Goal: Transaction & Acquisition: Purchase product/service

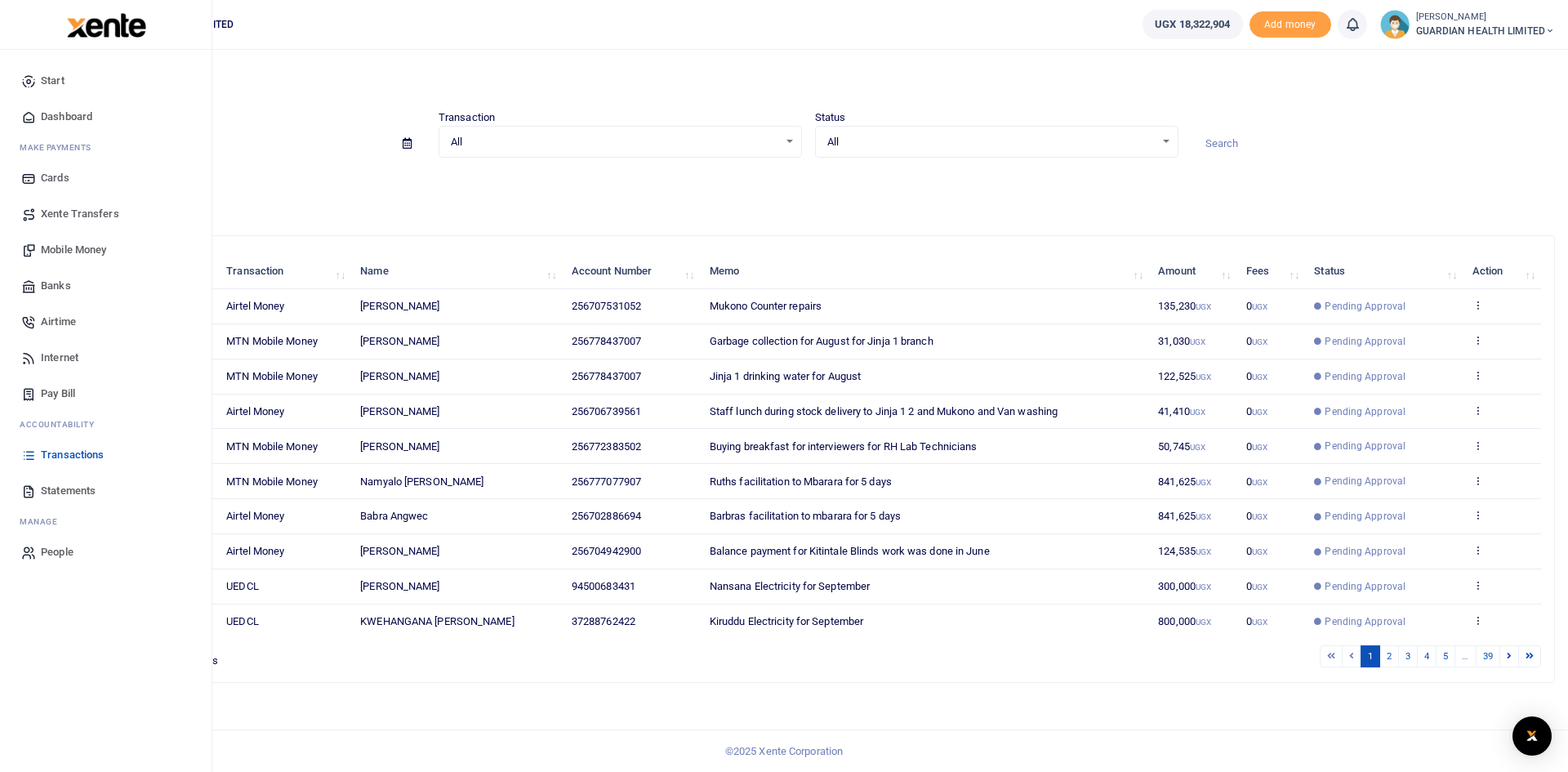
click at [85, 247] on span "Mobile Money" at bounding box center [73, 250] width 65 height 17
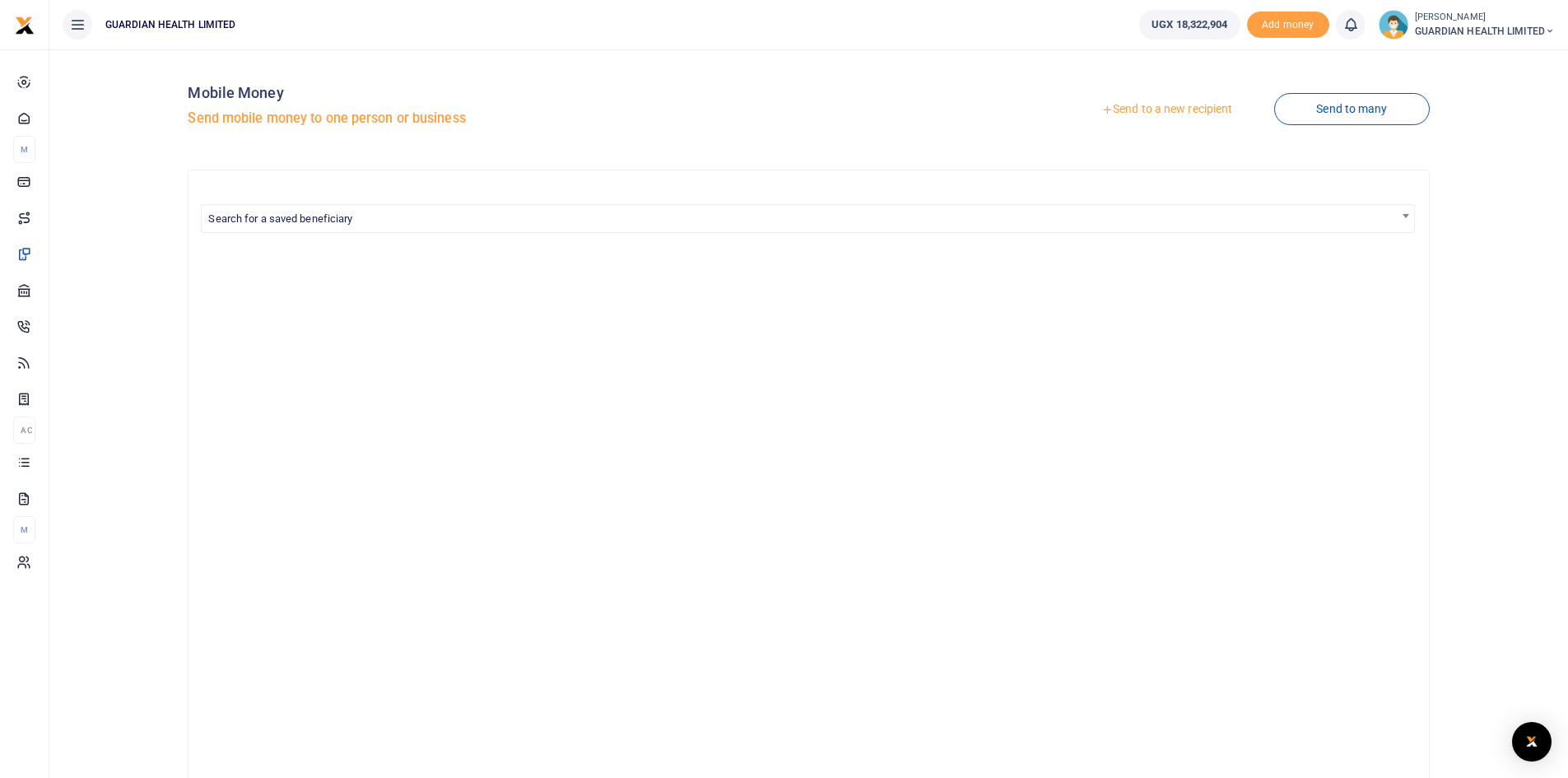
click at [1143, 108] on link "Send to a new recipient" at bounding box center [1167, 109] width 215 height 30
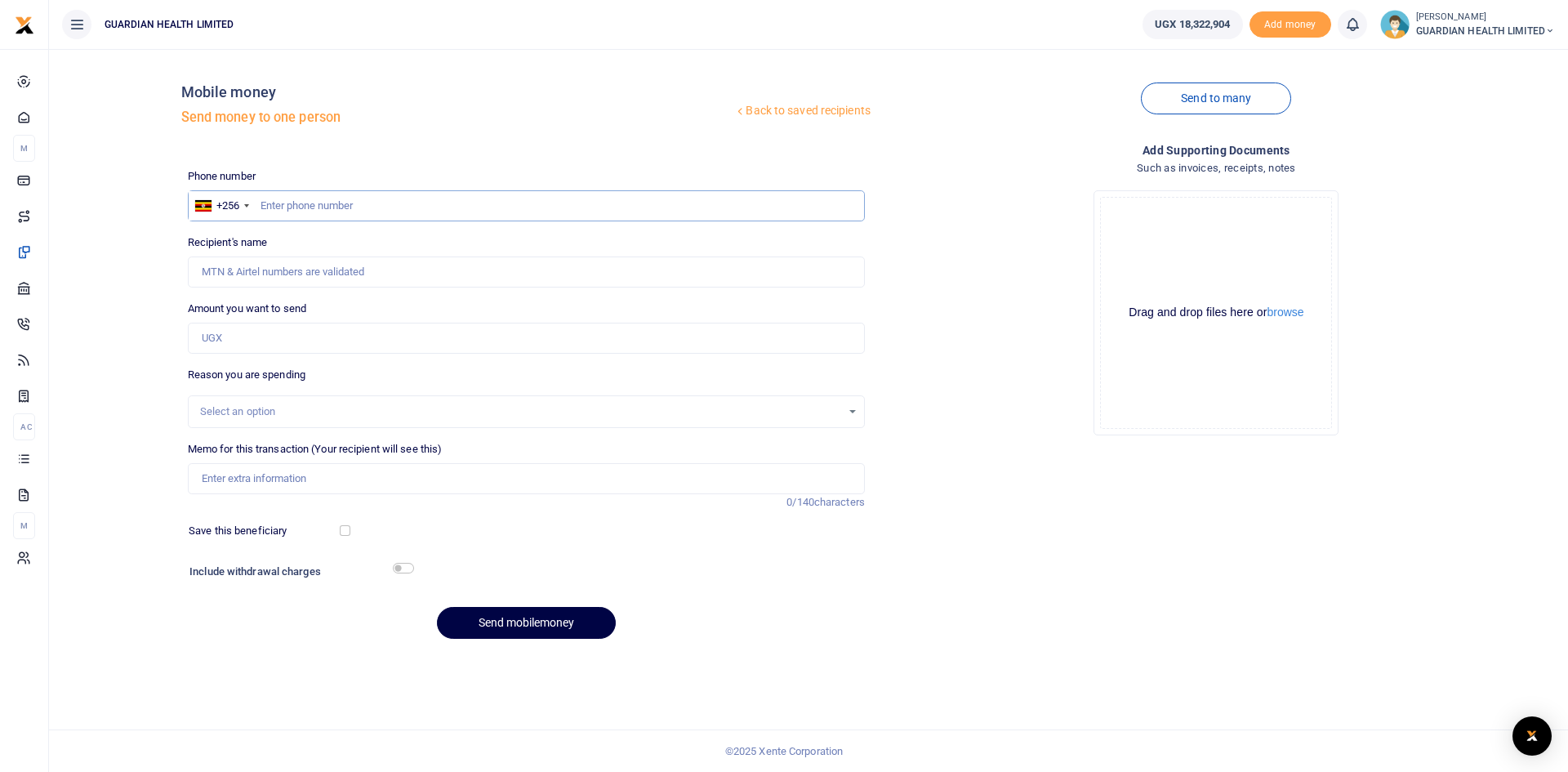
paste input "0786045996"
click at [269, 202] on input "0786045996" at bounding box center [526, 206] width 677 height 31
type input "786045996"
click at [280, 336] on input "Amount you want to send" at bounding box center [526, 338] width 677 height 31
type input "42"
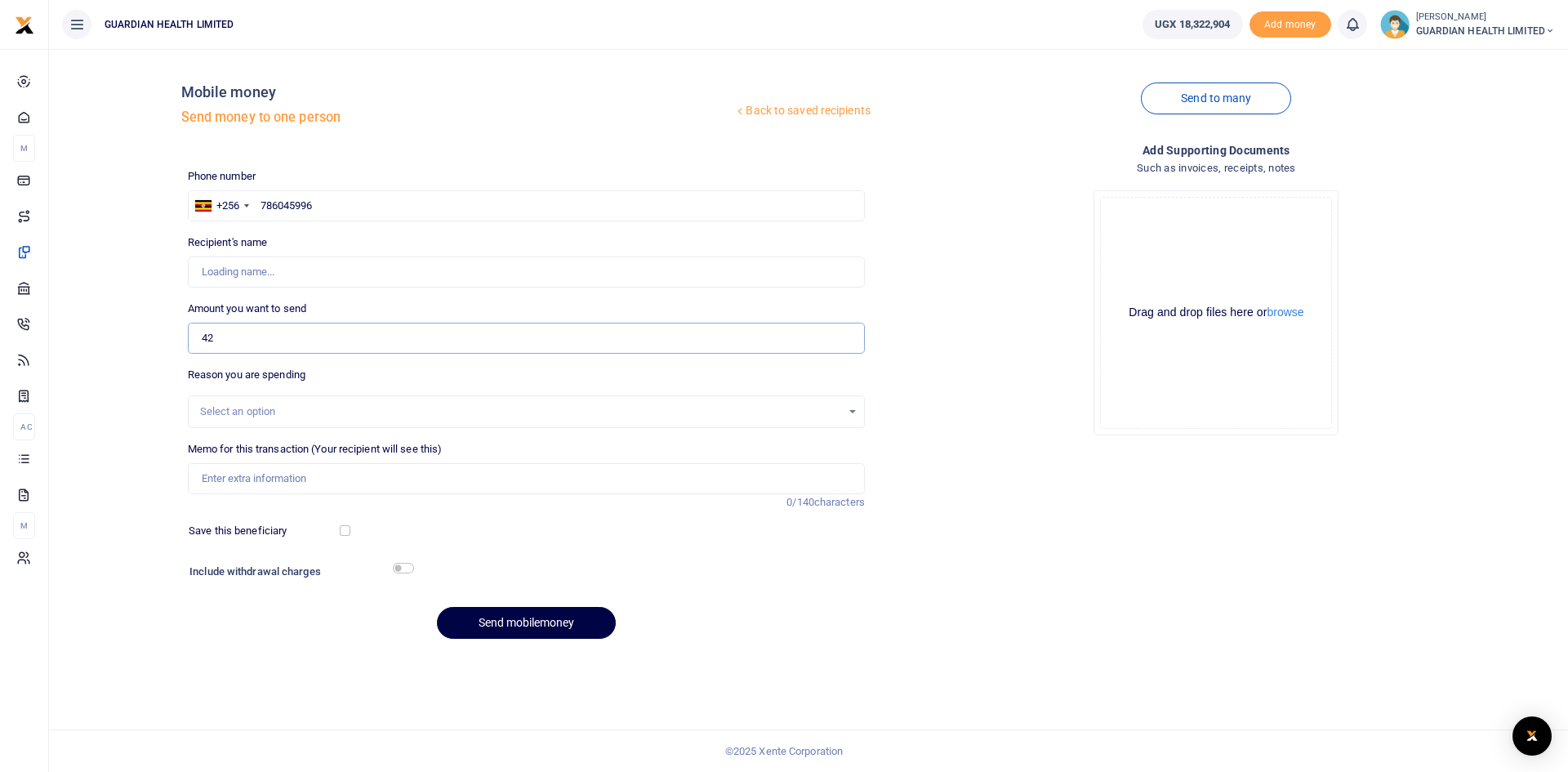
type input "Esther Grace Mirembe"
type input "42,700"
click at [260, 469] on input "Memo for this transaction (Your recipient will see this)" at bounding box center [526, 478] width 677 height 31
type input "Kiira Petty cash"
click at [345, 527] on input "checkbox" at bounding box center [345, 531] width 11 height 11
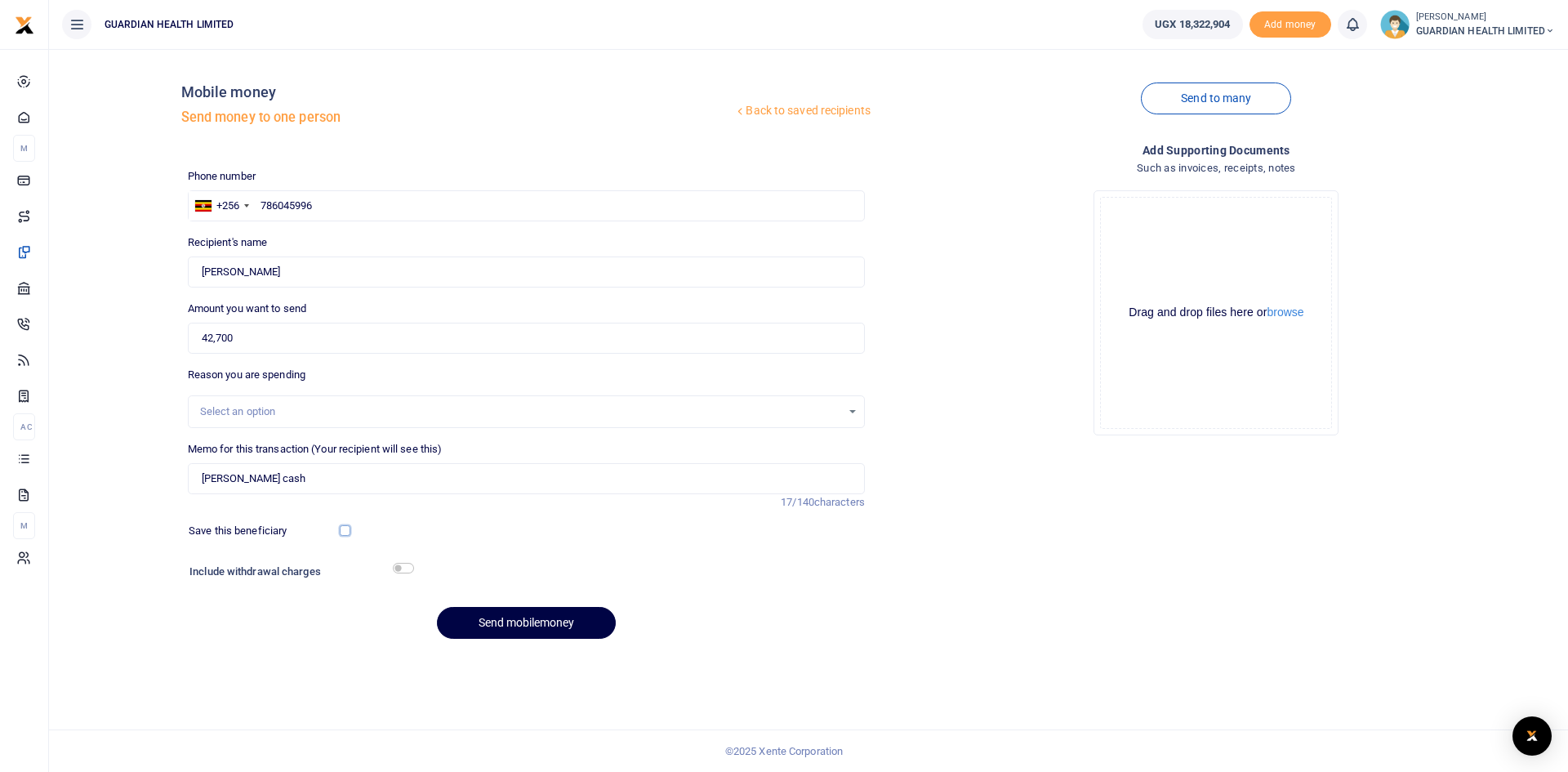
checkbox input "true"
click at [392, 565] on h6 "Include withdrawal charges" at bounding box center [297, 572] width 217 height 13
click at [408, 569] on input "checkbox" at bounding box center [403, 568] width 21 height 11
checkbox input "true"
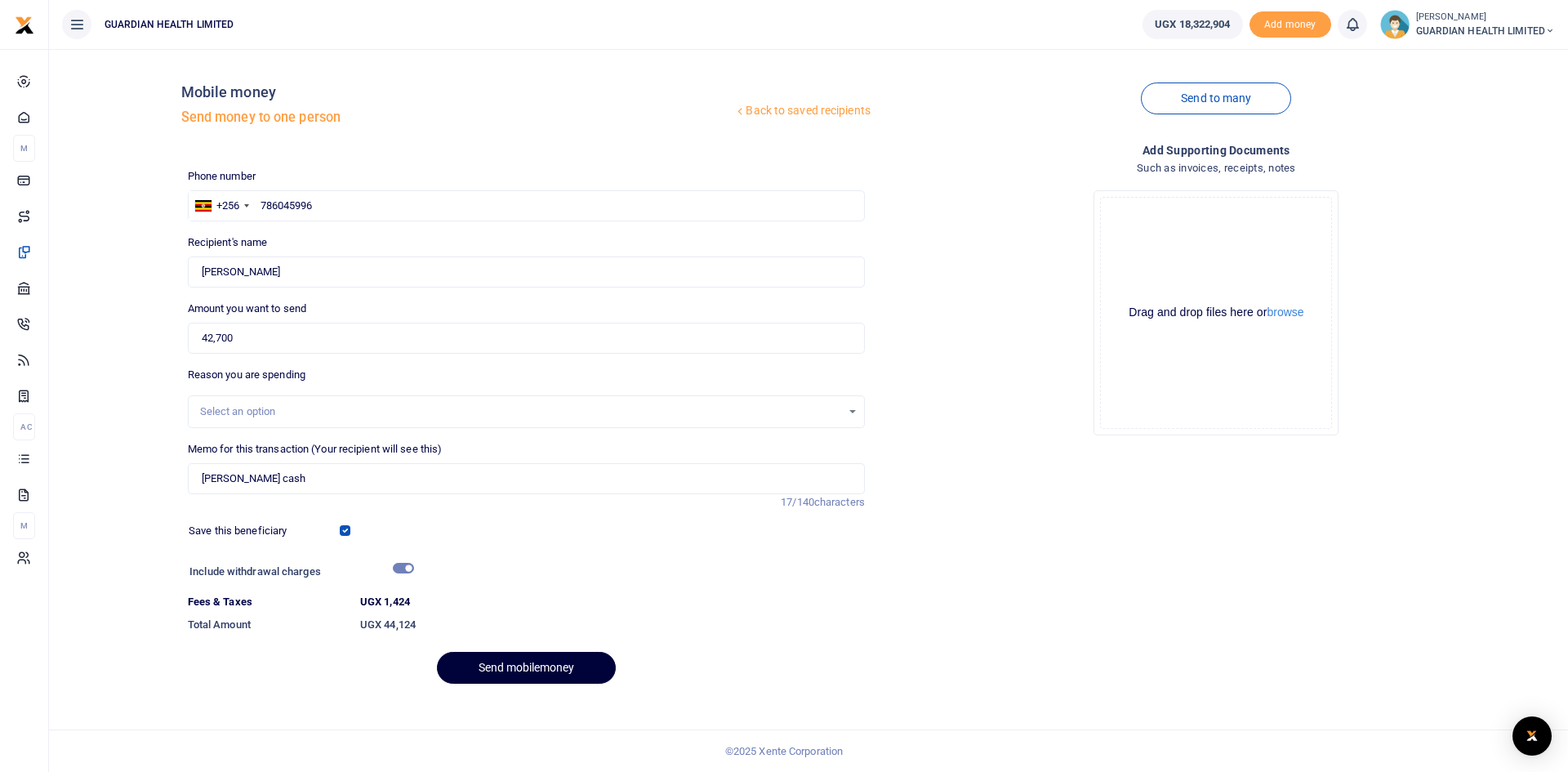
click at [478, 662] on button "Send mobilemoney" at bounding box center [526, 667] width 179 height 32
drag, startPoint x: 330, startPoint y: 206, endPoint x: 183, endPoint y: 210, distance: 147.1
click at [183, 210] on div "Phone number +256 Uganda +256 786045996 Phone is required." at bounding box center [526, 195] width 690 height 53
click at [256, 204] on input "786045996" at bounding box center [526, 206] width 677 height 31
click at [345, 207] on input "text" at bounding box center [526, 206] width 677 height 31
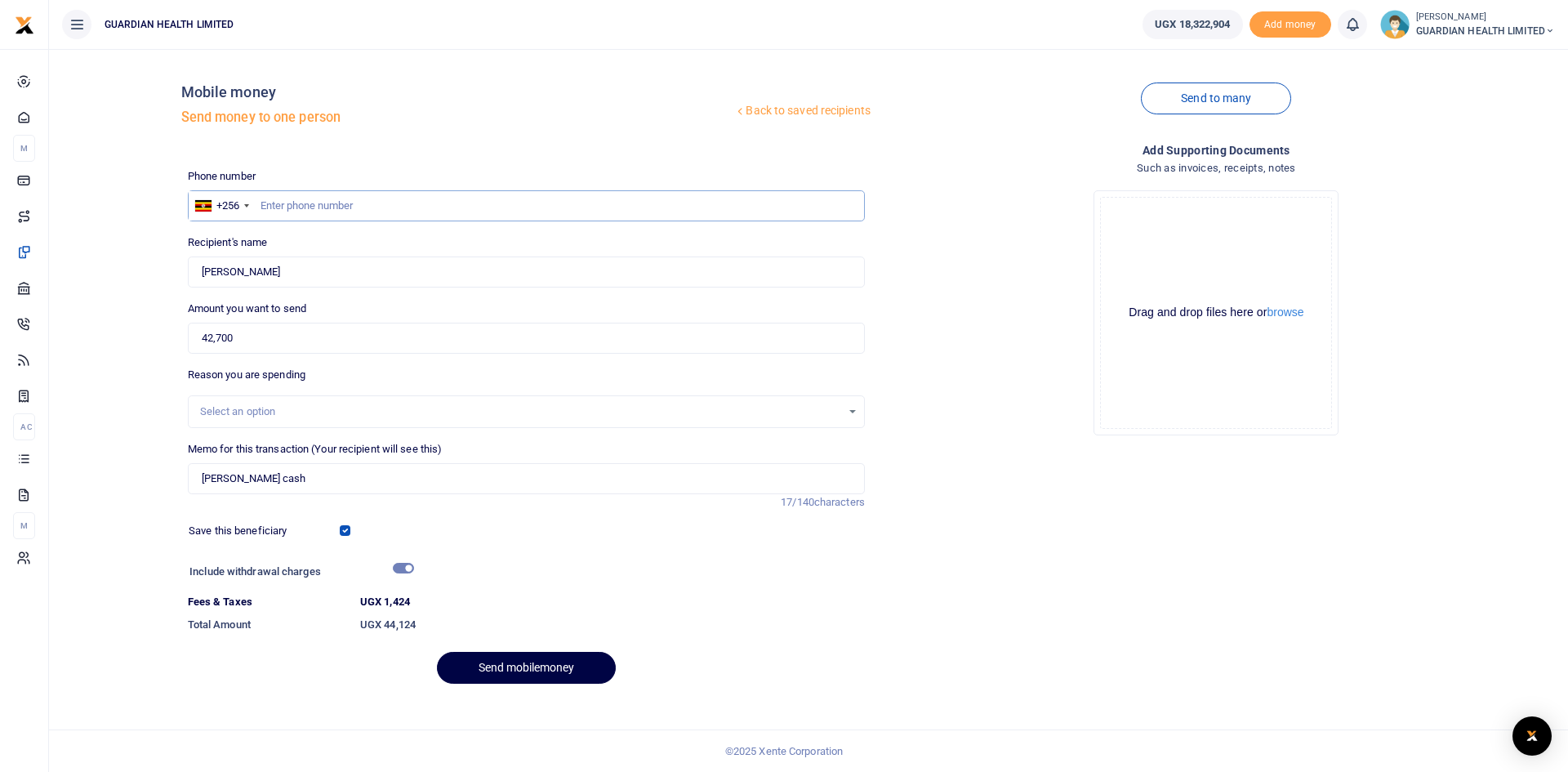
paste input "0786045996"
click at [270, 207] on input "0786045996" at bounding box center [526, 206] width 677 height 31
click at [507, 662] on button "Send mobilemoney" at bounding box center [526, 667] width 179 height 32
drag, startPoint x: 328, startPoint y: 206, endPoint x: 226, endPoint y: 204, distance: 102.0
click at [226, 204] on div "+256 Uganda +256 786045996" at bounding box center [526, 206] width 677 height 31
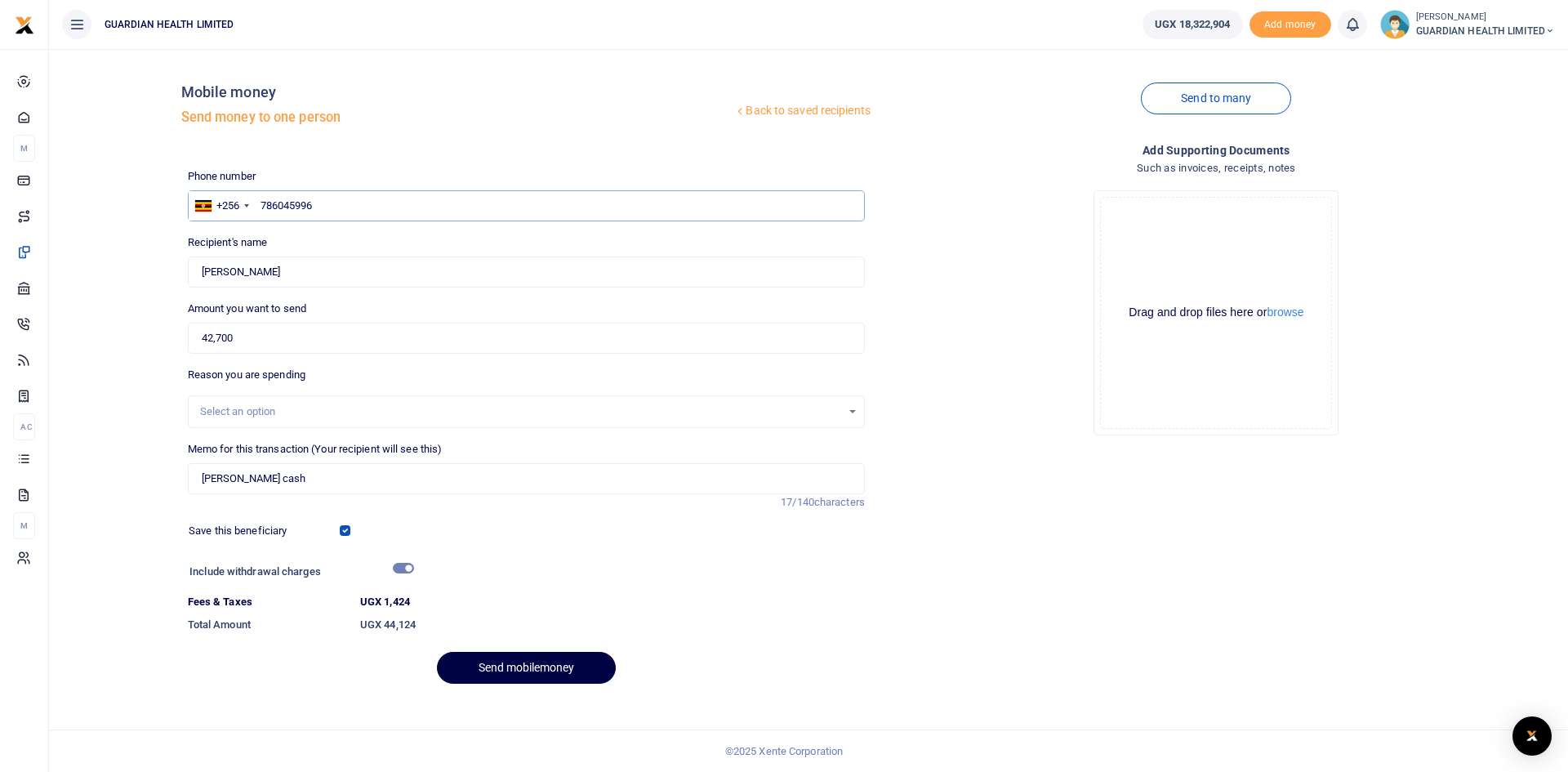
type input "786045996"
click at [361, 266] on input "Found" at bounding box center [526, 272] width 677 height 31
click at [355, 190] on input "786045996" at bounding box center [526, 206] width 677 height 31
click at [342, 211] on input "786045996" at bounding box center [526, 206] width 677 height 31
click at [437, 652] on button "Send mobilemoney" at bounding box center [526, 667] width 179 height 32
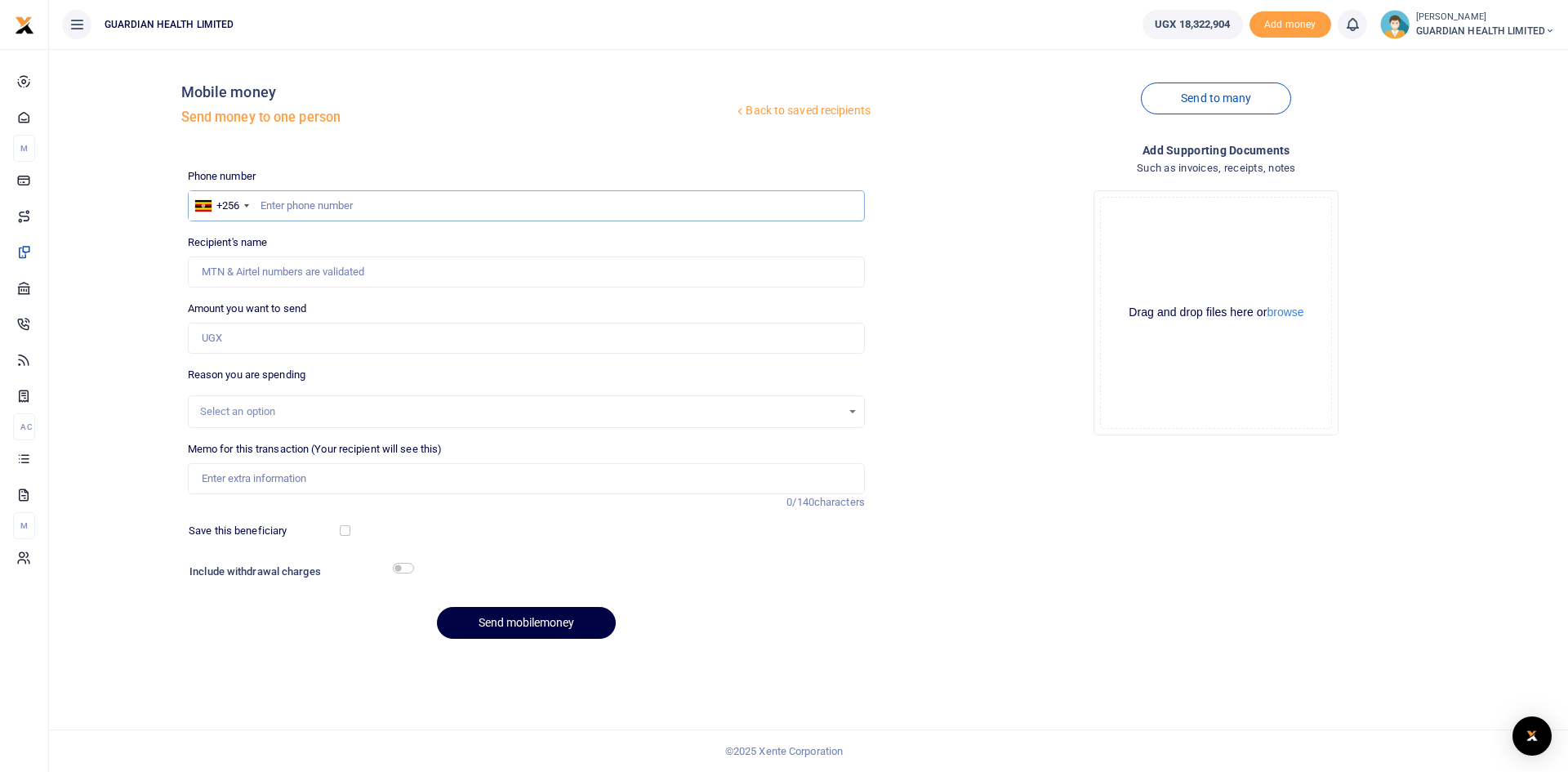
drag, startPoint x: 350, startPoint y: 200, endPoint x: 306, endPoint y: 211, distance: 45.4
click at [306, 211] on input "text" at bounding box center [526, 206] width 677 height 31
paste input "0758846604"
click at [266, 206] on input "0758846604" at bounding box center [526, 206] width 677 height 31
type input "758846604"
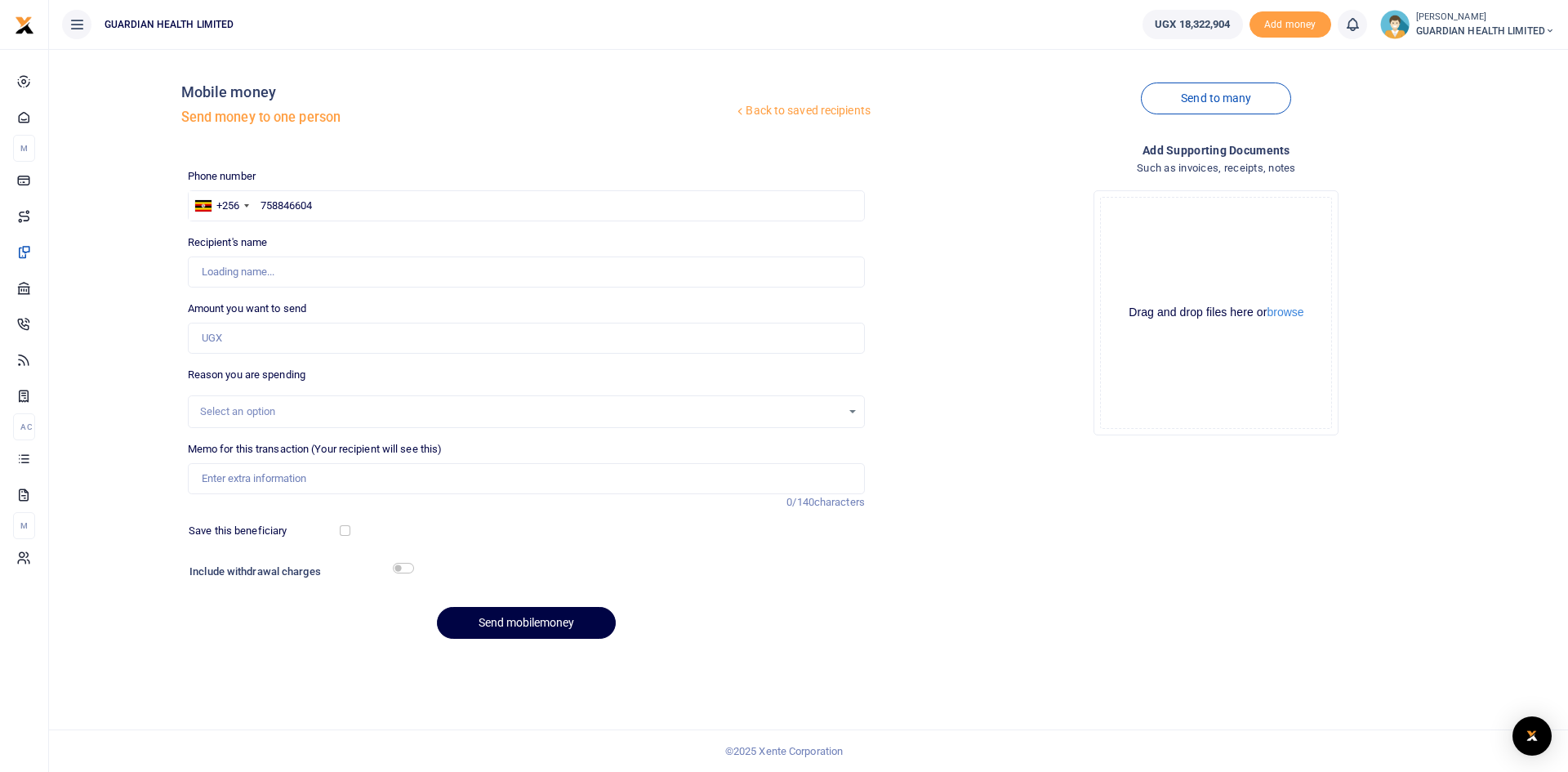
type input "Kivumbi Johnbosco"
click at [257, 343] on input "Amount you want to send" at bounding box center [526, 338] width 677 height 31
type input "86,200"
click at [293, 480] on input "Memo for this transaction (Your recipient will see this)" at bounding box center [526, 478] width 677 height 31
type input "Naalya 1 petty cash"
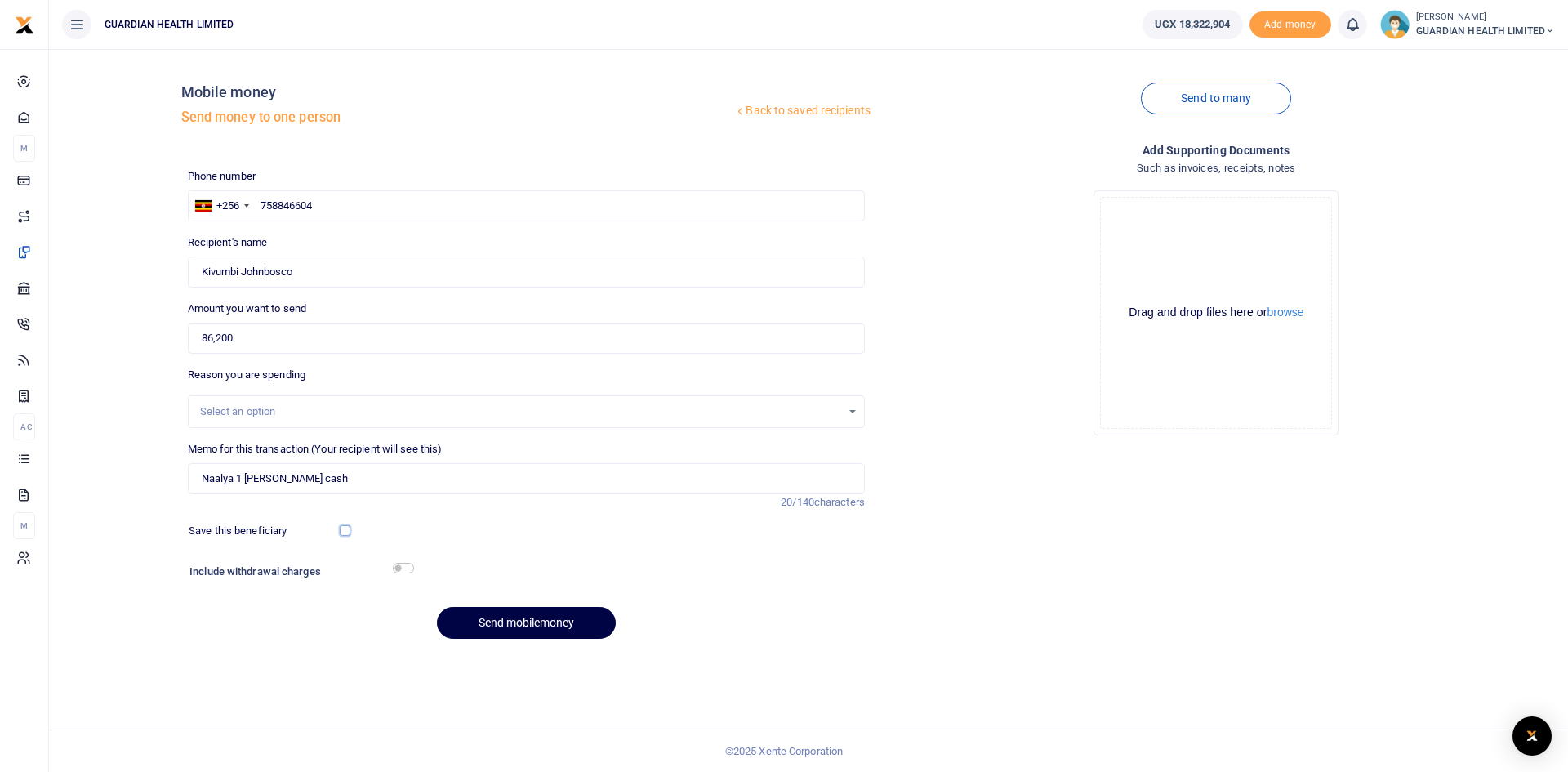
click at [343, 531] on input "checkbox" at bounding box center [345, 531] width 11 height 11
checkbox input "true"
click at [401, 570] on input "checkbox" at bounding box center [403, 568] width 21 height 11
checkbox input "true"
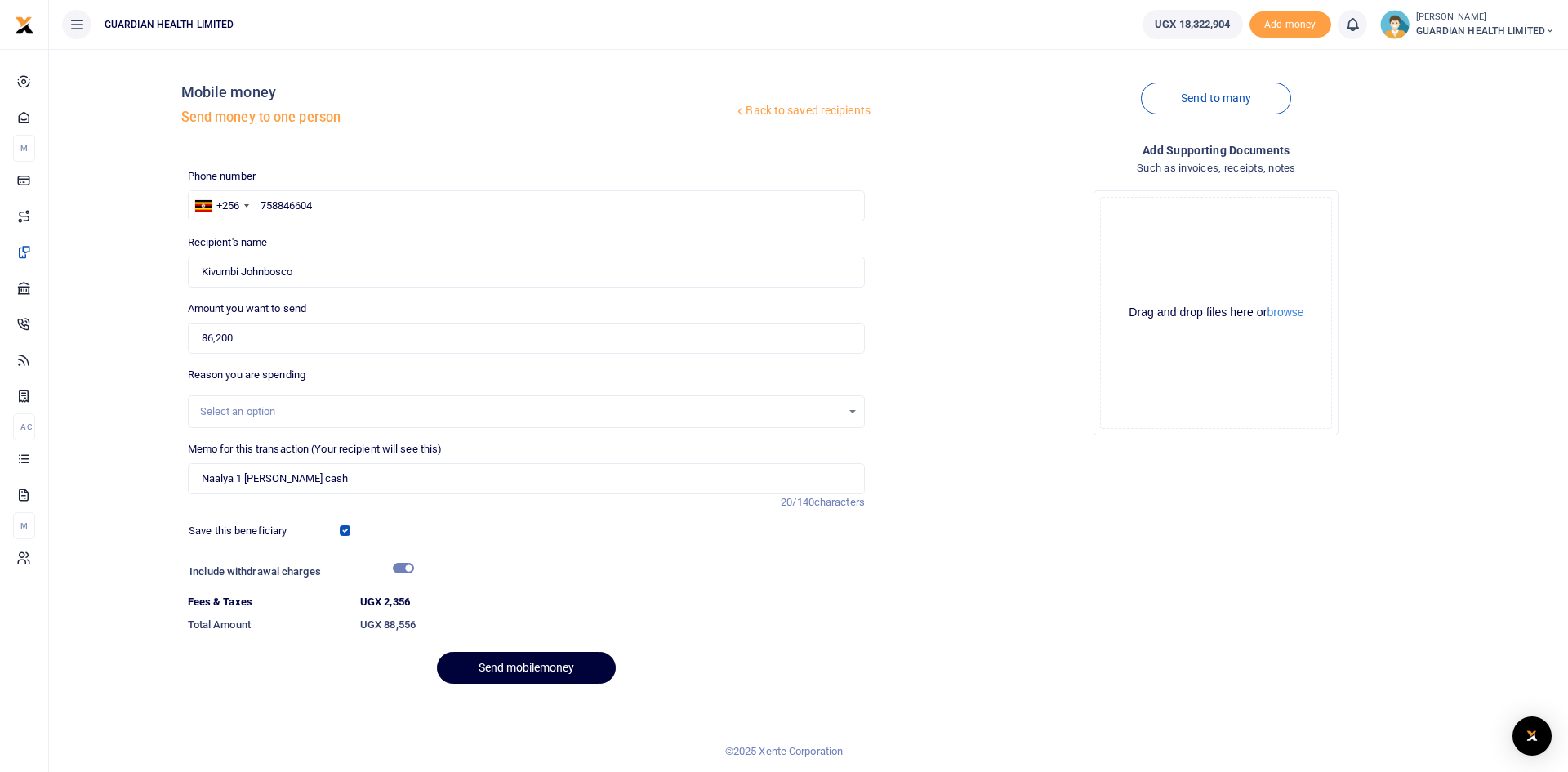
click at [495, 666] on button "Send mobilemoney" at bounding box center [526, 667] width 179 height 32
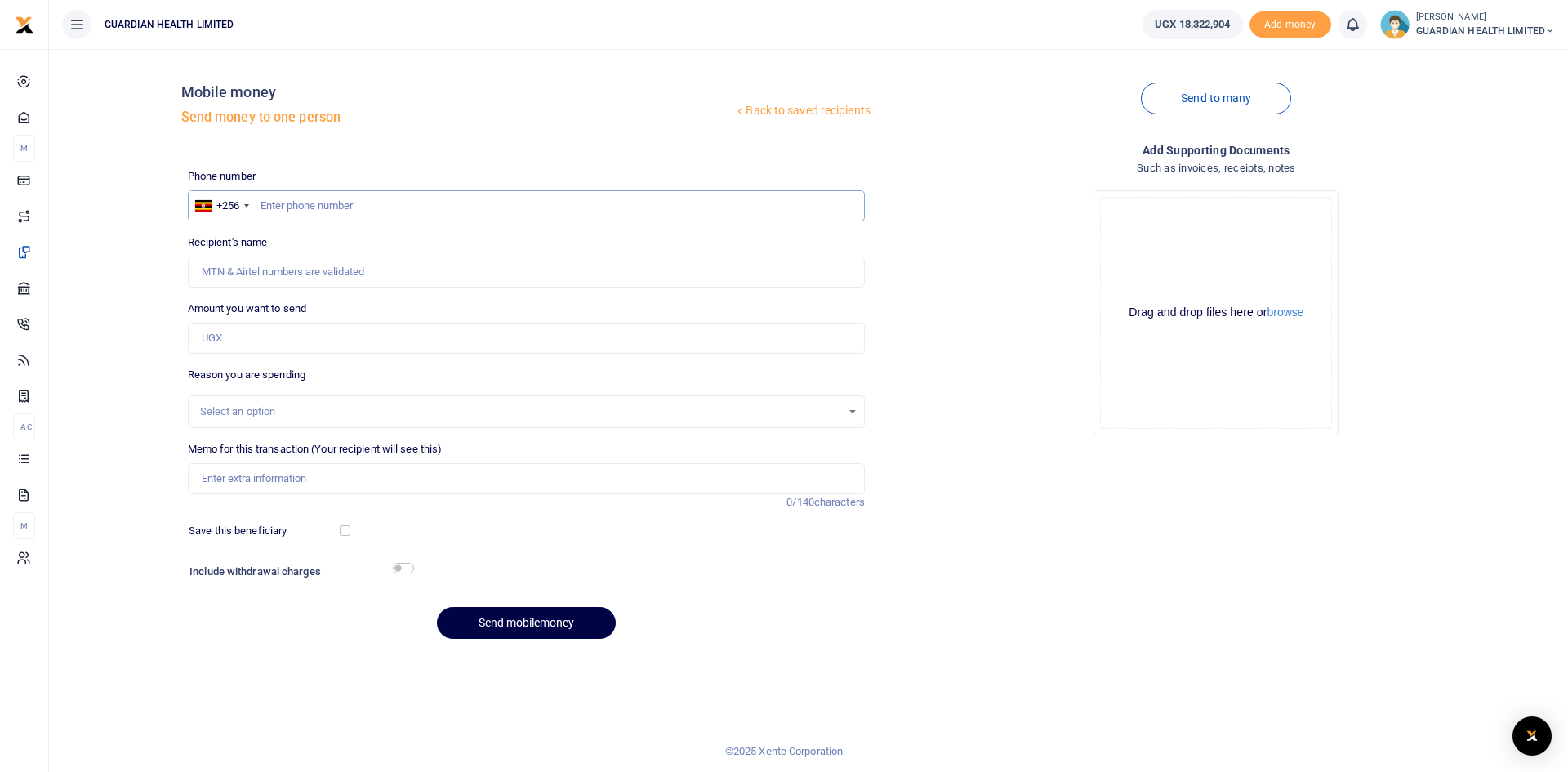
paste input "0778176876"
click at [267, 208] on input "0778176876" at bounding box center [526, 206] width 677 height 31
type input "778176876"
click at [246, 343] on input "Amount you want to send" at bounding box center [526, 338] width 677 height 31
type input "Gloria Akankwasa"
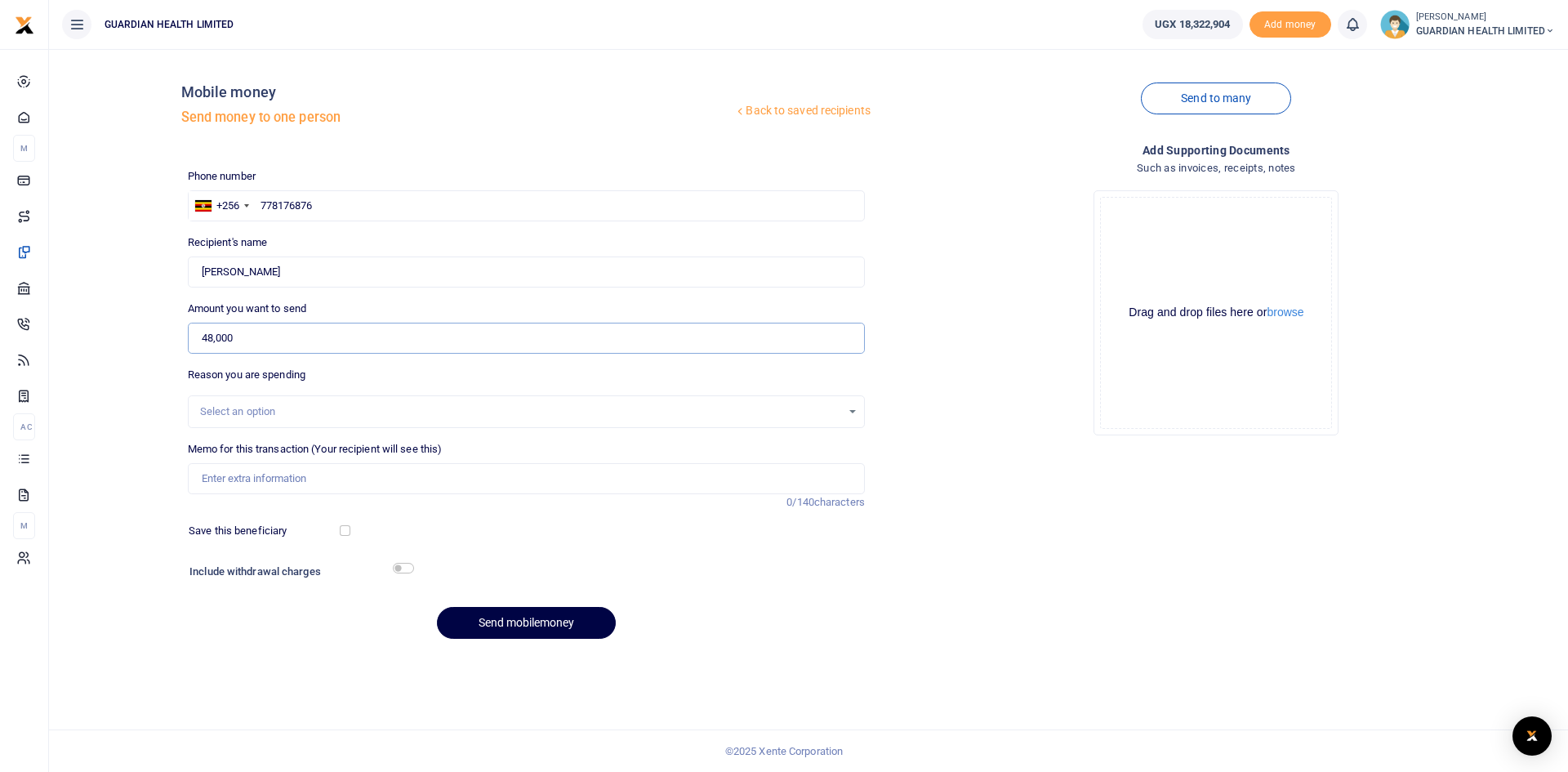
type input "48,000"
click at [301, 484] on input "Memo for this transaction (Your recipient will see this)" at bounding box center [526, 478] width 677 height 31
type input "Kiruddu Petty cash"
click at [342, 532] on input "checkbox" at bounding box center [345, 531] width 11 height 11
checkbox input "true"
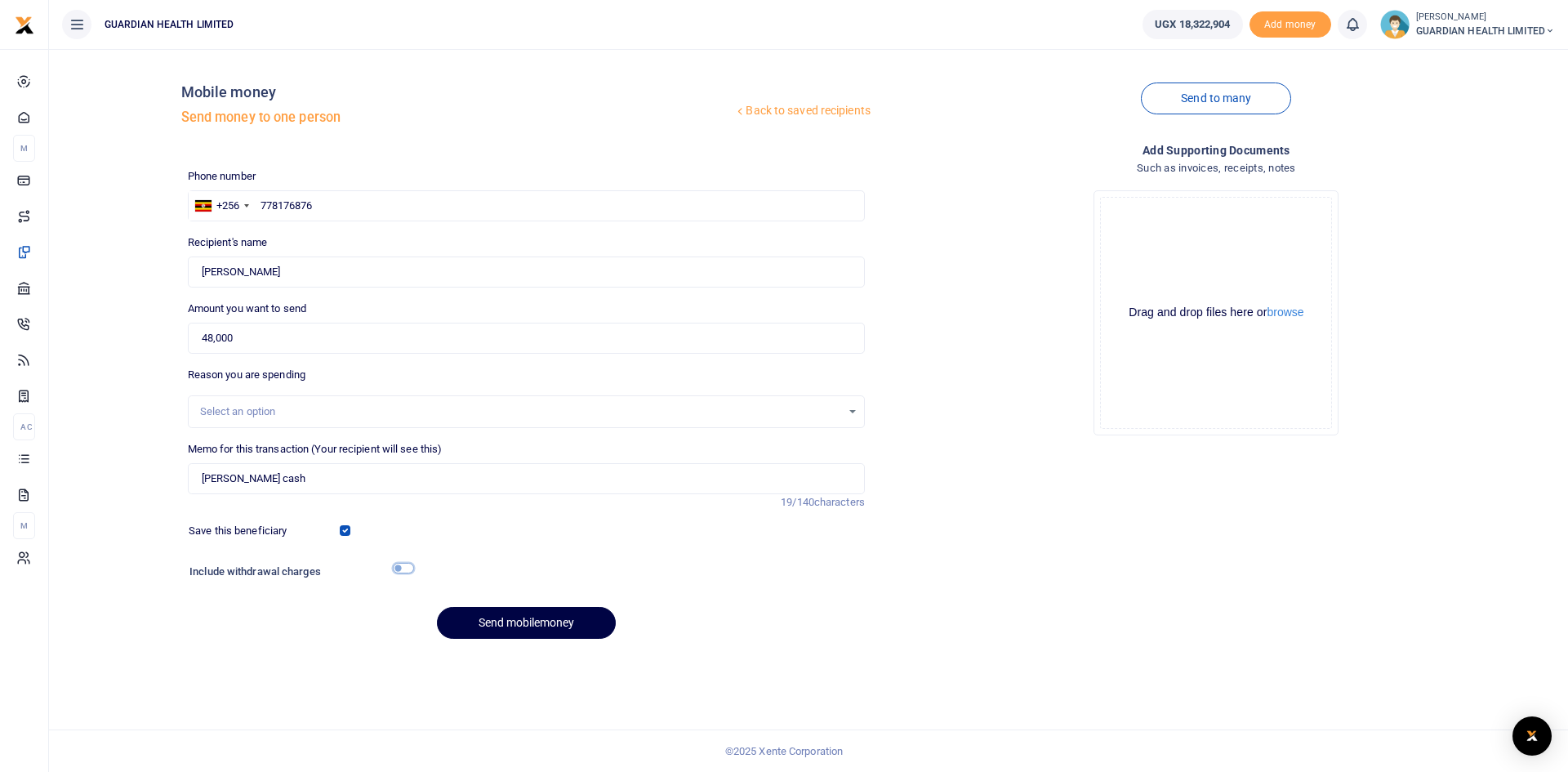
click at [398, 568] on input "checkbox" at bounding box center [403, 568] width 21 height 11
checkbox input "true"
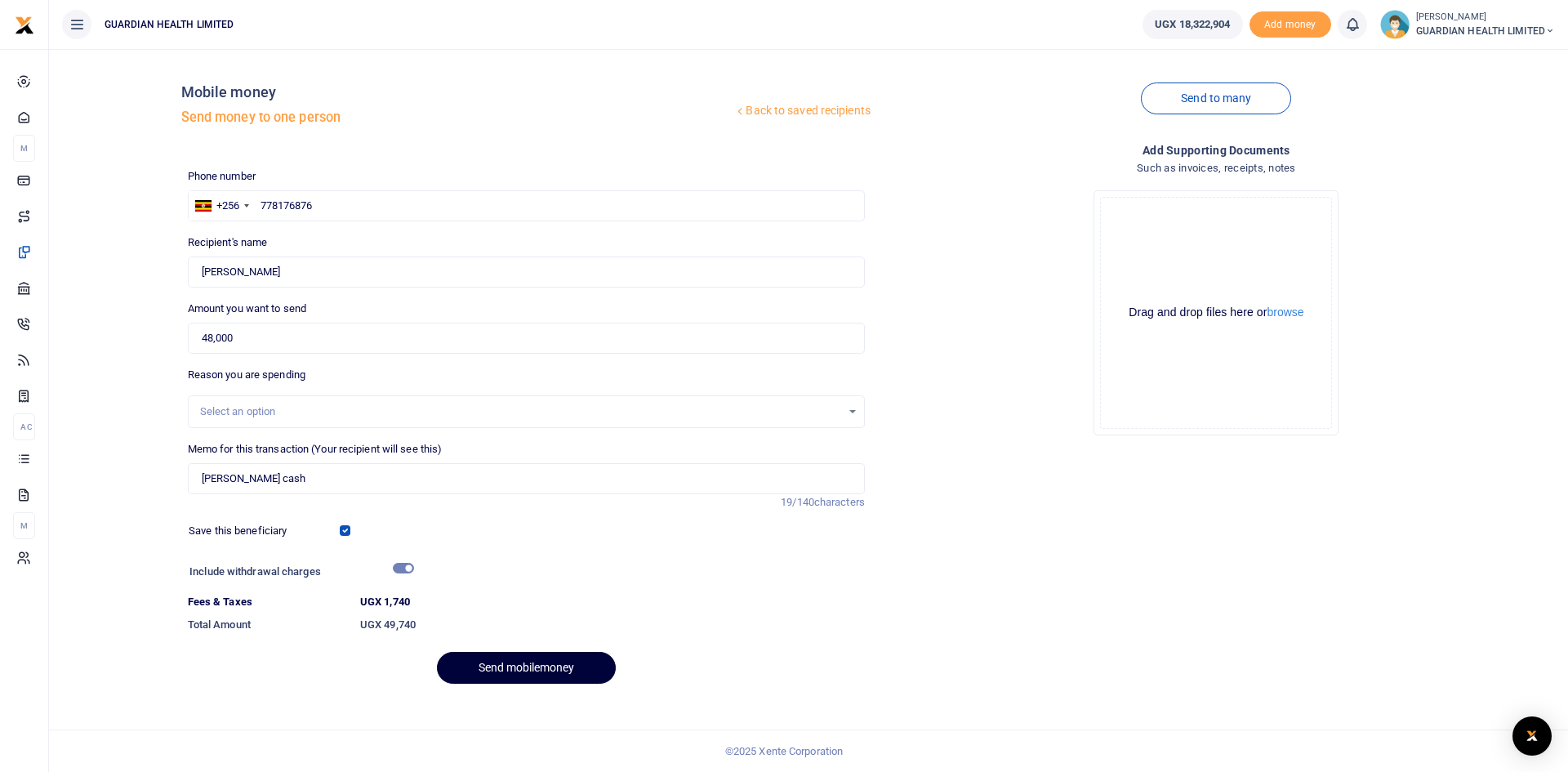
click at [502, 665] on button "Send mobilemoney" at bounding box center [526, 667] width 179 height 32
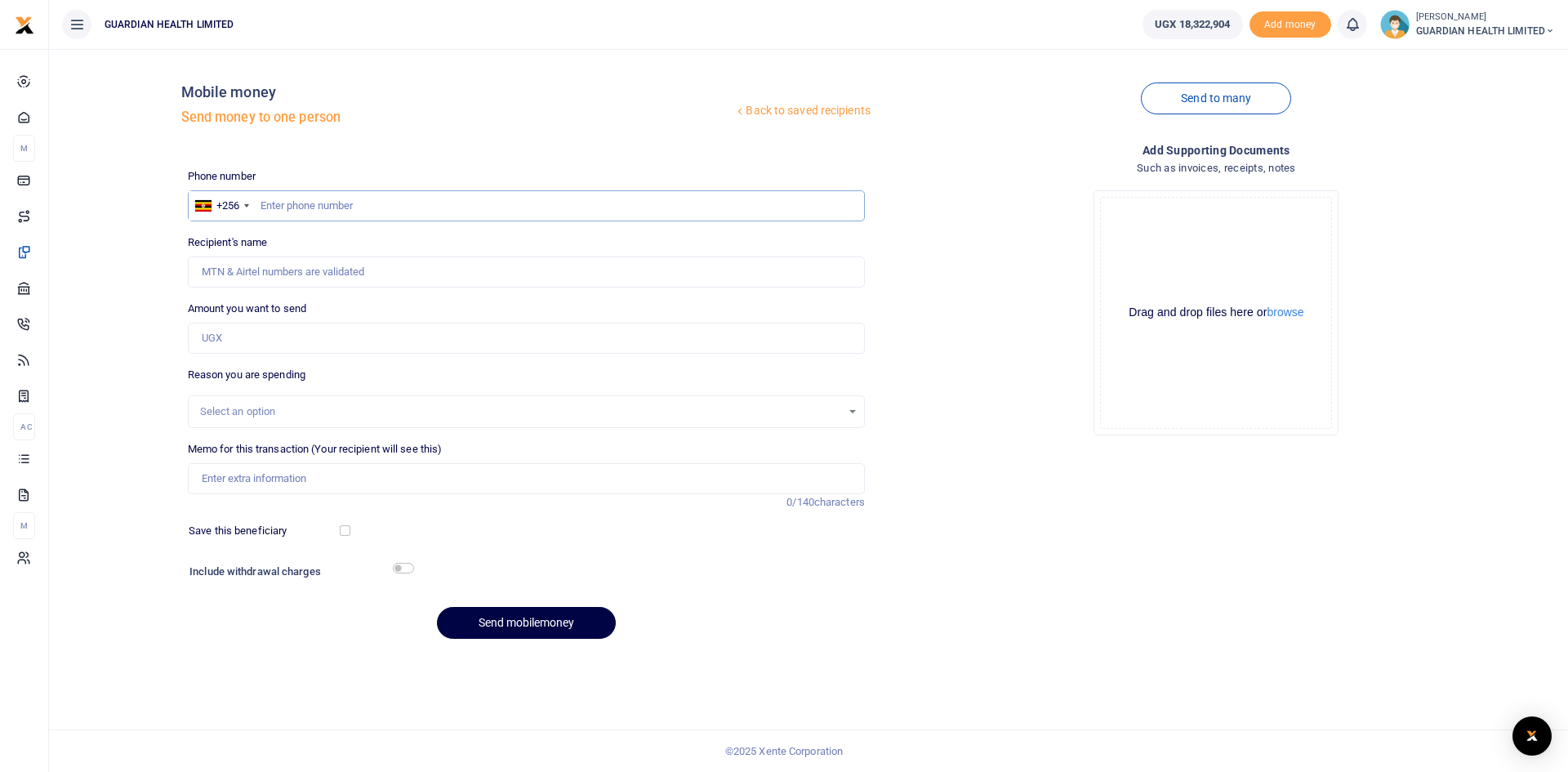
paste input "0708699416"
click at [267, 204] on input "0708699416" at bounding box center [526, 206] width 677 height 31
type input "708699416"
click at [255, 332] on input "Amount you want to send" at bounding box center [526, 338] width 677 height 31
type input "Charity Kyalisima"
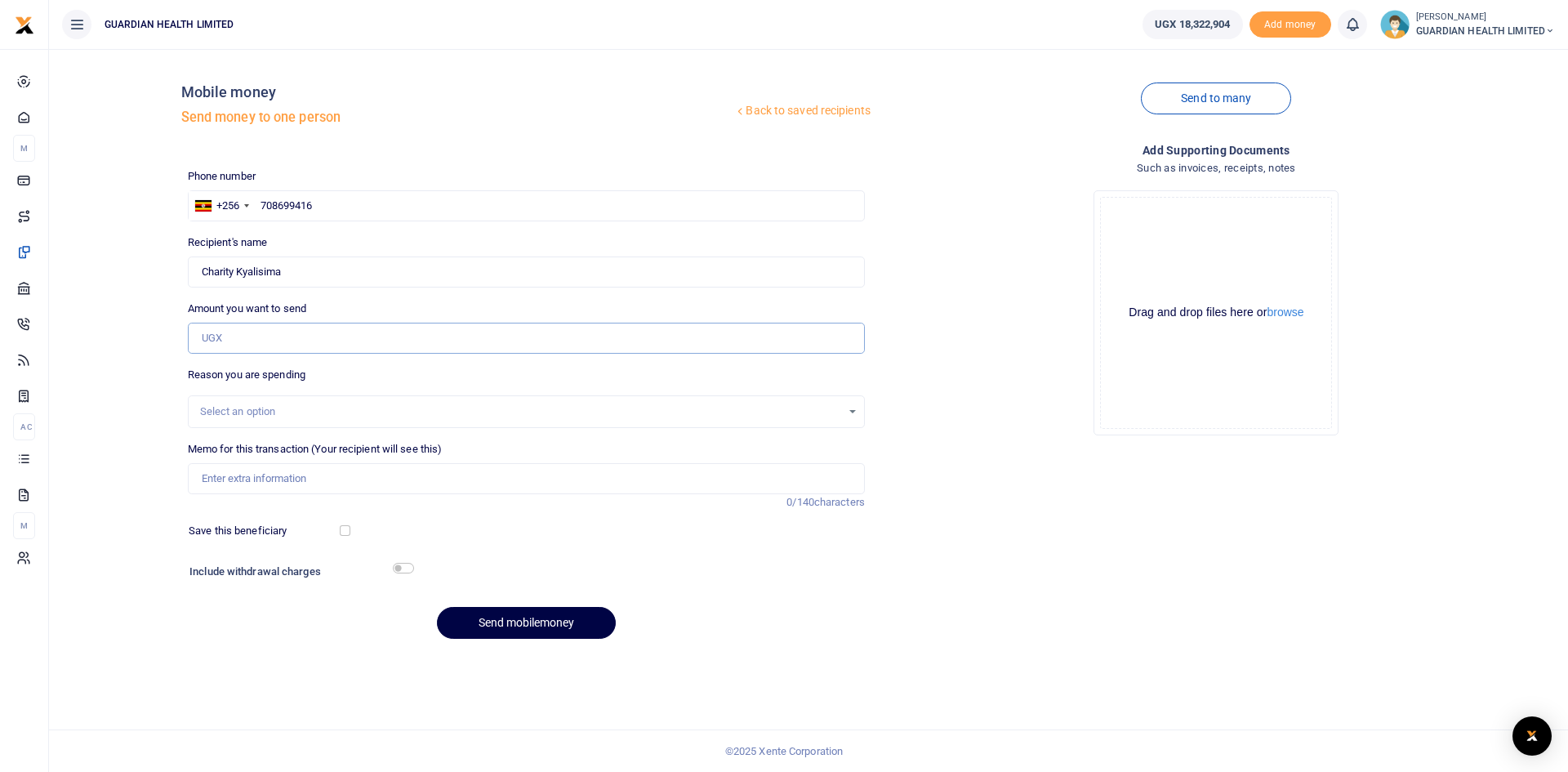
click at [329, 341] on input "Amount you want to send" at bounding box center [526, 338] width 677 height 31
type input "97,000"
click at [309, 478] on input "Memo for this transaction (Your recipient will see this)" at bounding box center [526, 478] width 677 height 31
type input "Munyonyo Petty cash"
click at [344, 529] on input "checkbox" at bounding box center [345, 531] width 11 height 11
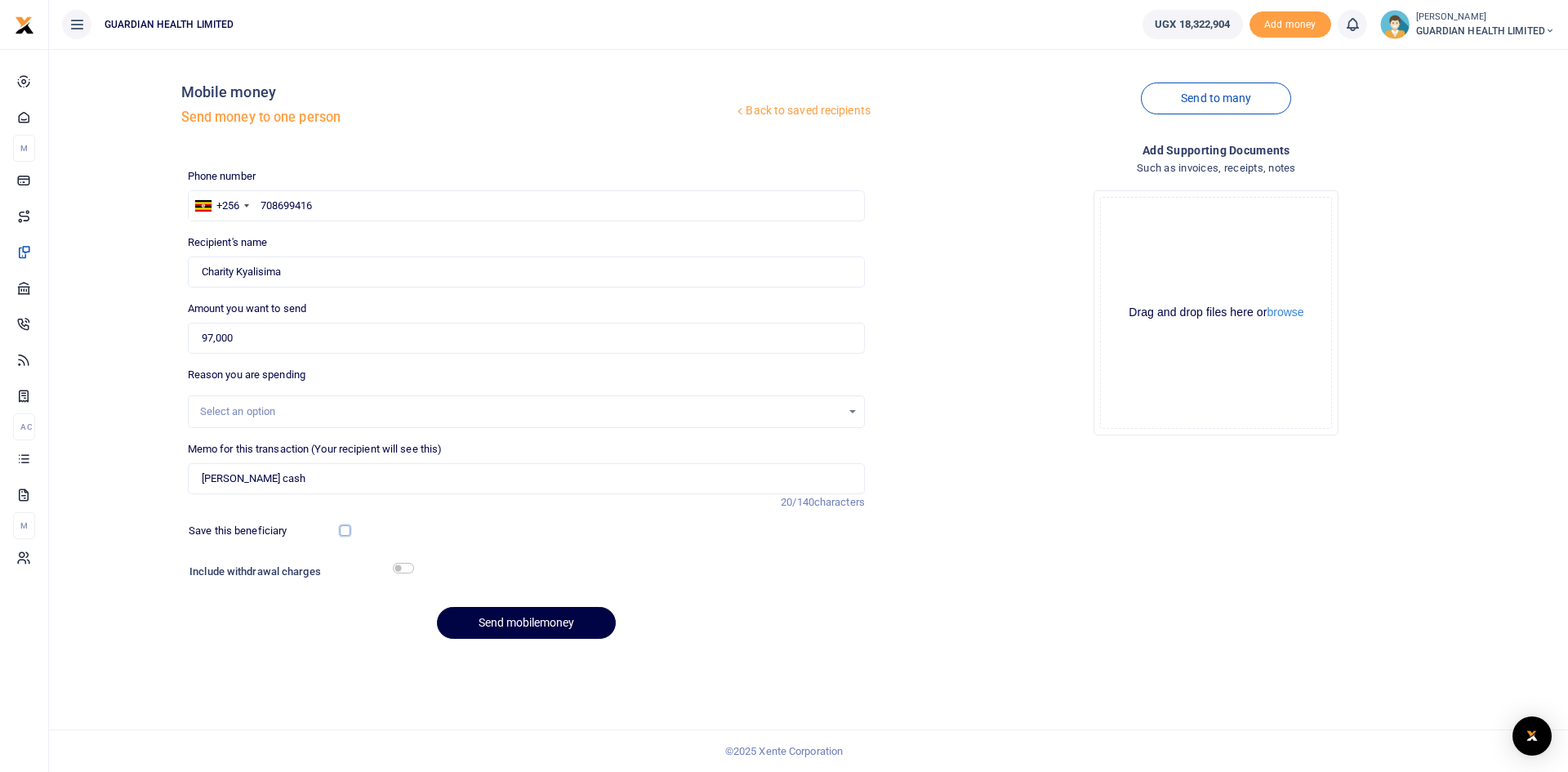
checkbox input "true"
click at [398, 569] on input "checkbox" at bounding box center [403, 568] width 21 height 11
checkbox input "true"
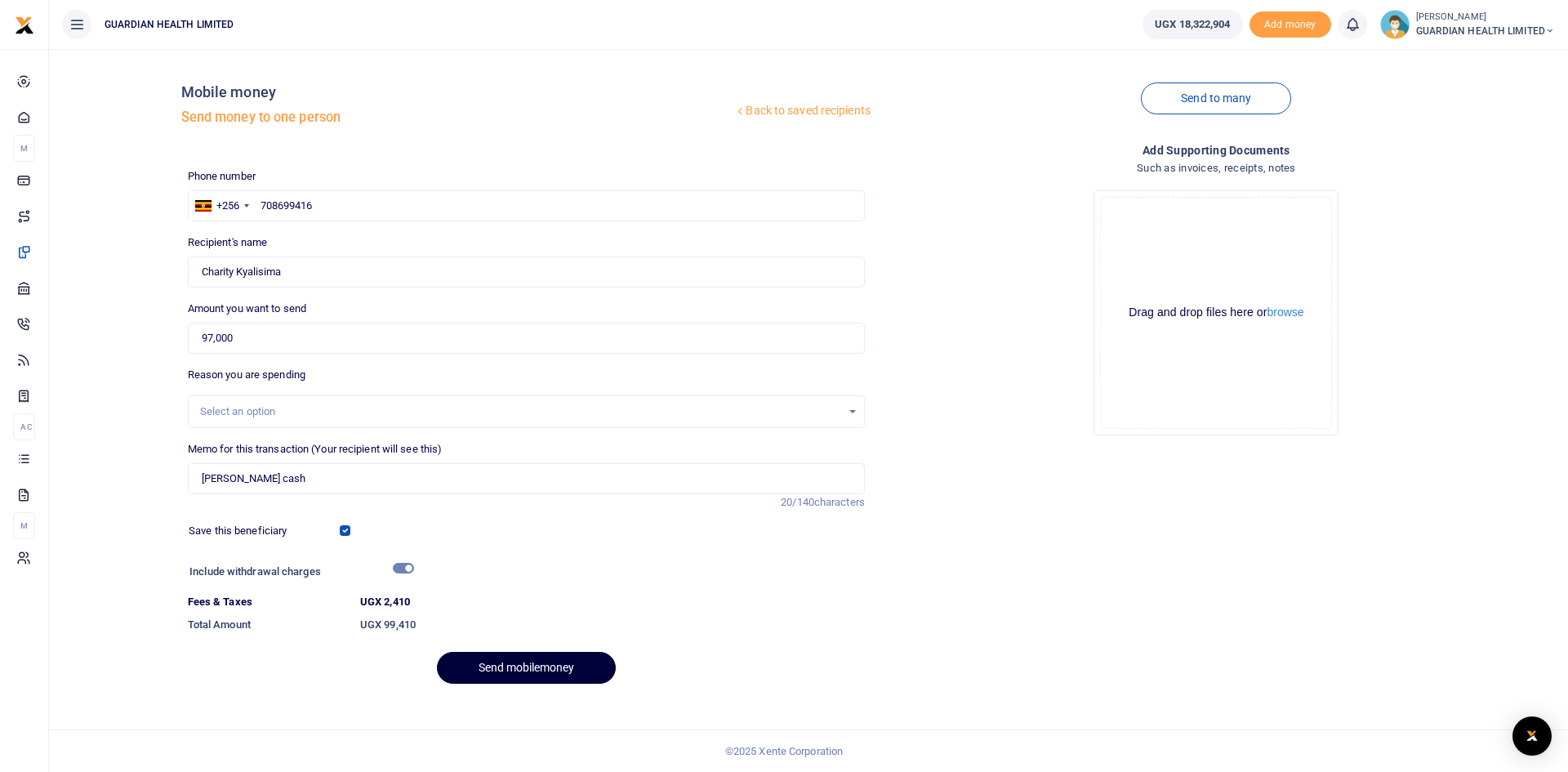
click at [491, 660] on button "Send mobilemoney" at bounding box center [526, 667] width 179 height 32
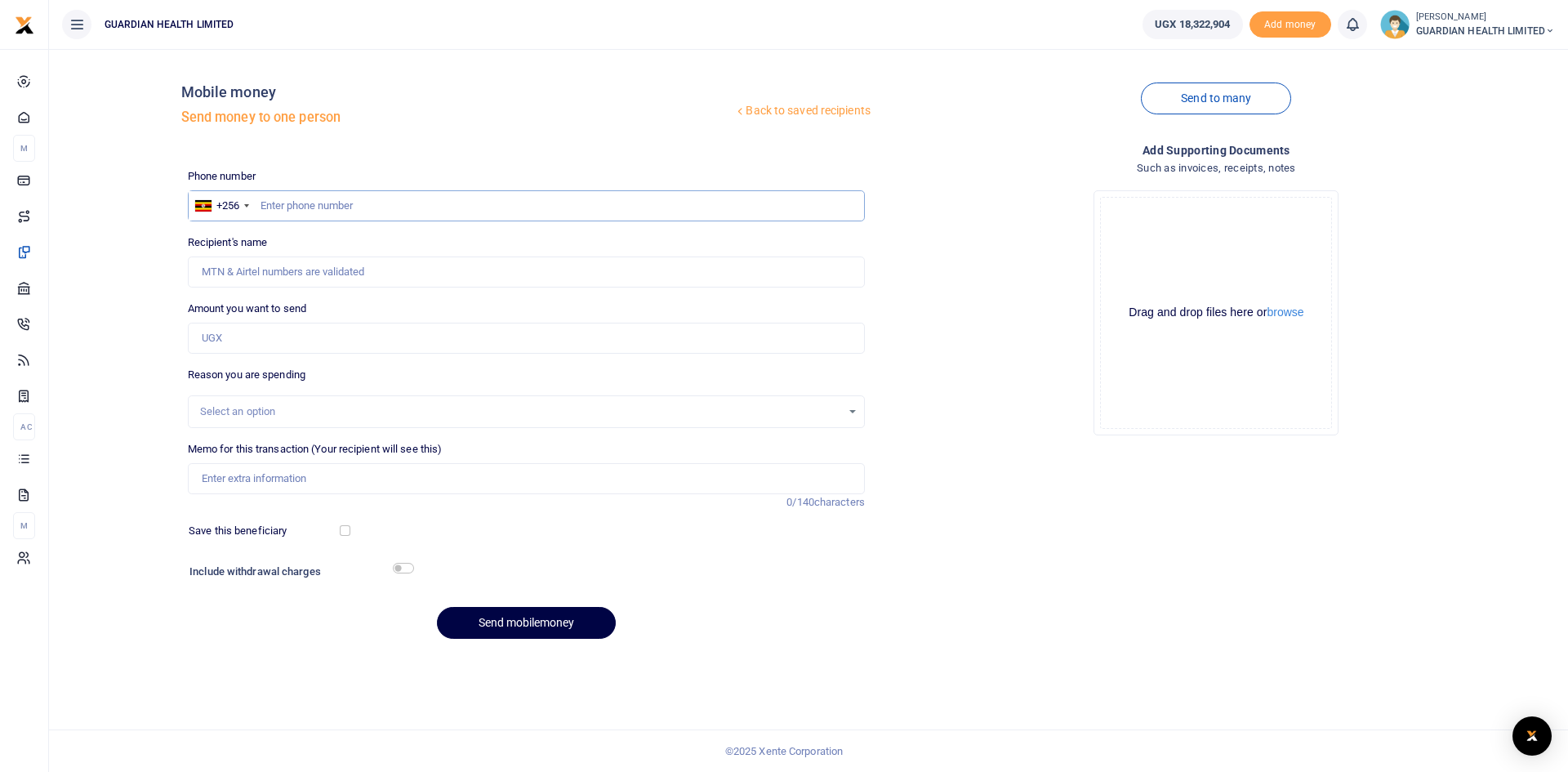
paste input "0703840162"
click at [268, 204] on input "0703840162" at bounding box center [526, 206] width 677 height 31
type input "703840162"
click at [243, 339] on input "Amount you want to send" at bounding box center [526, 338] width 677 height 31
type input "260,000"
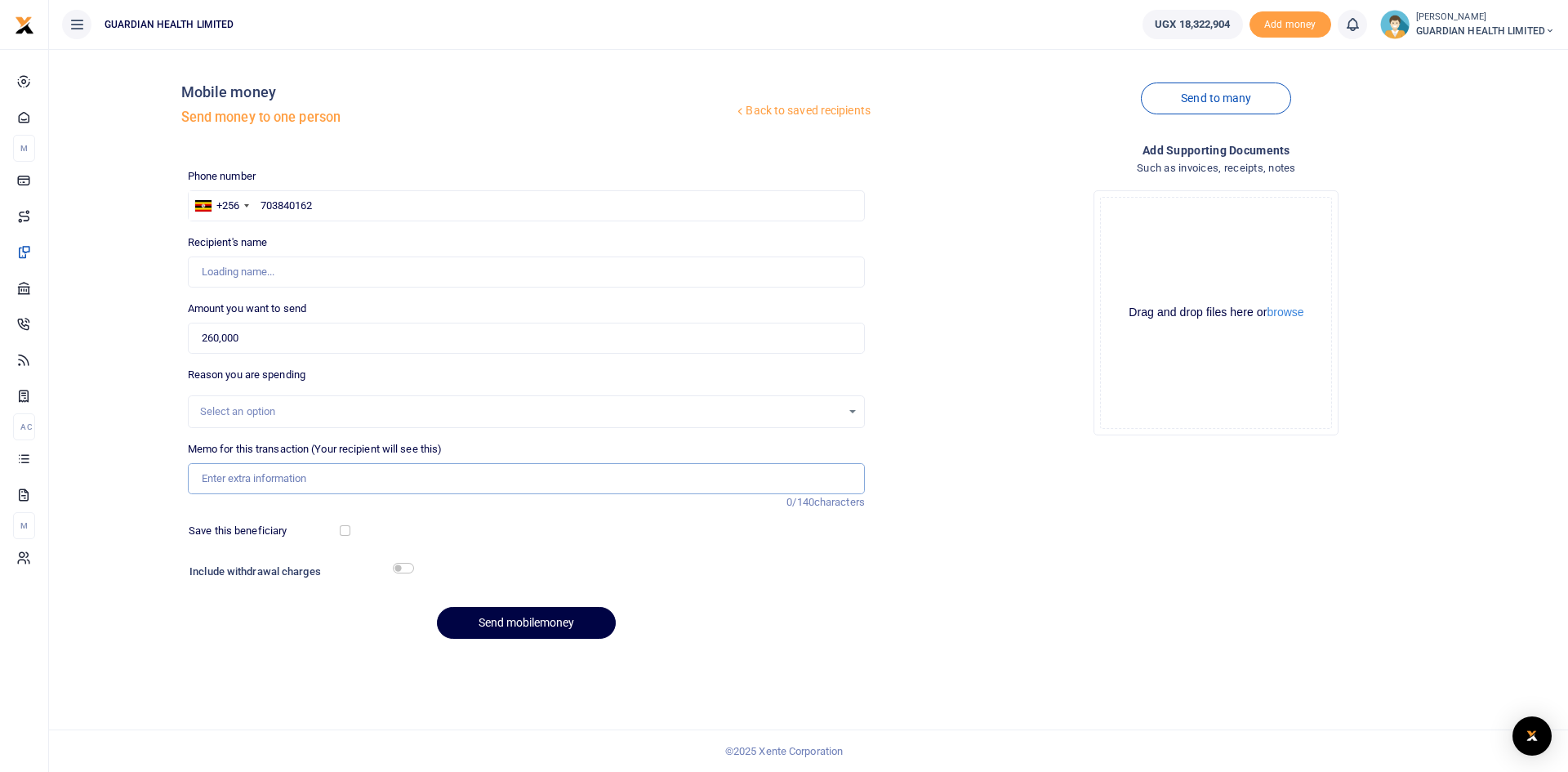
drag, startPoint x: 249, startPoint y: 468, endPoint x: 252, endPoint y: 481, distance: 13.3
click at [250, 469] on input "Memo for this transaction (Your recipient will see this)" at bounding box center [526, 478] width 677 height 31
type input "[PERSON_NAME]"
type input "Bunga [PERSON_NAME] cash"
click at [343, 528] on input "checkbox" at bounding box center [345, 531] width 11 height 11
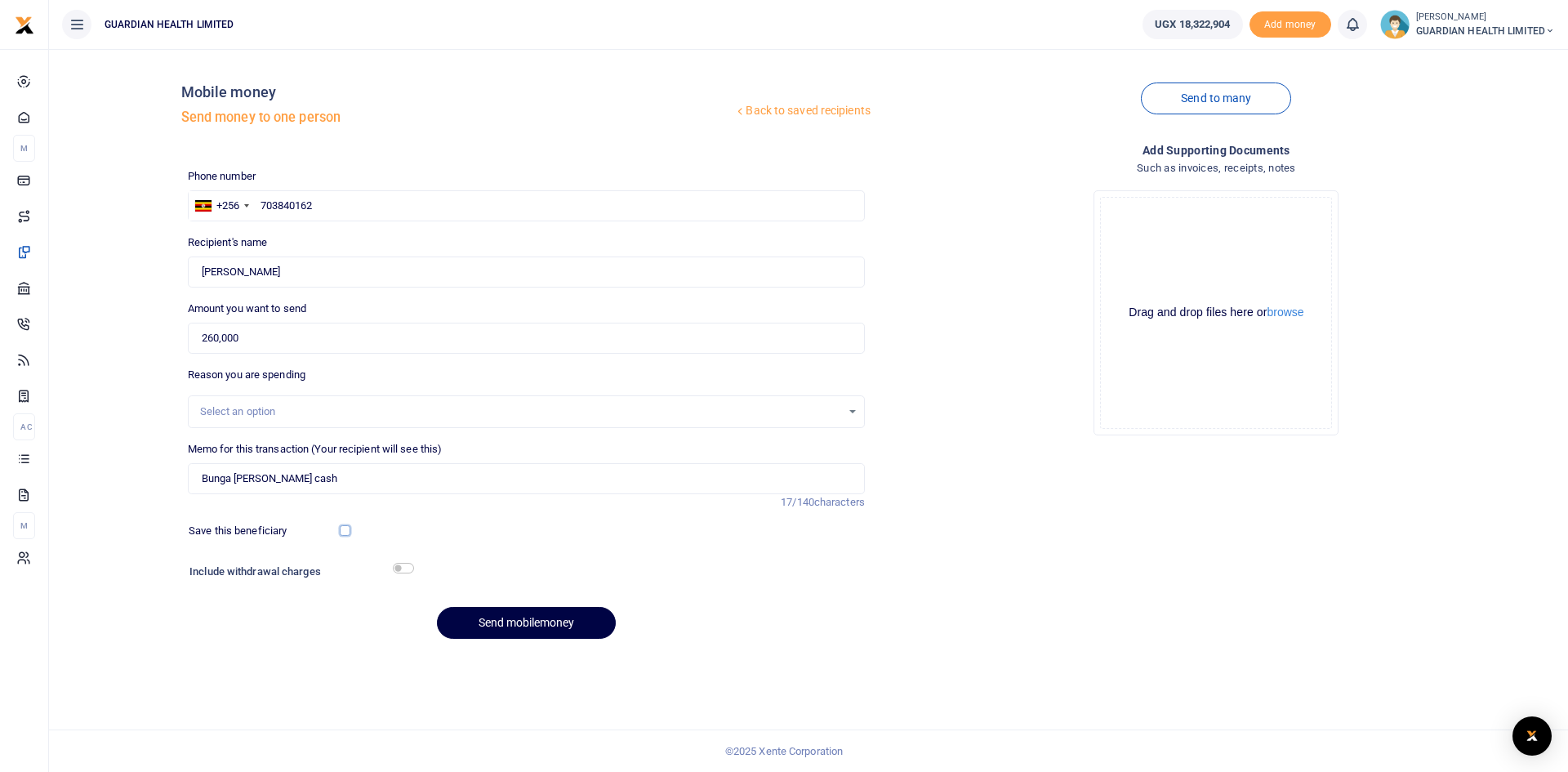
checkbox input "true"
click at [402, 567] on input "checkbox" at bounding box center [403, 568] width 21 height 11
checkbox input "true"
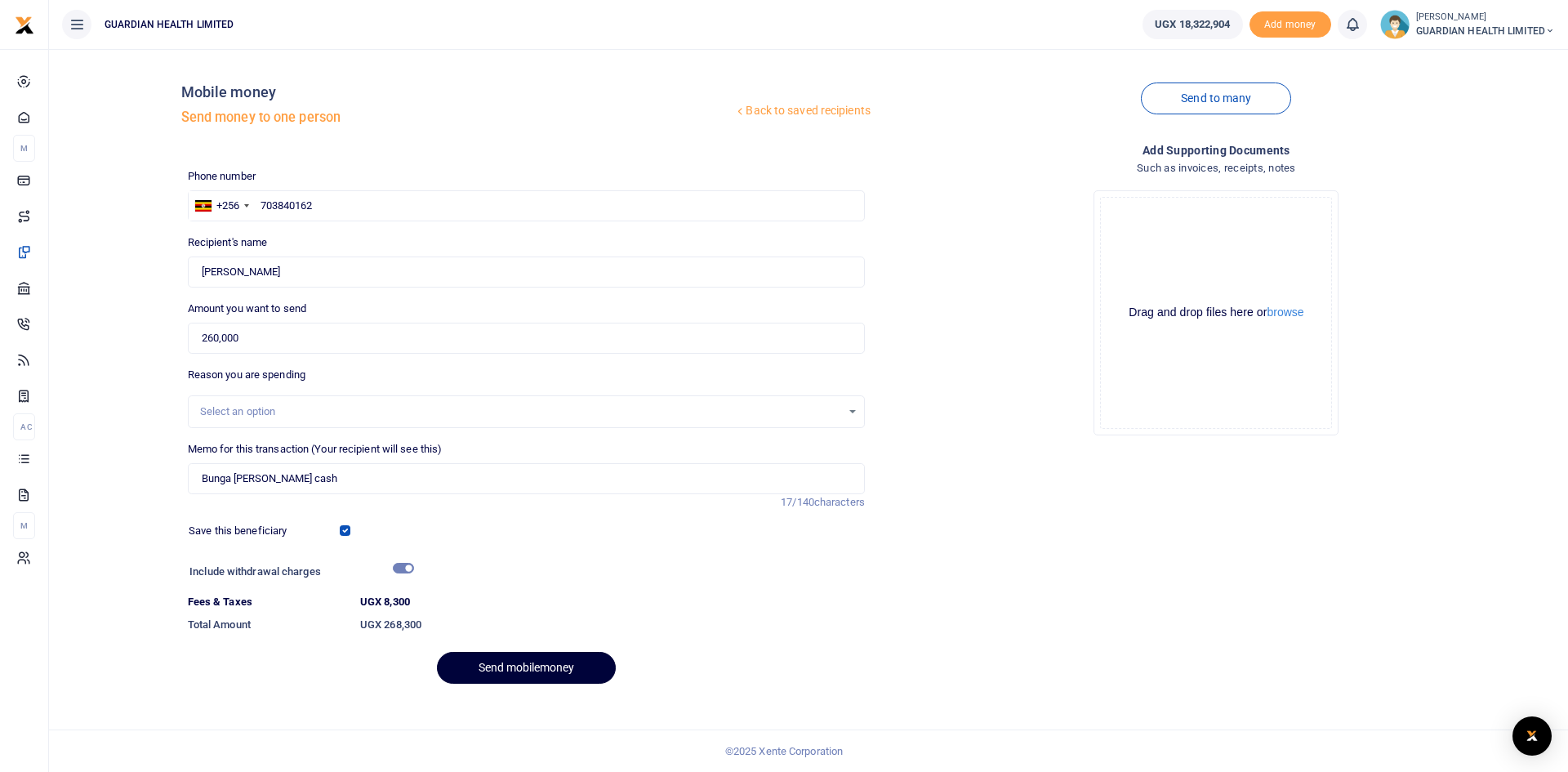
click at [517, 666] on button "Send mobilemoney" at bounding box center [526, 667] width 179 height 32
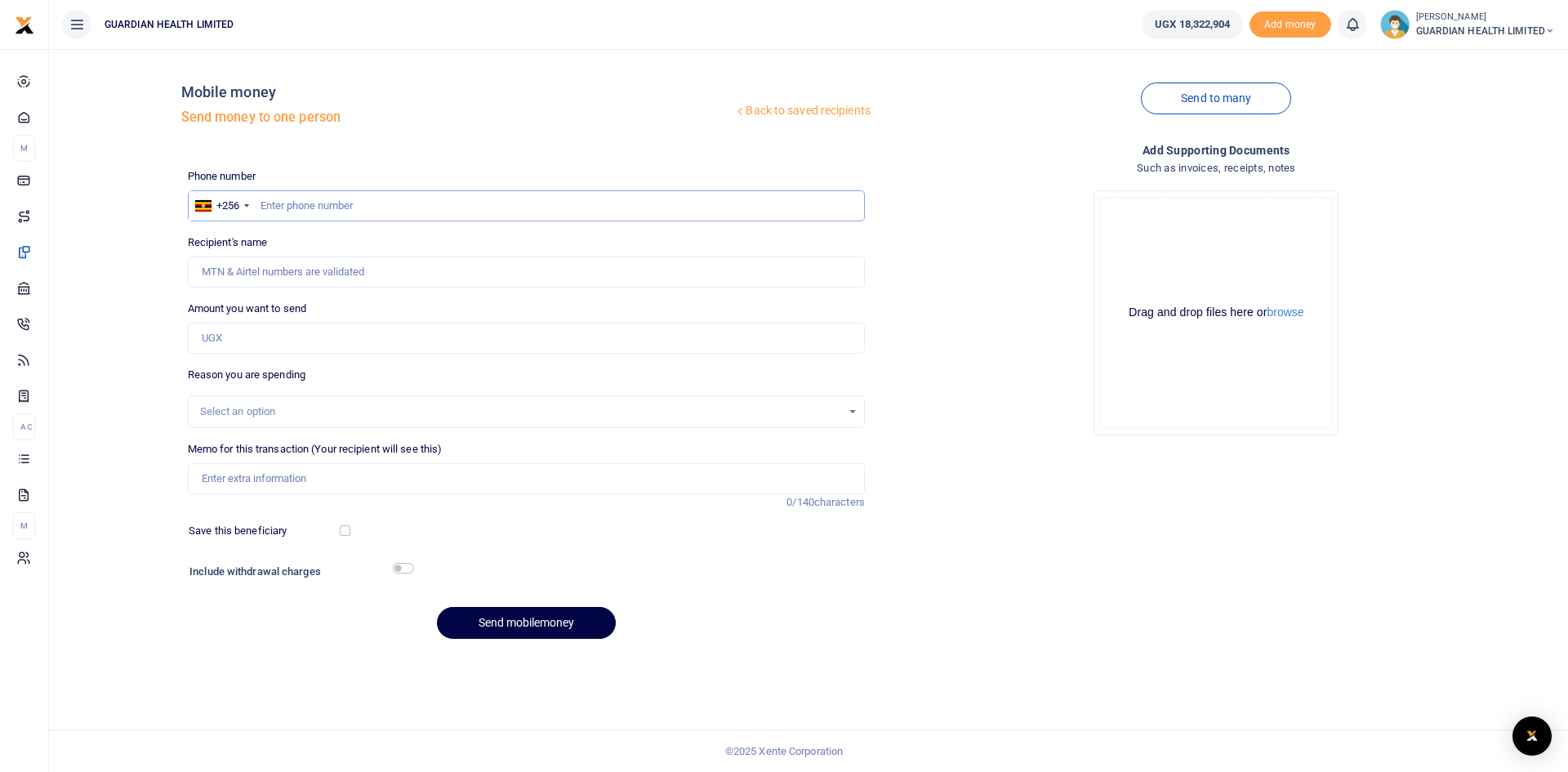
paste input "0786852636"
click at [265, 203] on input "0786852636" at bounding box center [526, 206] width 677 height 31
type input "786852636"
click at [263, 349] on input "Amount you want to send" at bounding box center [526, 338] width 677 height 31
type input "Happy Nandera"
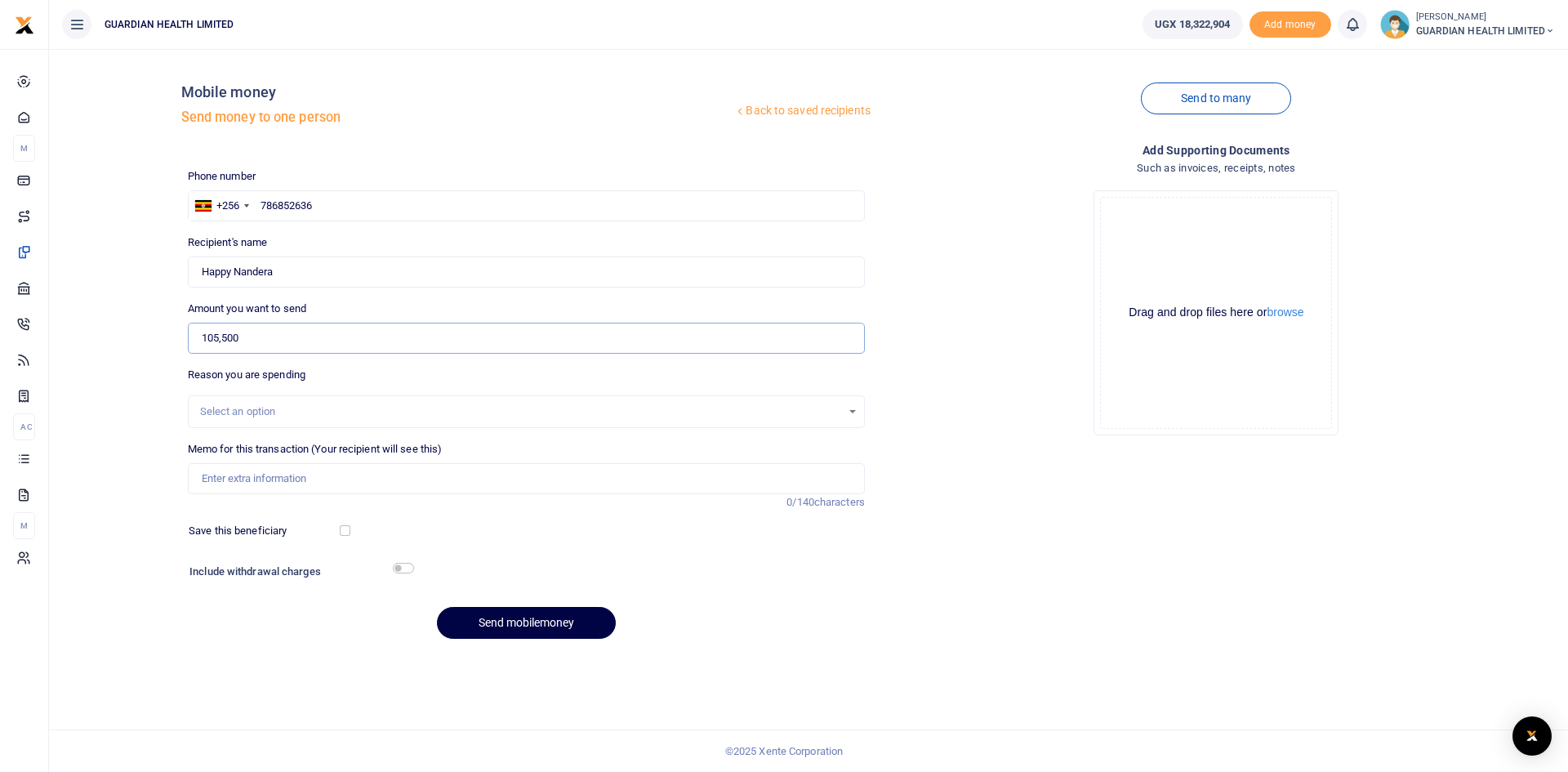
type input "105,500"
click at [267, 477] on input "Memo for this transaction (Your recipient will see this)" at bounding box center [526, 478] width 677 height 31
type input "Mbale petty cash"
click at [343, 531] on input "checkbox" at bounding box center [345, 531] width 11 height 11
checkbox input "true"
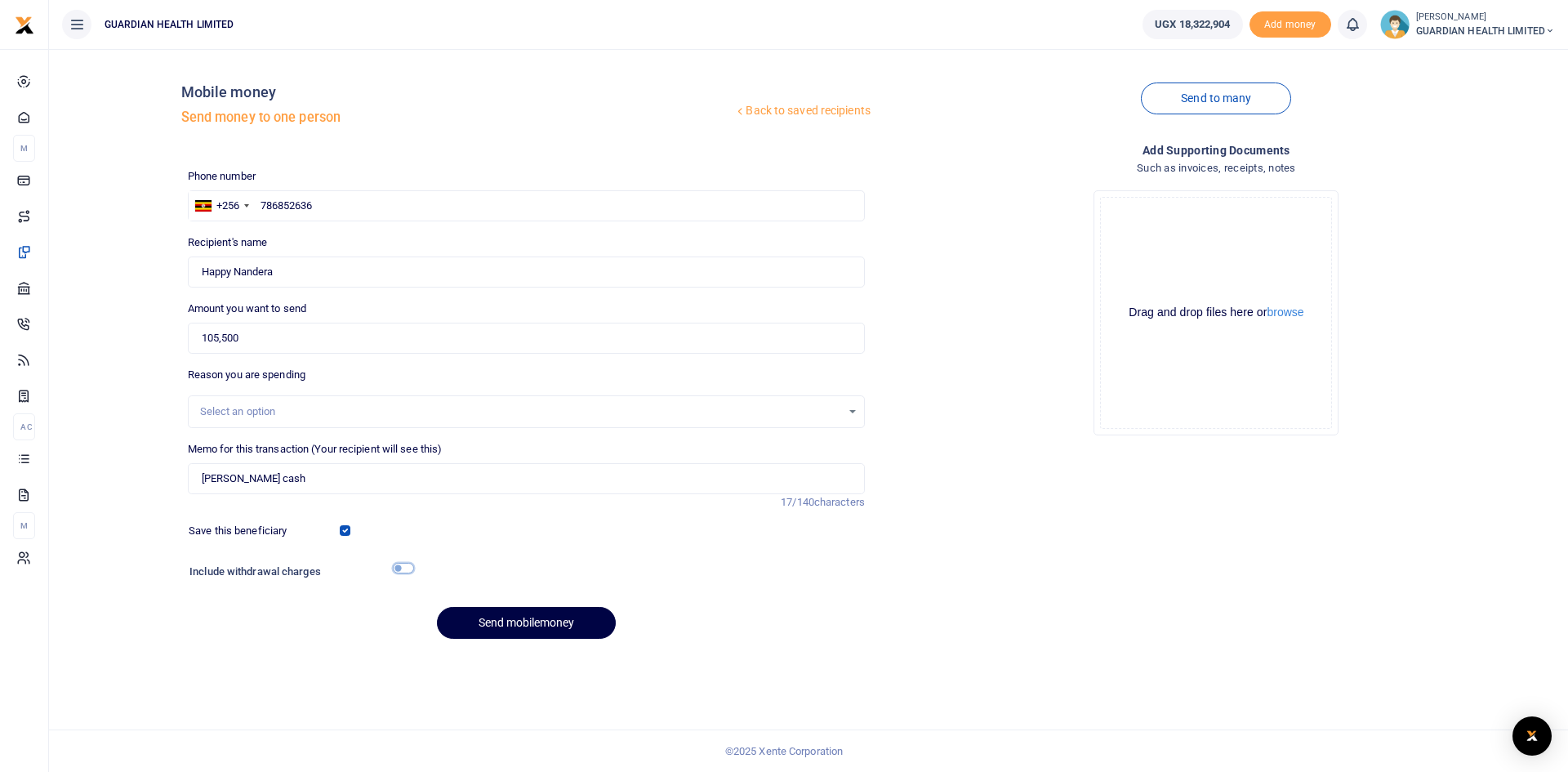
click at [403, 565] on input "checkbox" at bounding box center [403, 568] width 21 height 11
checkbox input "true"
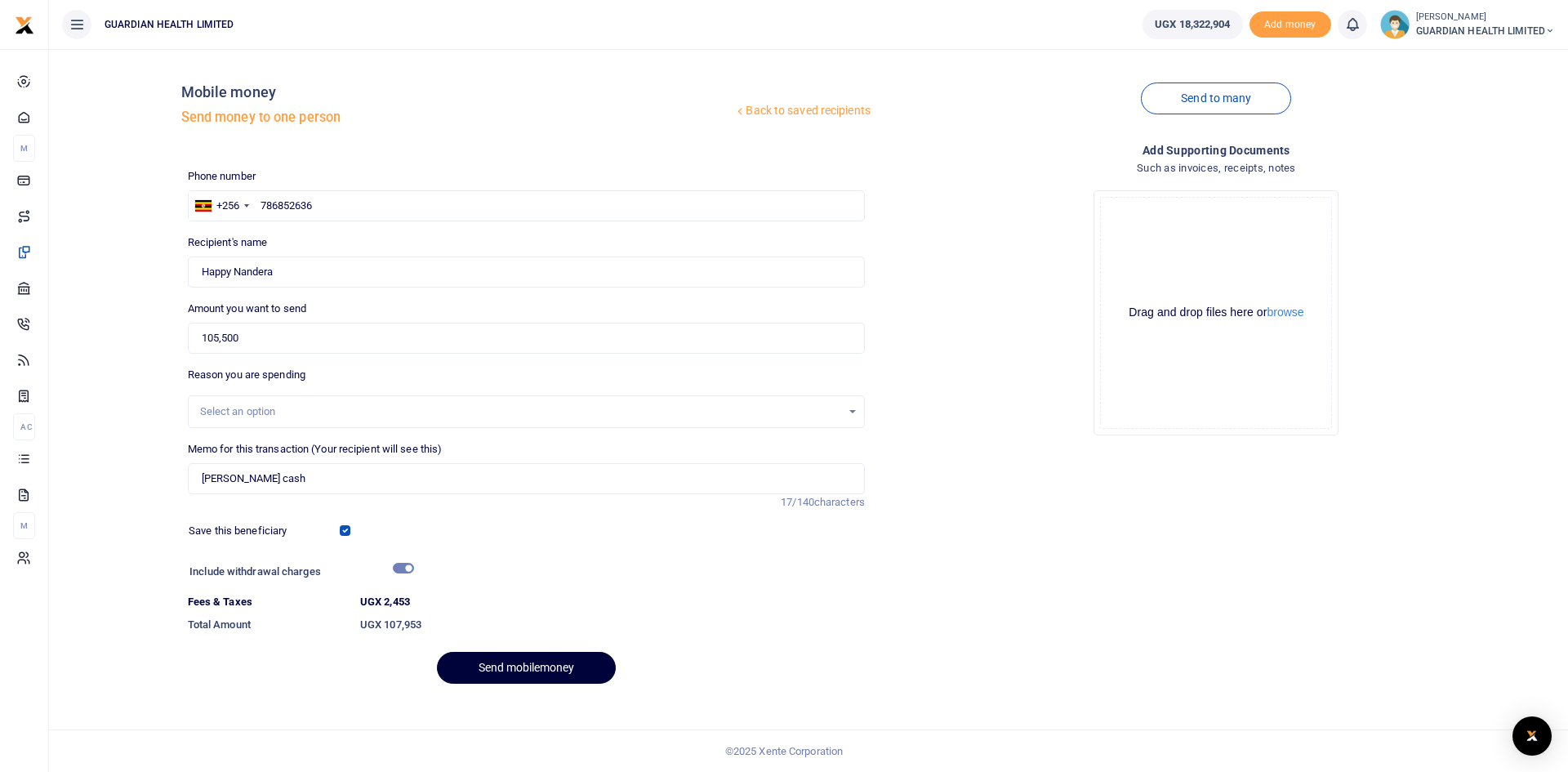
click at [505, 656] on button "Send mobilemoney" at bounding box center [526, 667] width 179 height 32
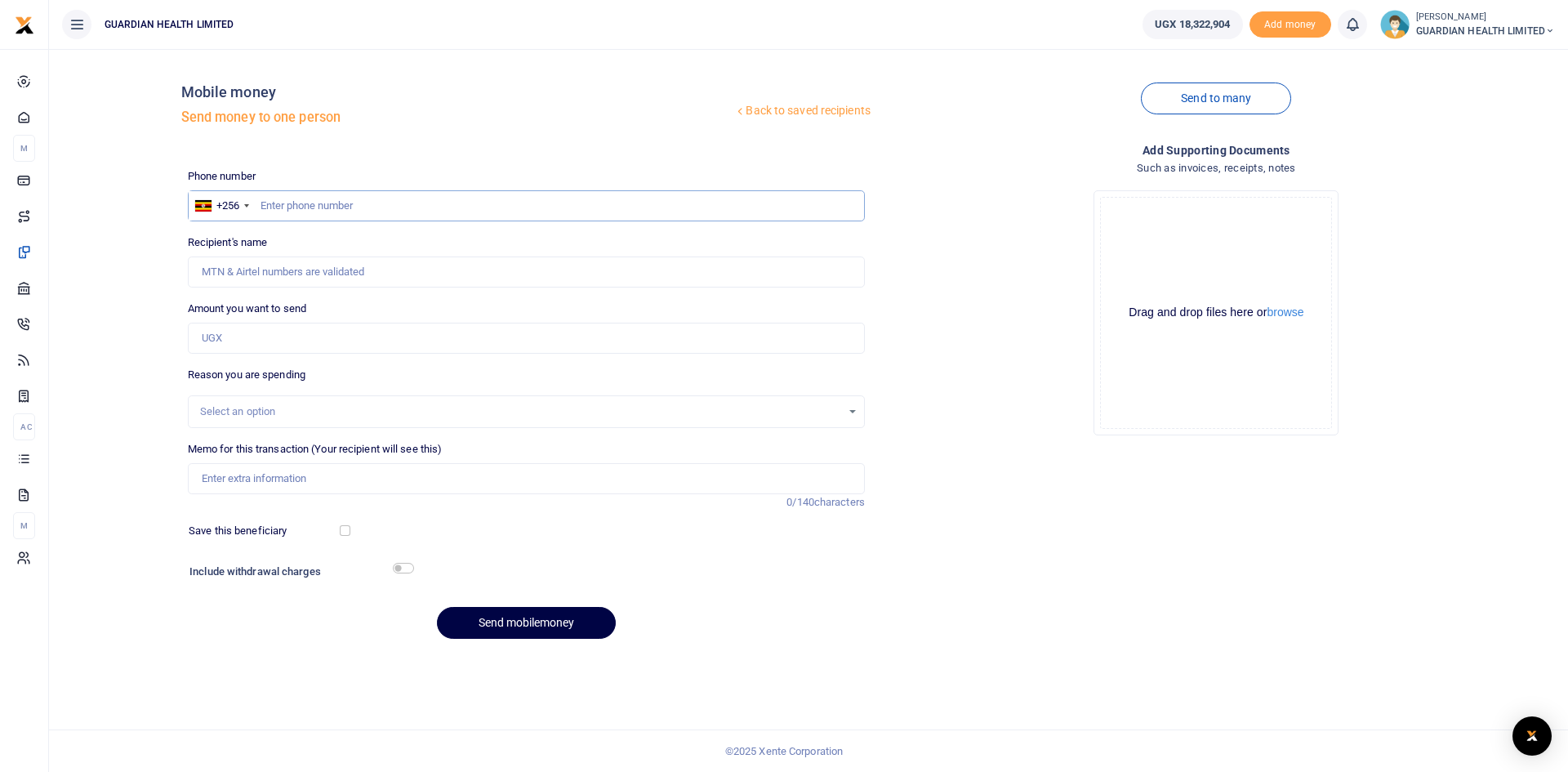
paste input "0763557968"
click at [263, 203] on input "0763557968" at bounding box center [526, 206] width 677 height 31
type input "763557968"
click at [221, 338] on input "Amount you want to send" at bounding box center [526, 338] width 677 height 31
type input "Layton Nabaweesi"
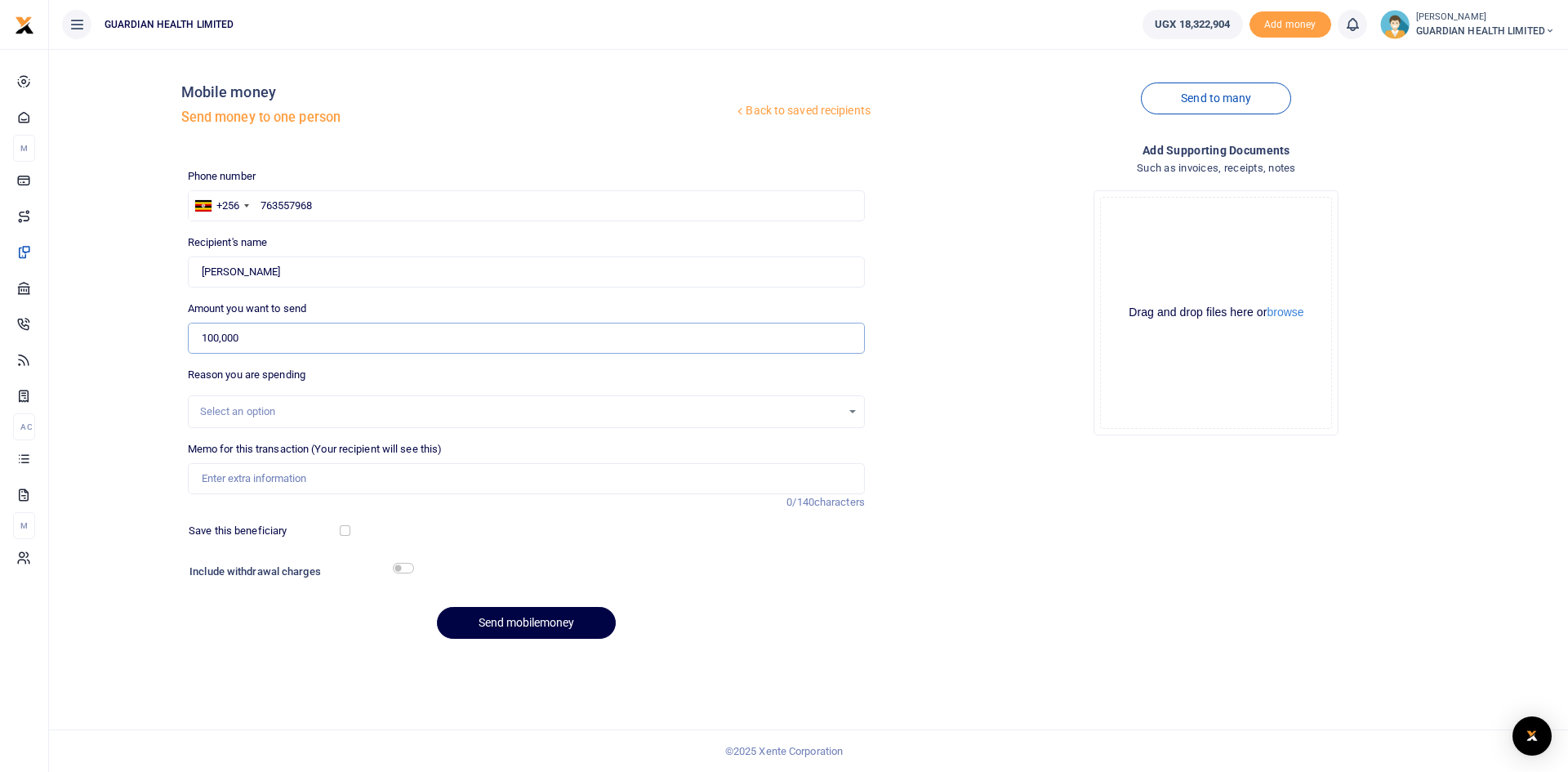
type input "100,000"
click at [255, 487] on input "Memo for this transaction (Your recipient will see this)" at bounding box center [526, 478] width 677 height 31
type input "Burton Street Petty cash"
click at [350, 524] on div at bounding box center [405, 531] width 111 height 17
drag, startPoint x: 344, startPoint y: 530, endPoint x: 347, endPoint y: 538, distance: 8.5
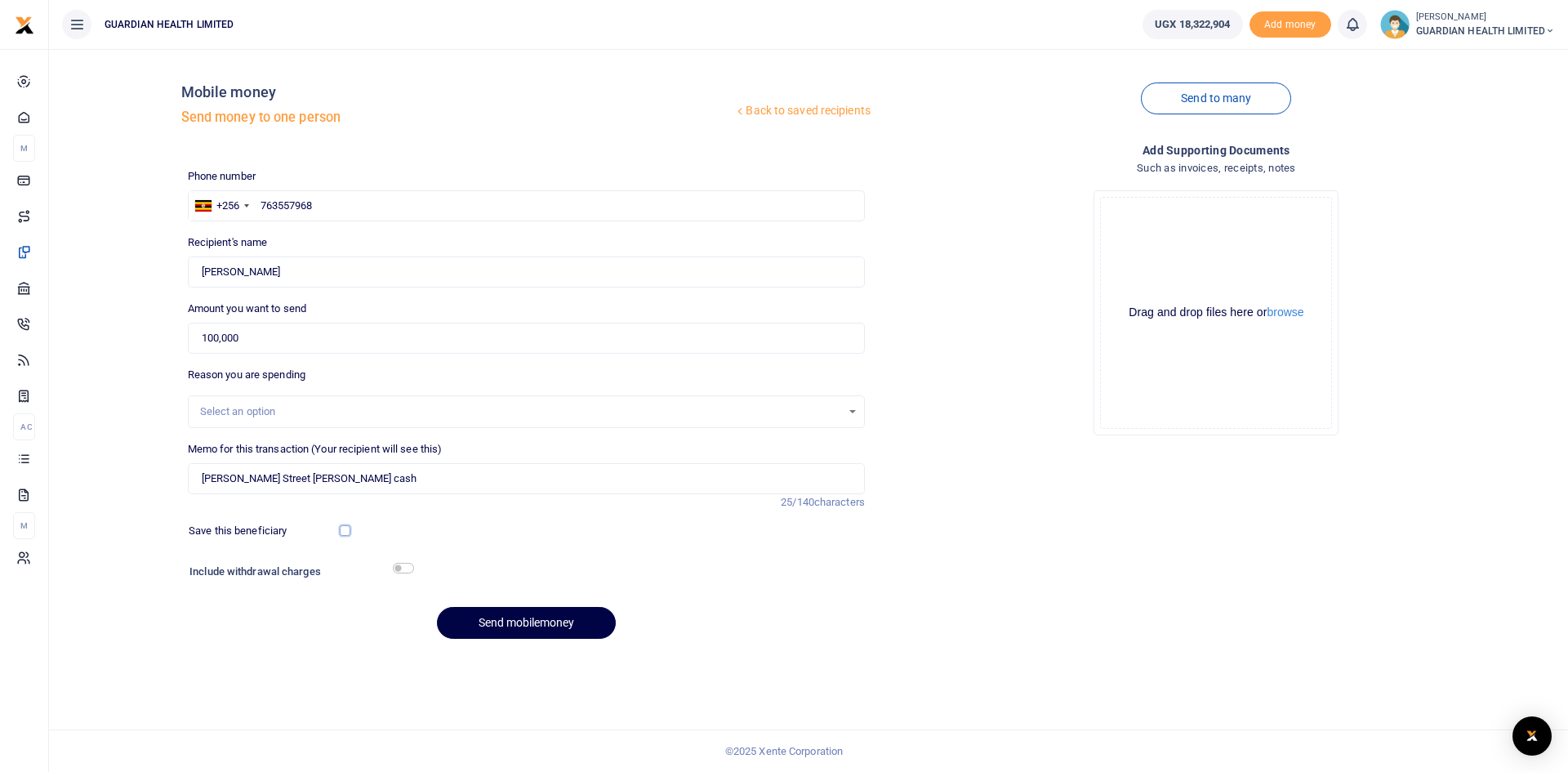
click at [343, 530] on input "checkbox" at bounding box center [345, 531] width 11 height 11
checkbox input "true"
click at [401, 567] on input "checkbox" at bounding box center [403, 568] width 21 height 11
checkbox input "true"
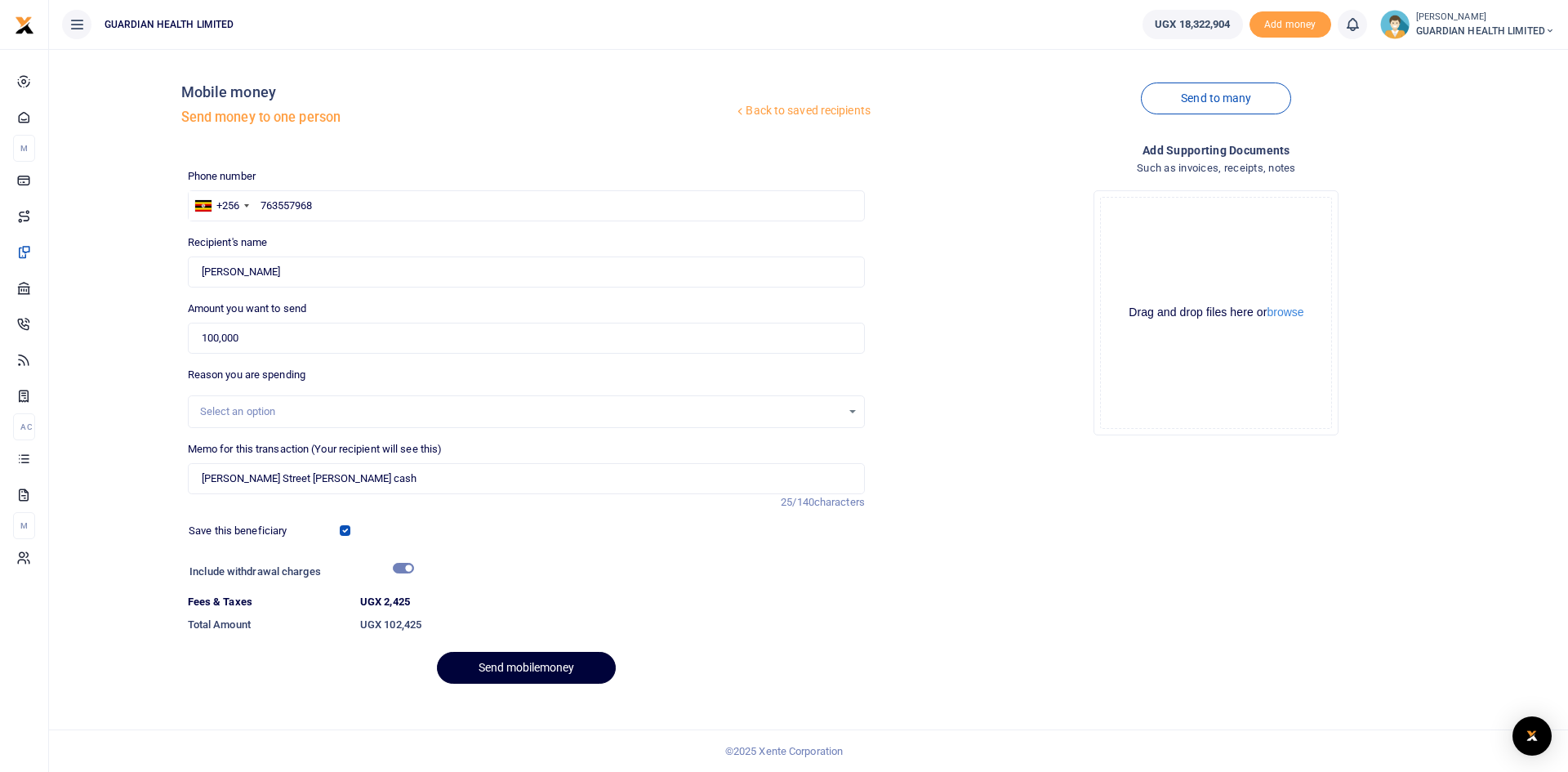
click at [510, 665] on button "Send mobilemoney" at bounding box center [526, 667] width 179 height 32
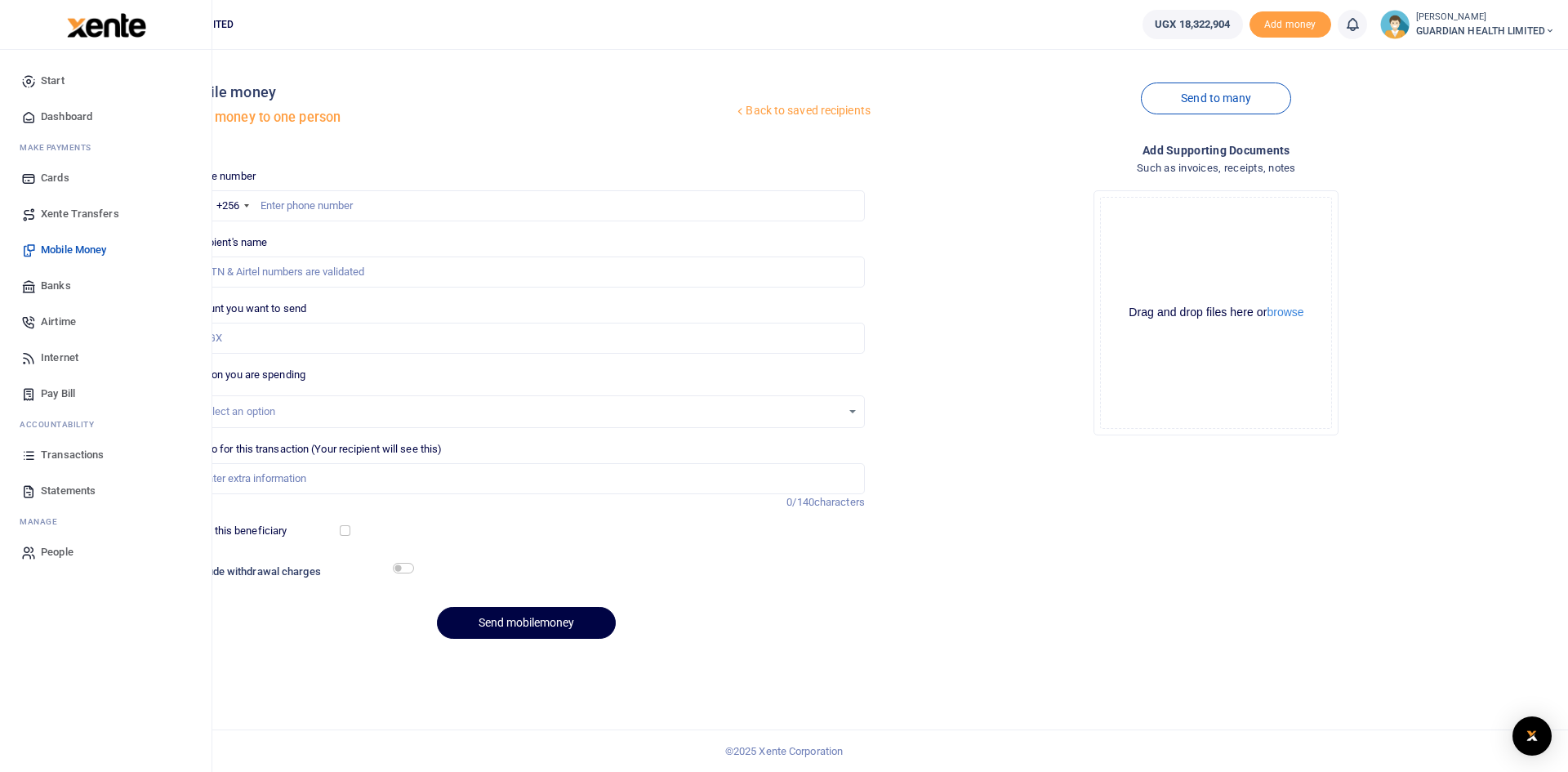
click at [75, 451] on span "Transactions" at bounding box center [72, 455] width 62 height 17
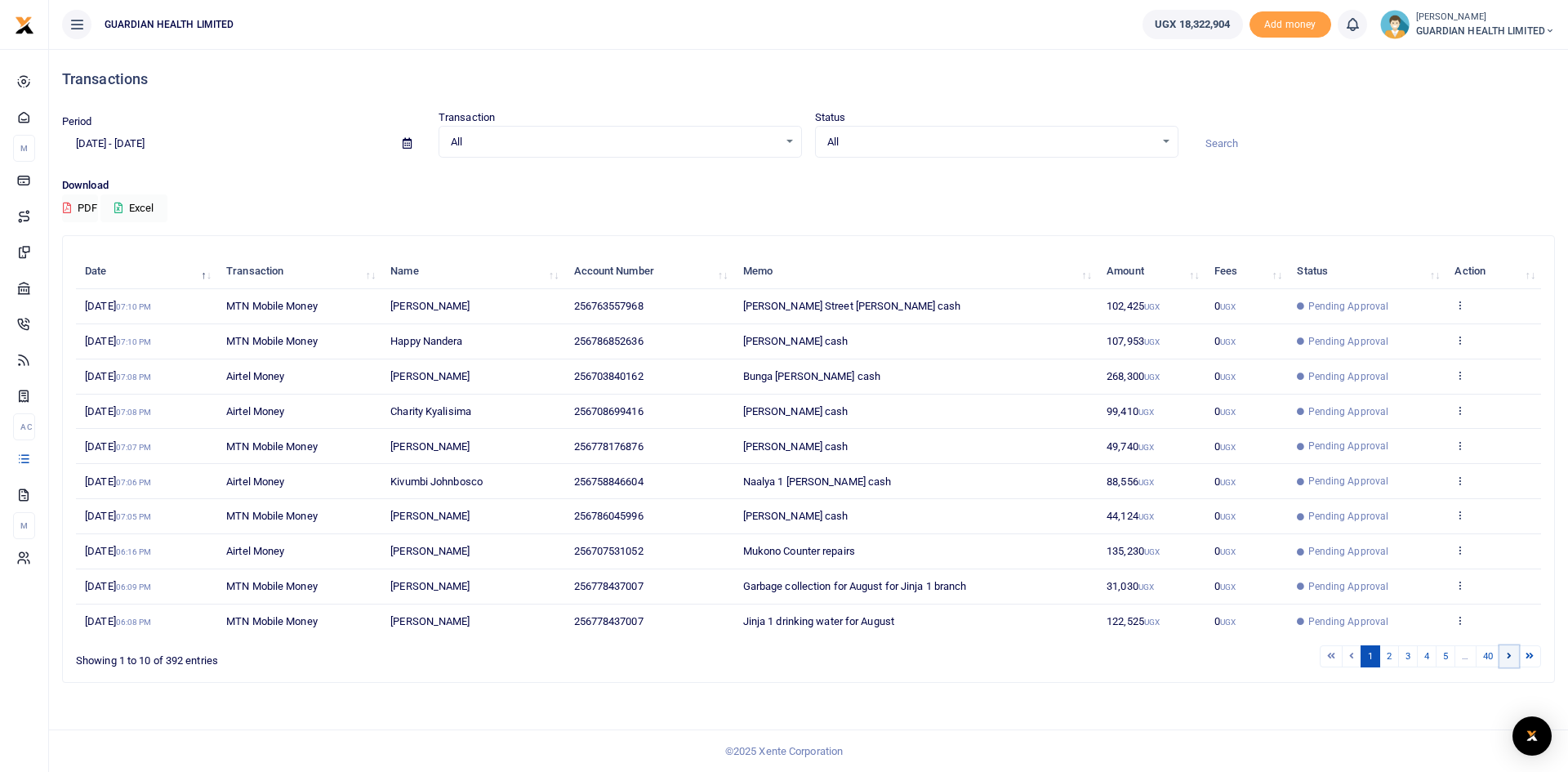
click at [1515, 656] on link at bounding box center [1508, 656] width 19 height 22
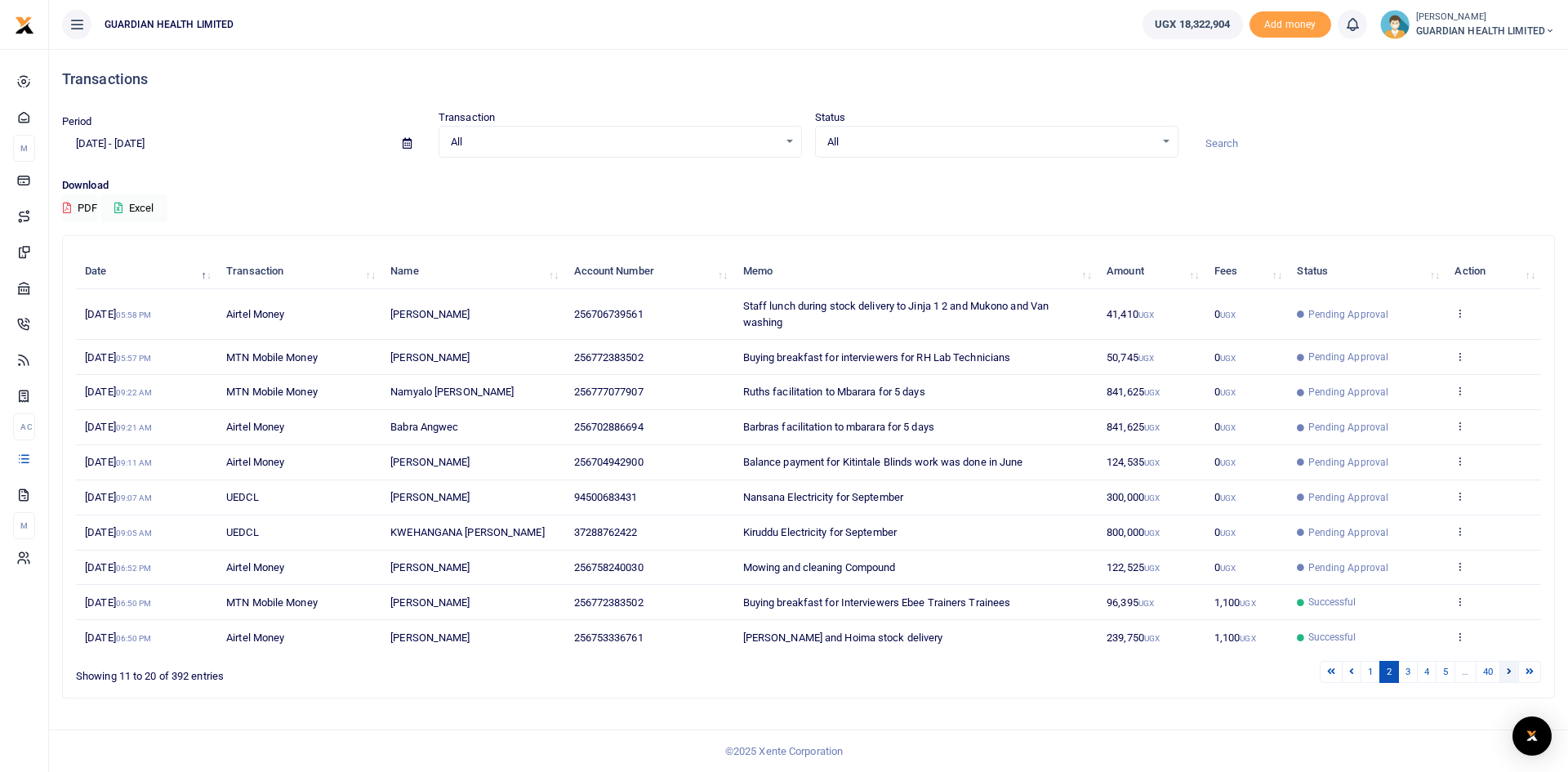
click at [1505, 677] on link at bounding box center [1508, 672] width 19 height 22
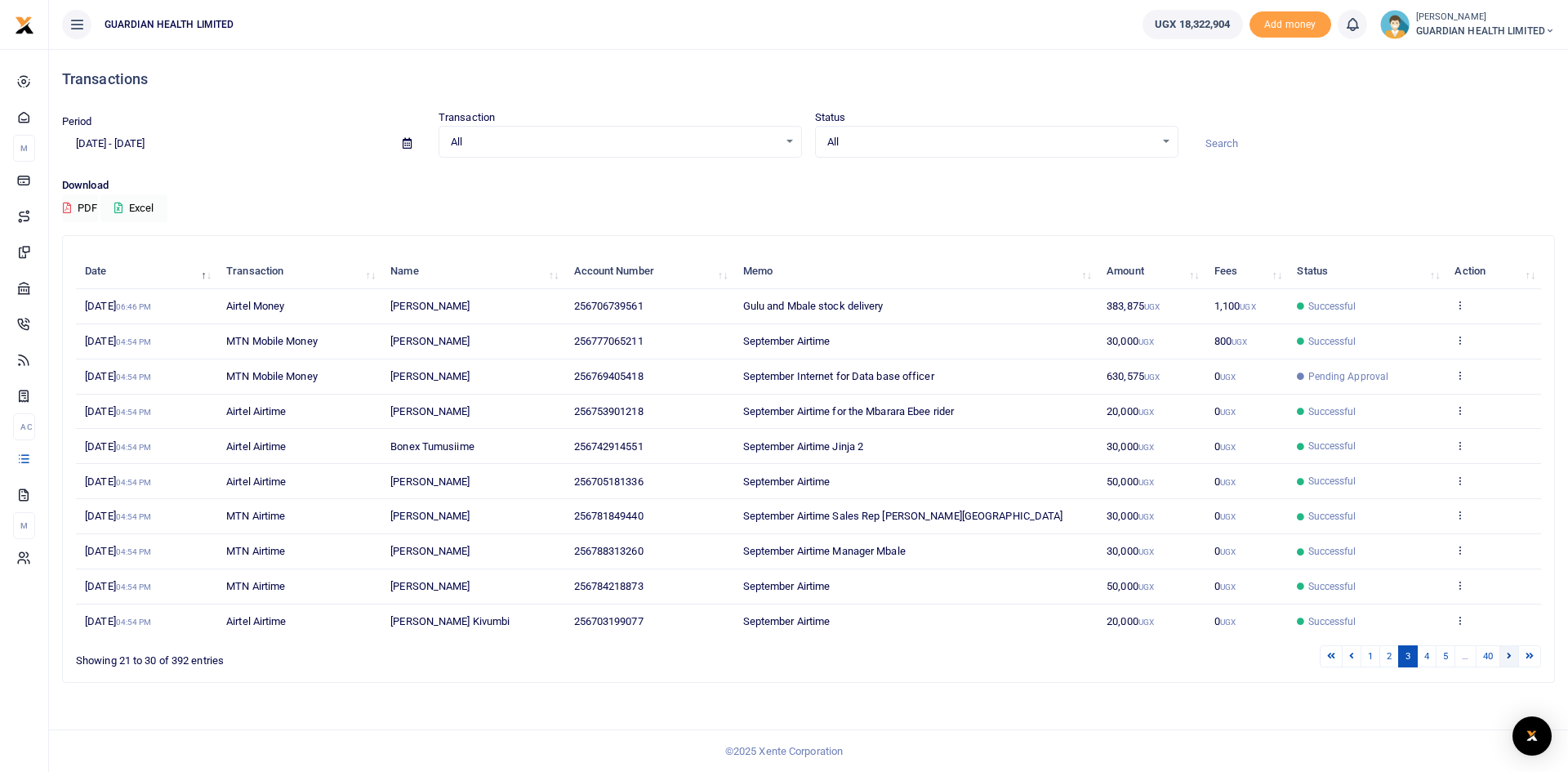
click at [1505, 661] on link at bounding box center [1508, 656] width 19 height 22
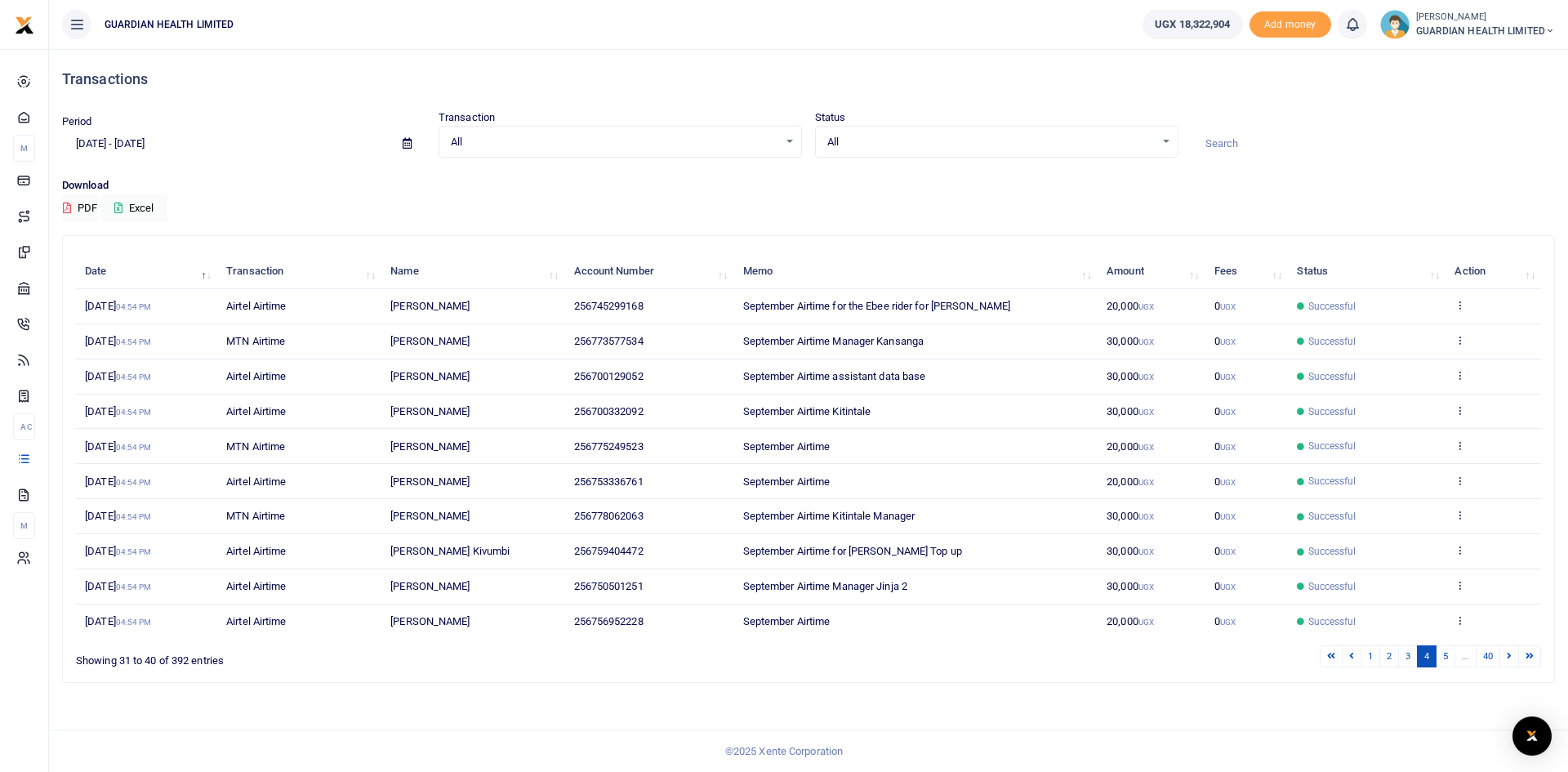
click at [1505, 661] on link at bounding box center [1508, 656] width 19 height 22
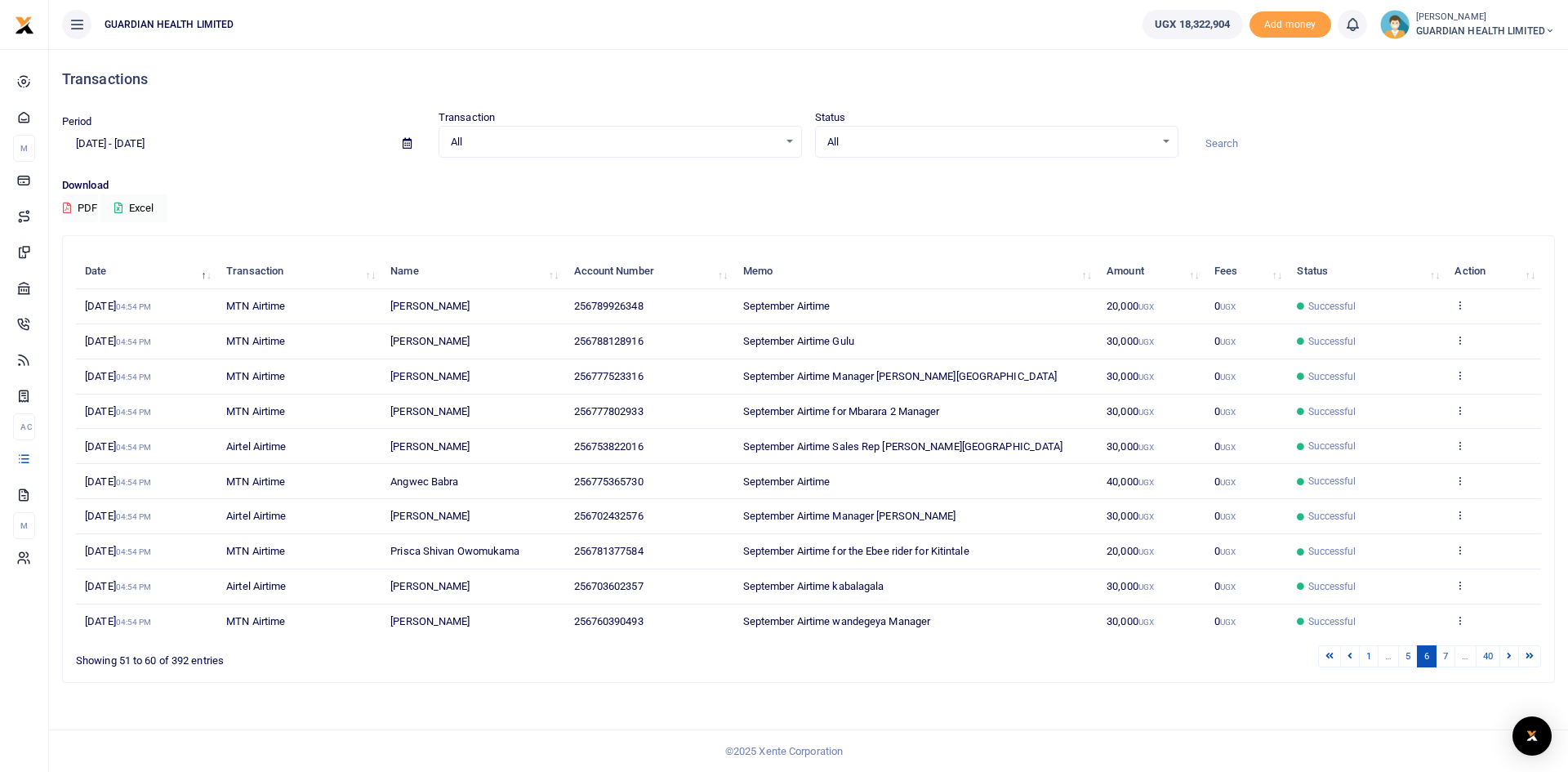
click at [1505, 661] on link at bounding box center [1508, 656] width 19 height 22
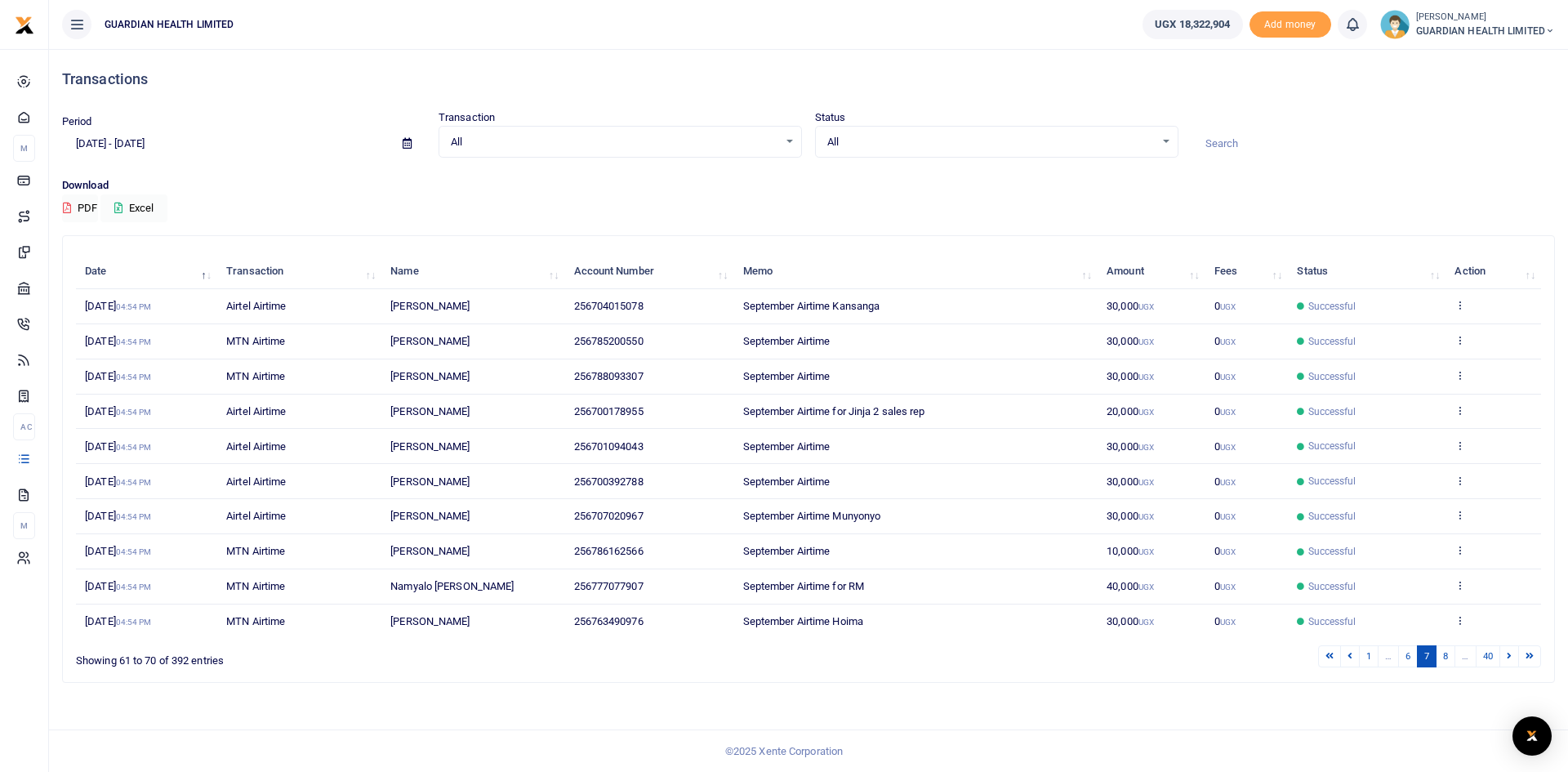
click at [1505, 661] on link at bounding box center [1508, 656] width 19 height 22
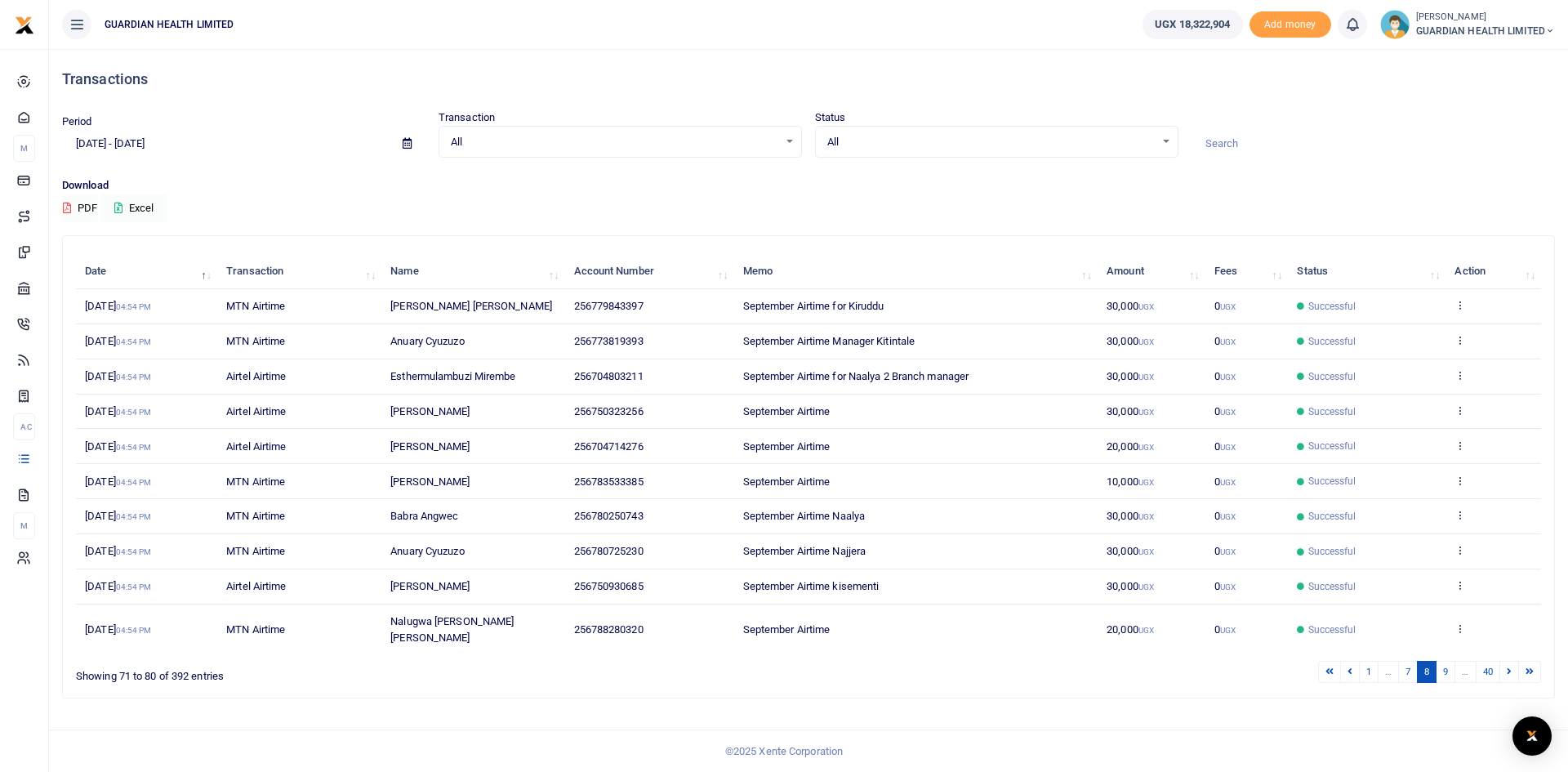
click at [1505, 661] on link at bounding box center [1508, 672] width 19 height 22
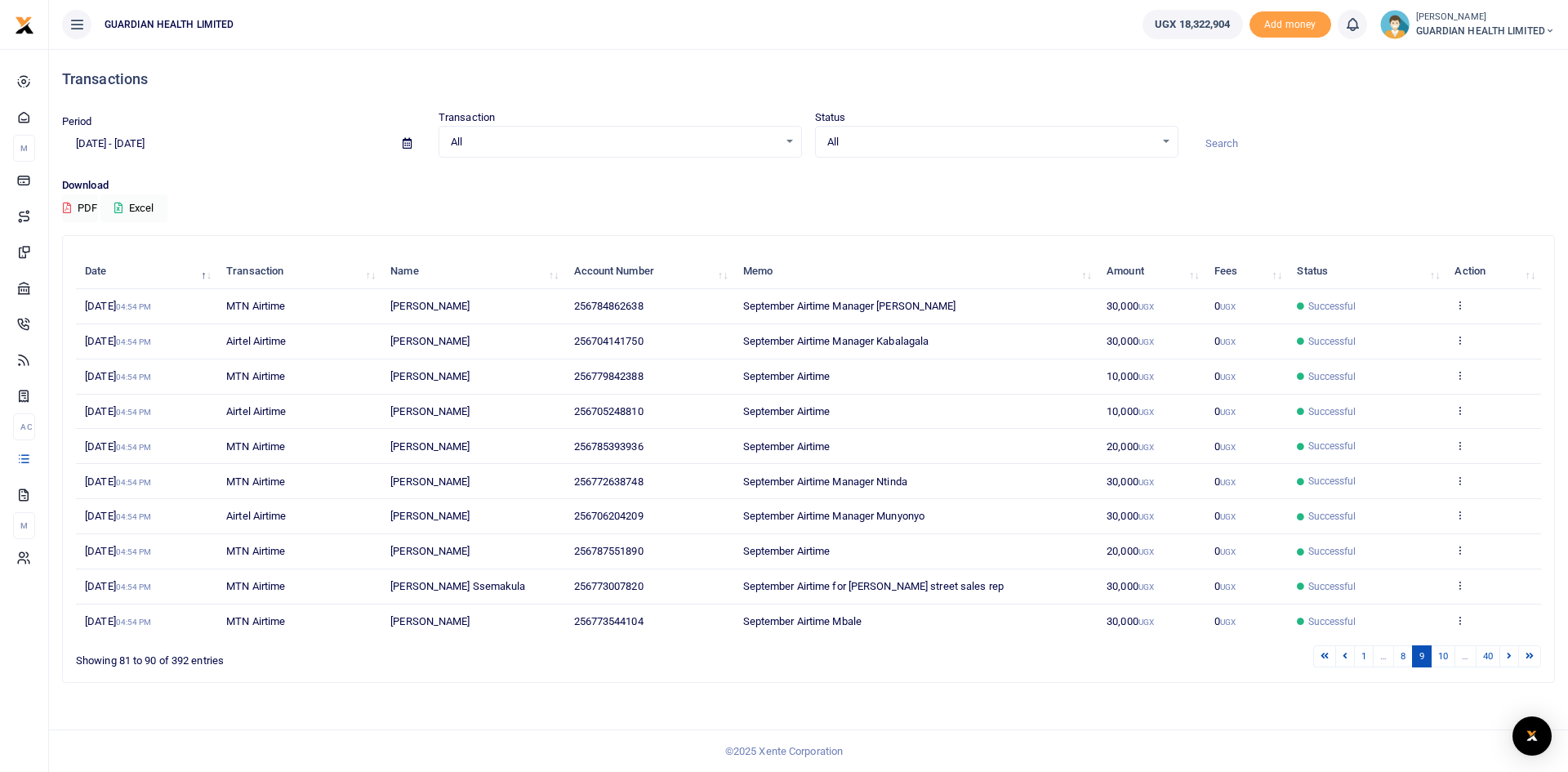
click at [1505, 661] on link at bounding box center [1508, 656] width 19 height 22
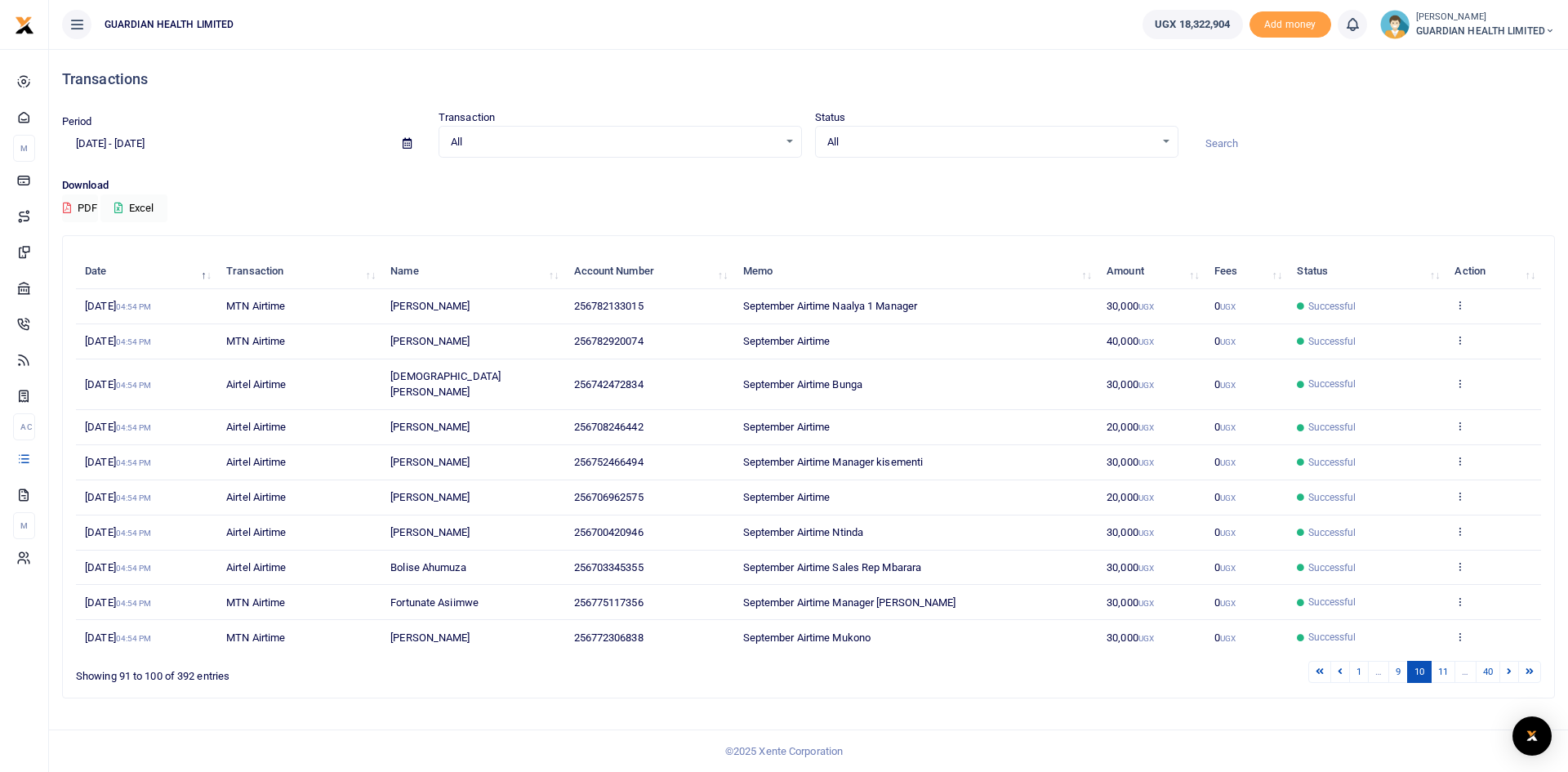
click at [1505, 661] on link at bounding box center [1508, 672] width 19 height 22
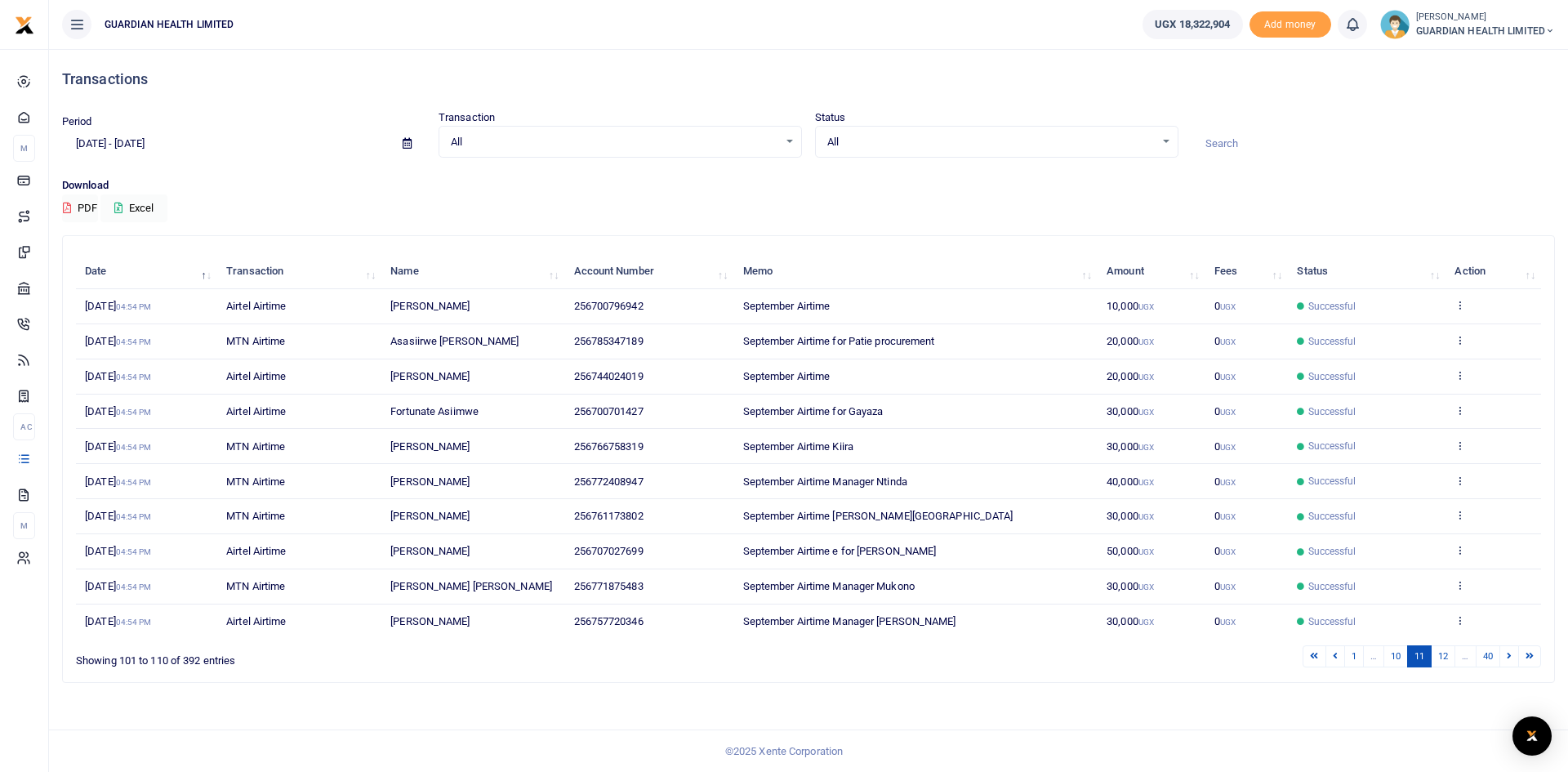
click at [1505, 661] on link at bounding box center [1508, 656] width 19 height 22
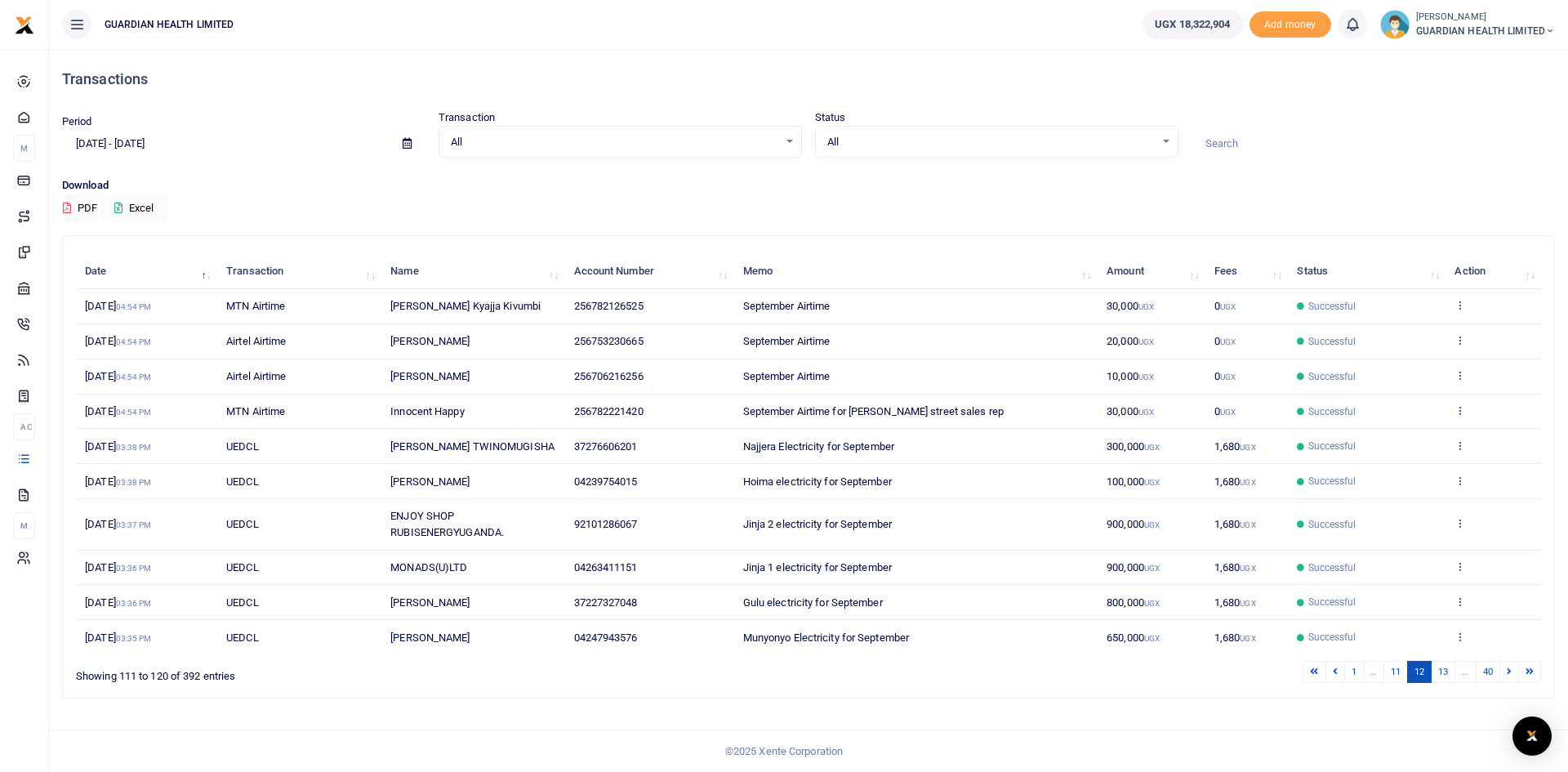
click at [1505, 661] on link at bounding box center [1508, 672] width 19 height 22
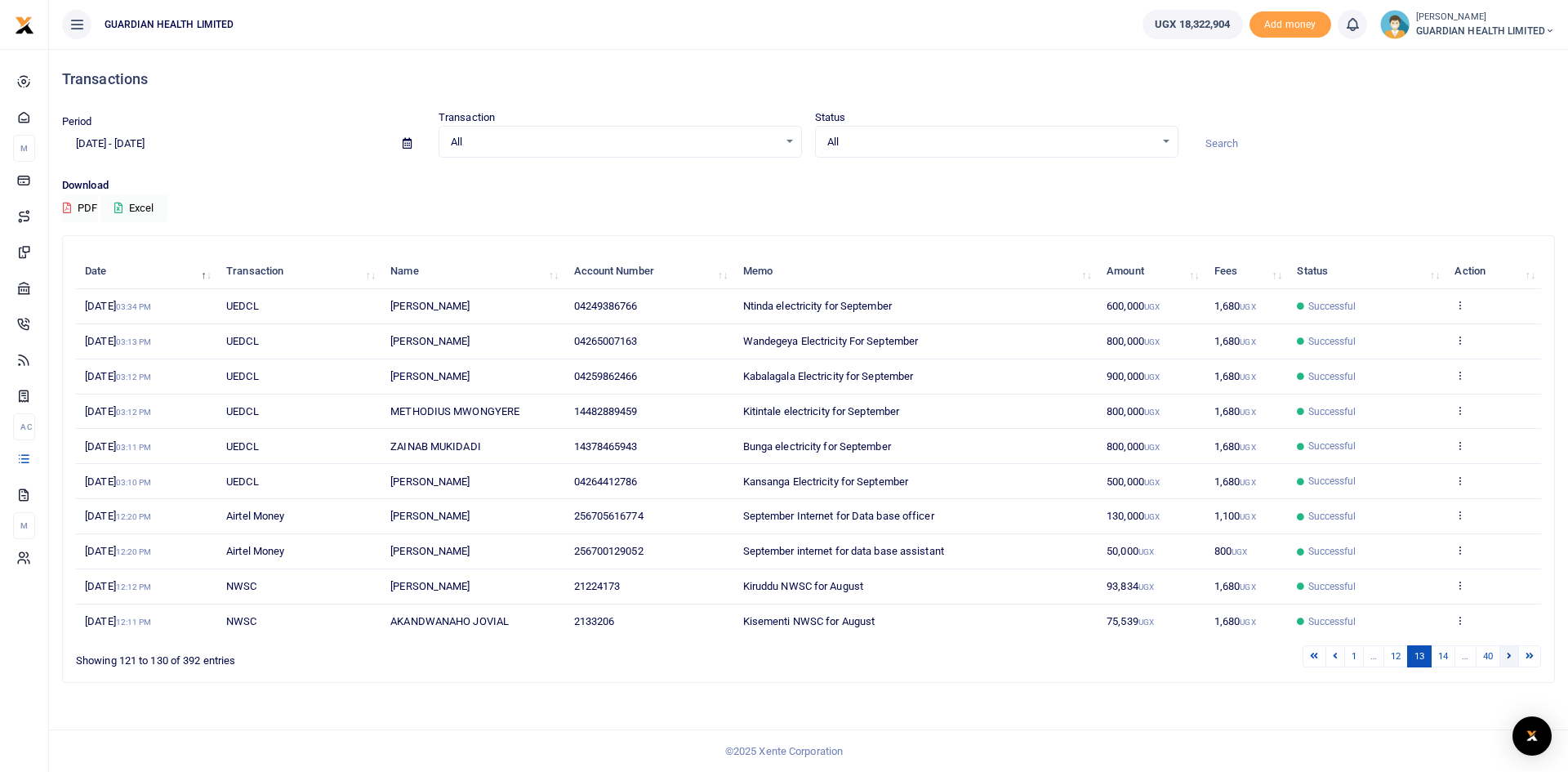
click at [1508, 656] on icon at bounding box center [1508, 655] width 5 height 9
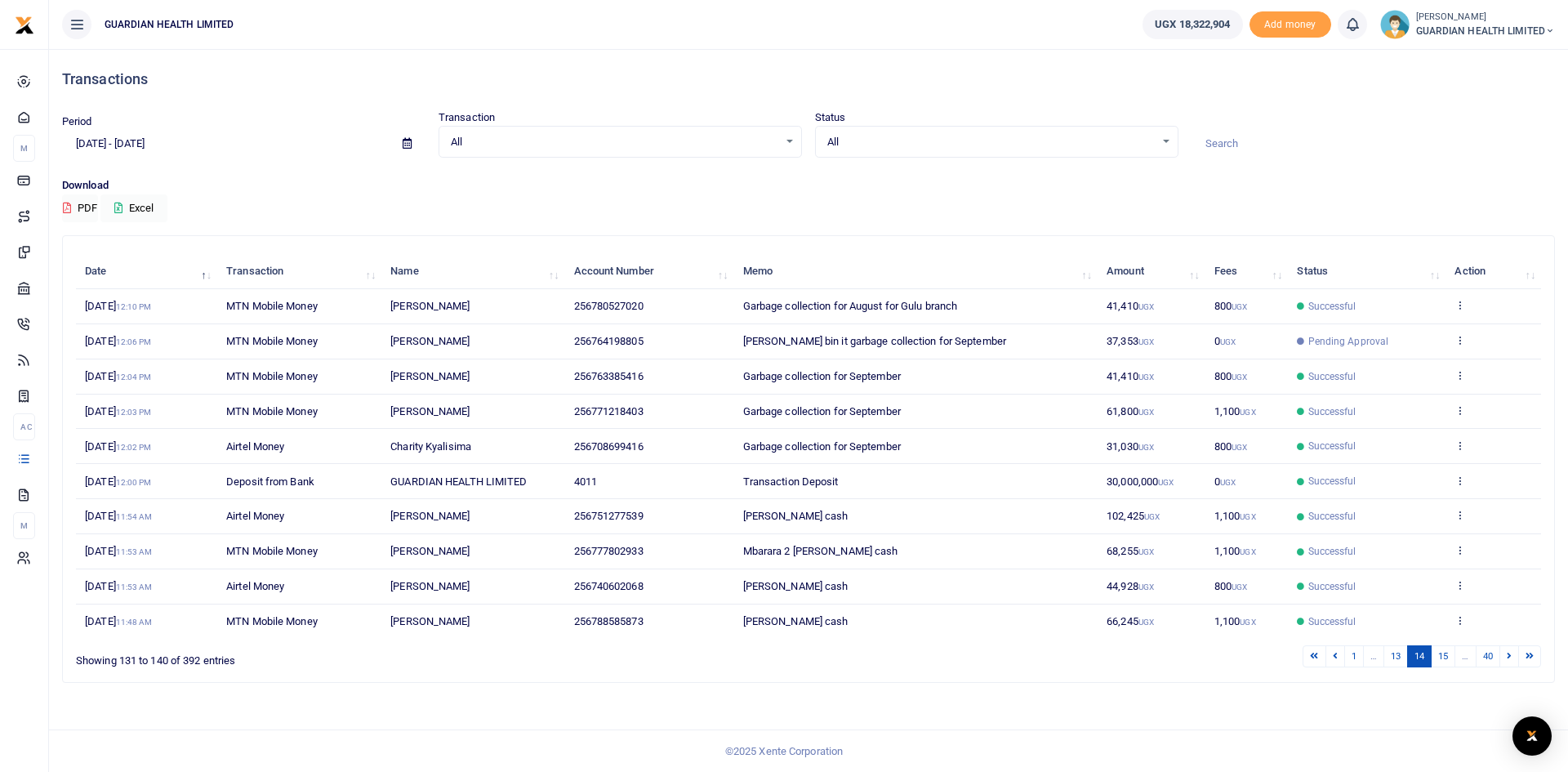
click at [1508, 656] on icon at bounding box center [1508, 655] width 5 height 9
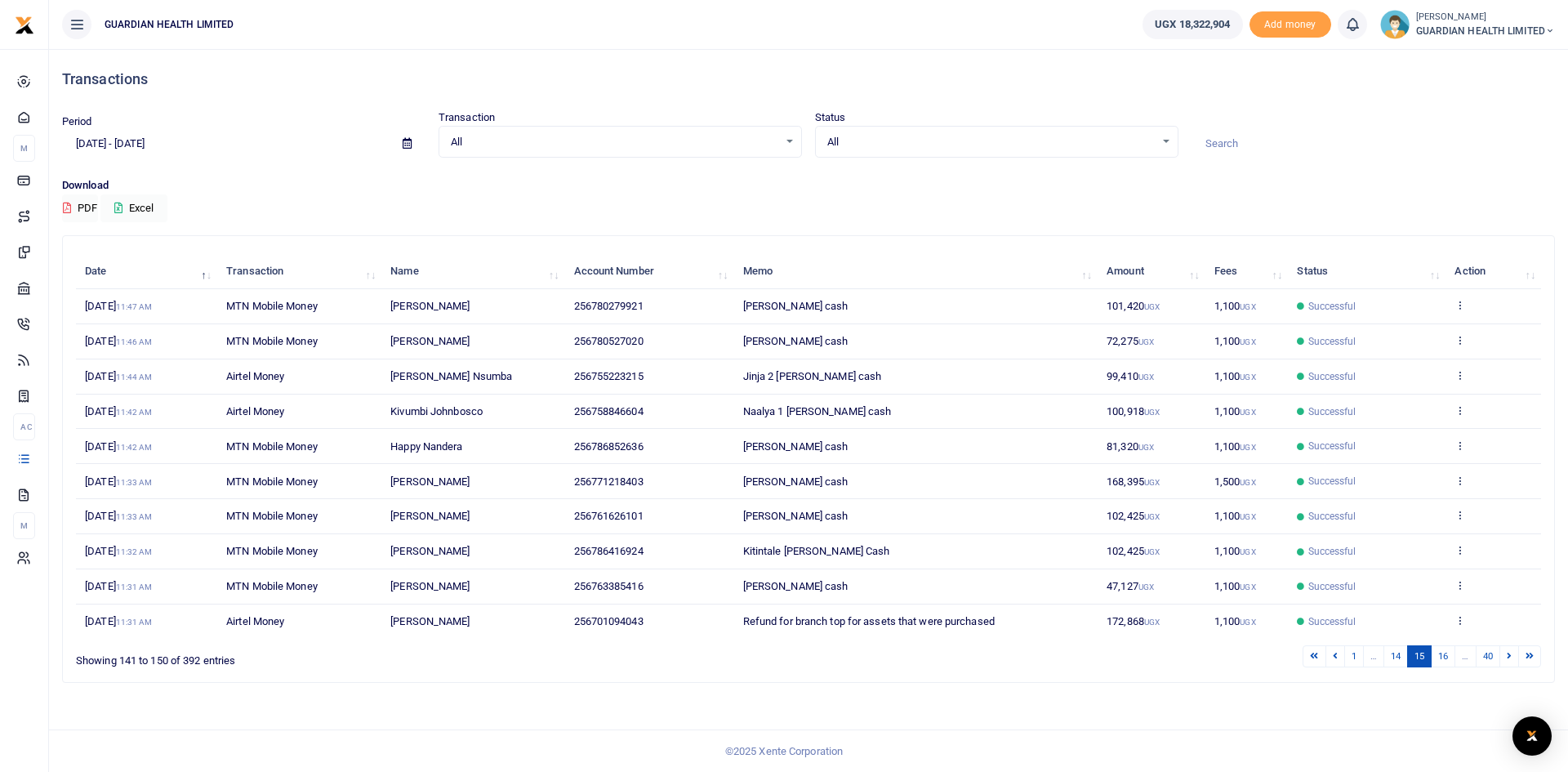
click at [1127, 338] on span "72,275 UGX" at bounding box center [1130, 341] width 48 height 12
click at [1456, 340] on icon at bounding box center [1460, 340] width 11 height 11
click at [1417, 370] on link "View details" at bounding box center [1400, 367] width 129 height 23
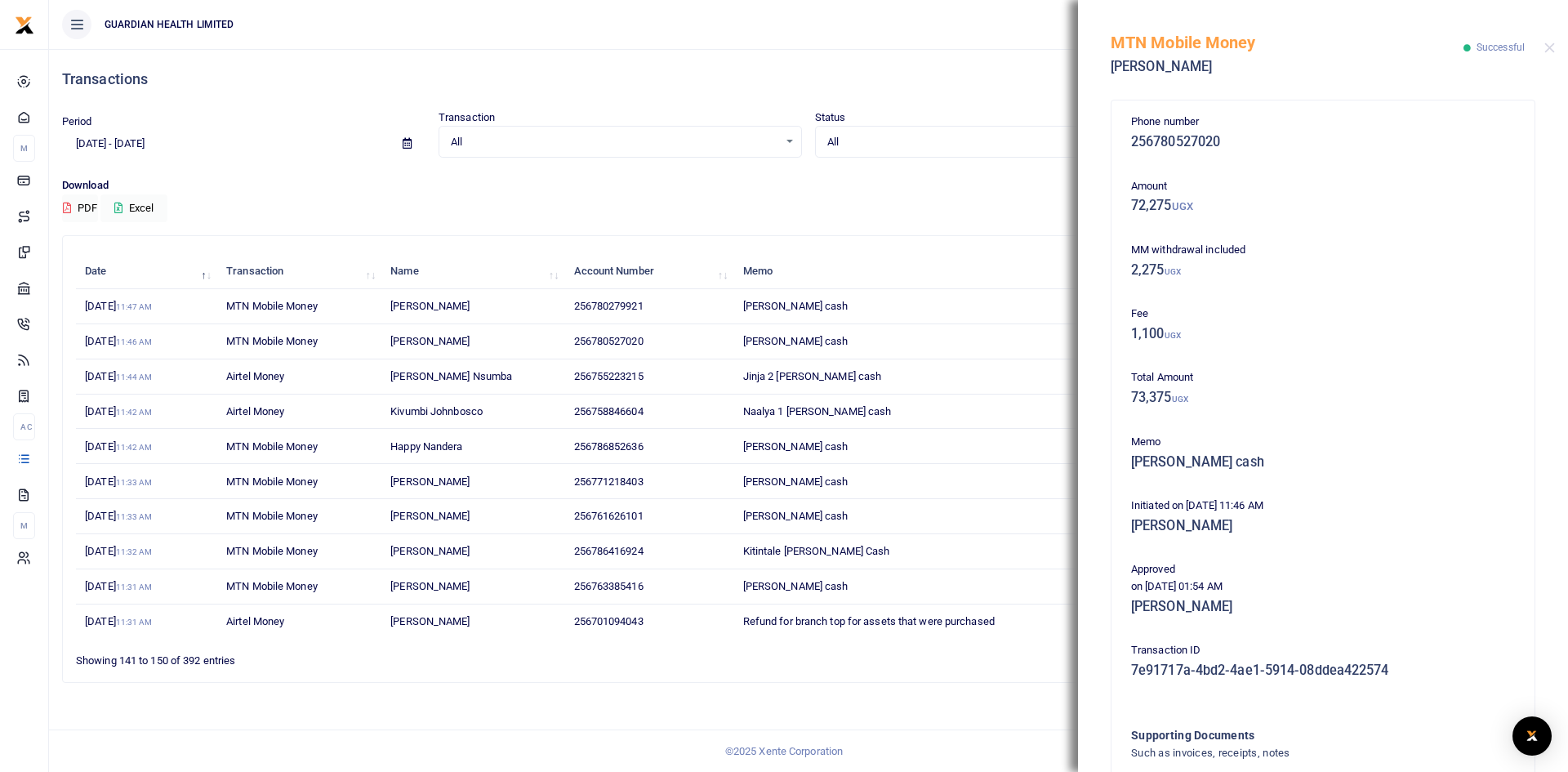
scroll to position [161, 0]
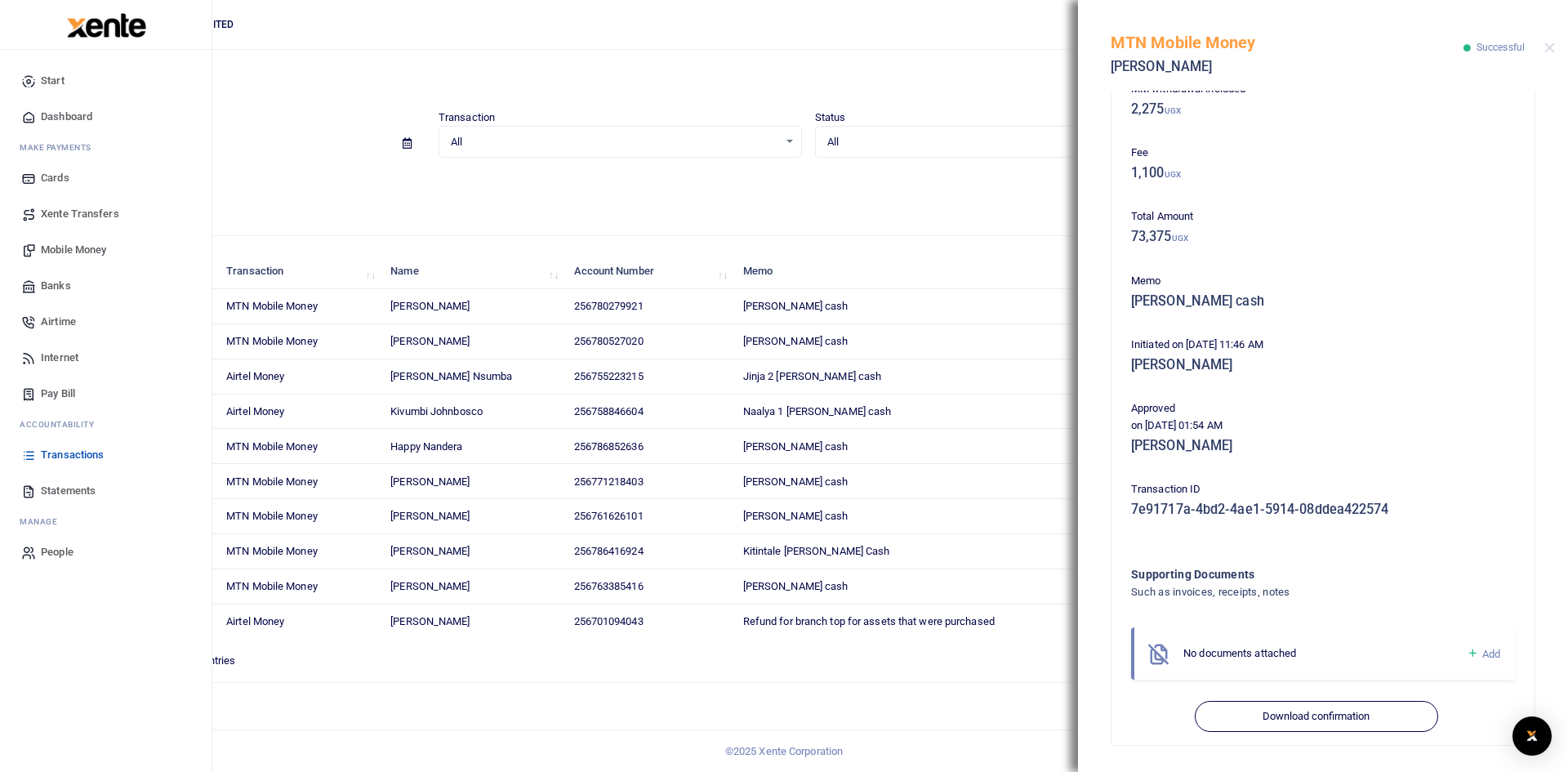
click at [78, 245] on span "Mobile Money" at bounding box center [73, 250] width 65 height 17
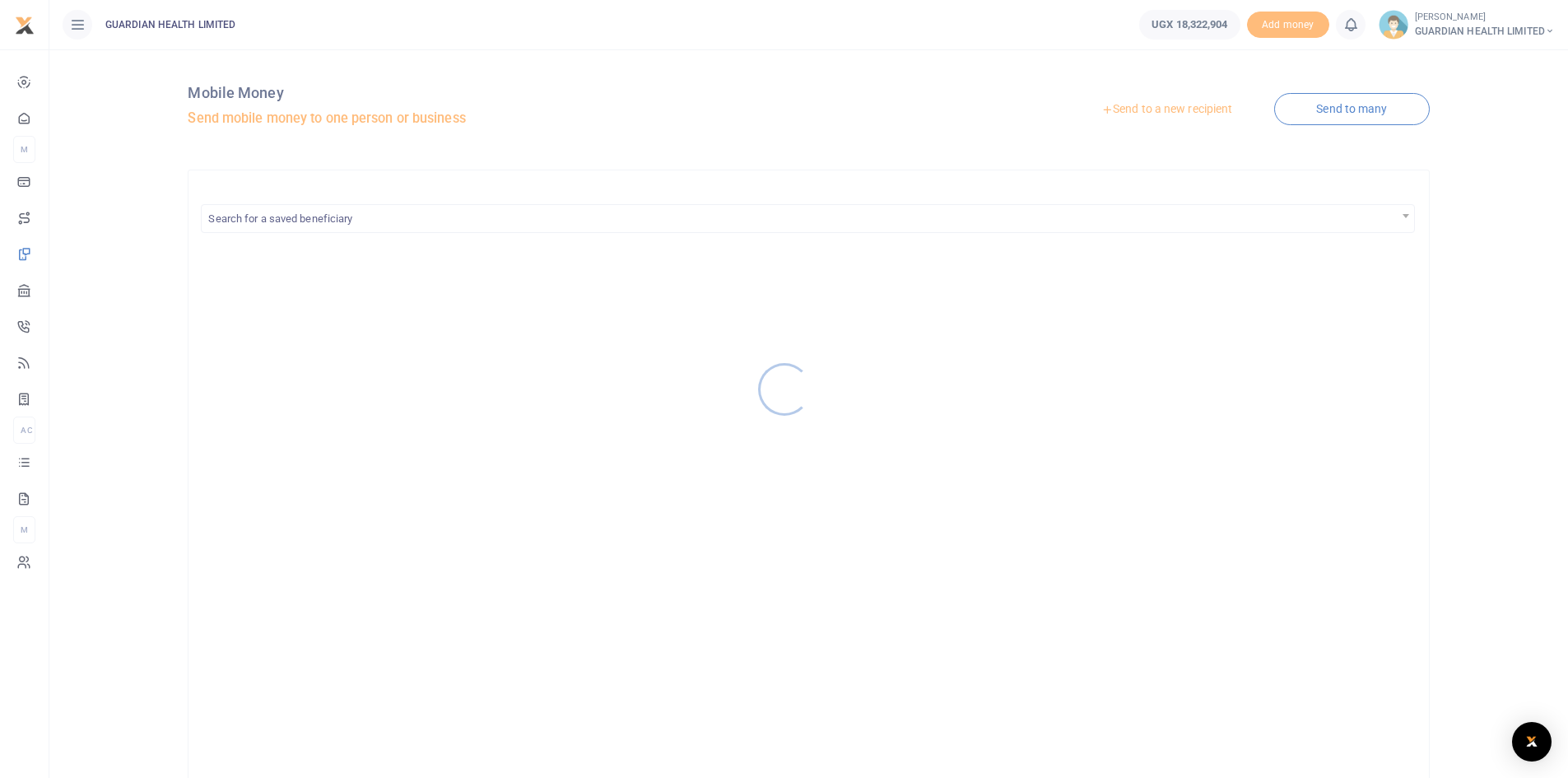
click at [1158, 106] on div at bounding box center [784, 389] width 1568 height 778
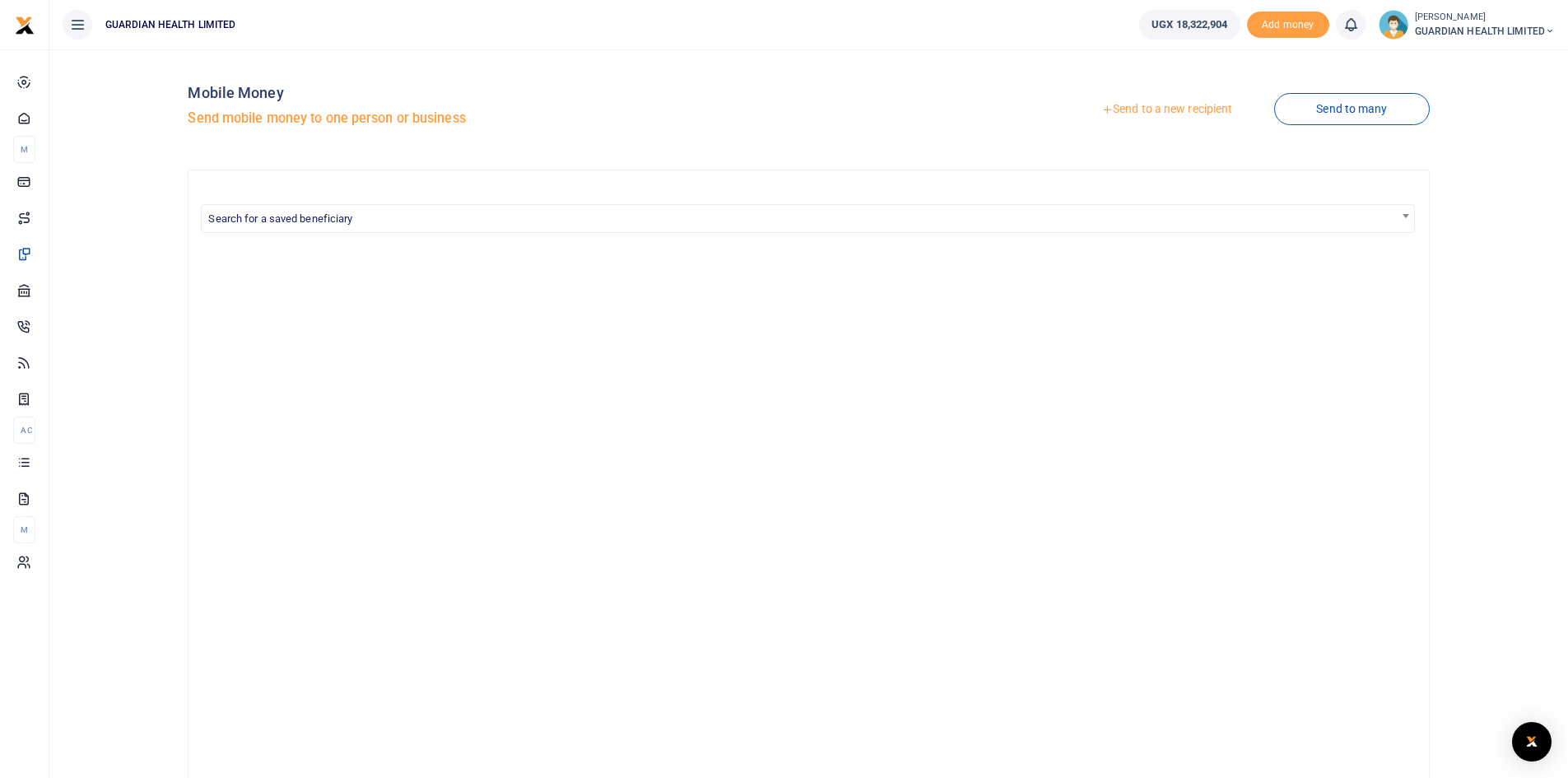
click at [1158, 106] on link "Send to a new recipient" at bounding box center [1167, 109] width 215 height 30
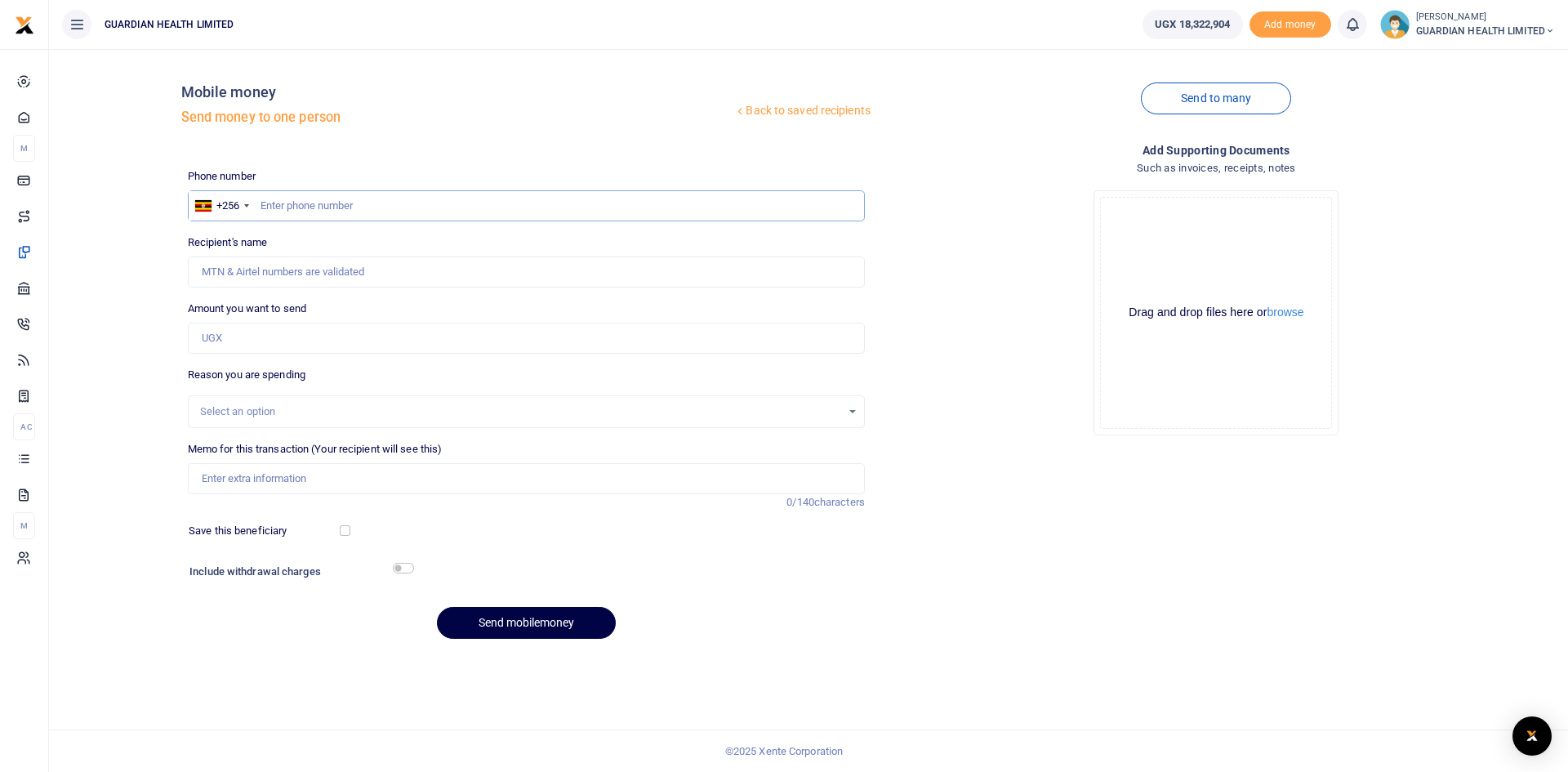
paste input "0771218403"
click at [265, 205] on input "0771218403" at bounding box center [526, 206] width 677 height 31
type input "771218403"
click at [252, 343] on input "Amount you want to send" at bounding box center [526, 338] width 677 height 31
type input "7"
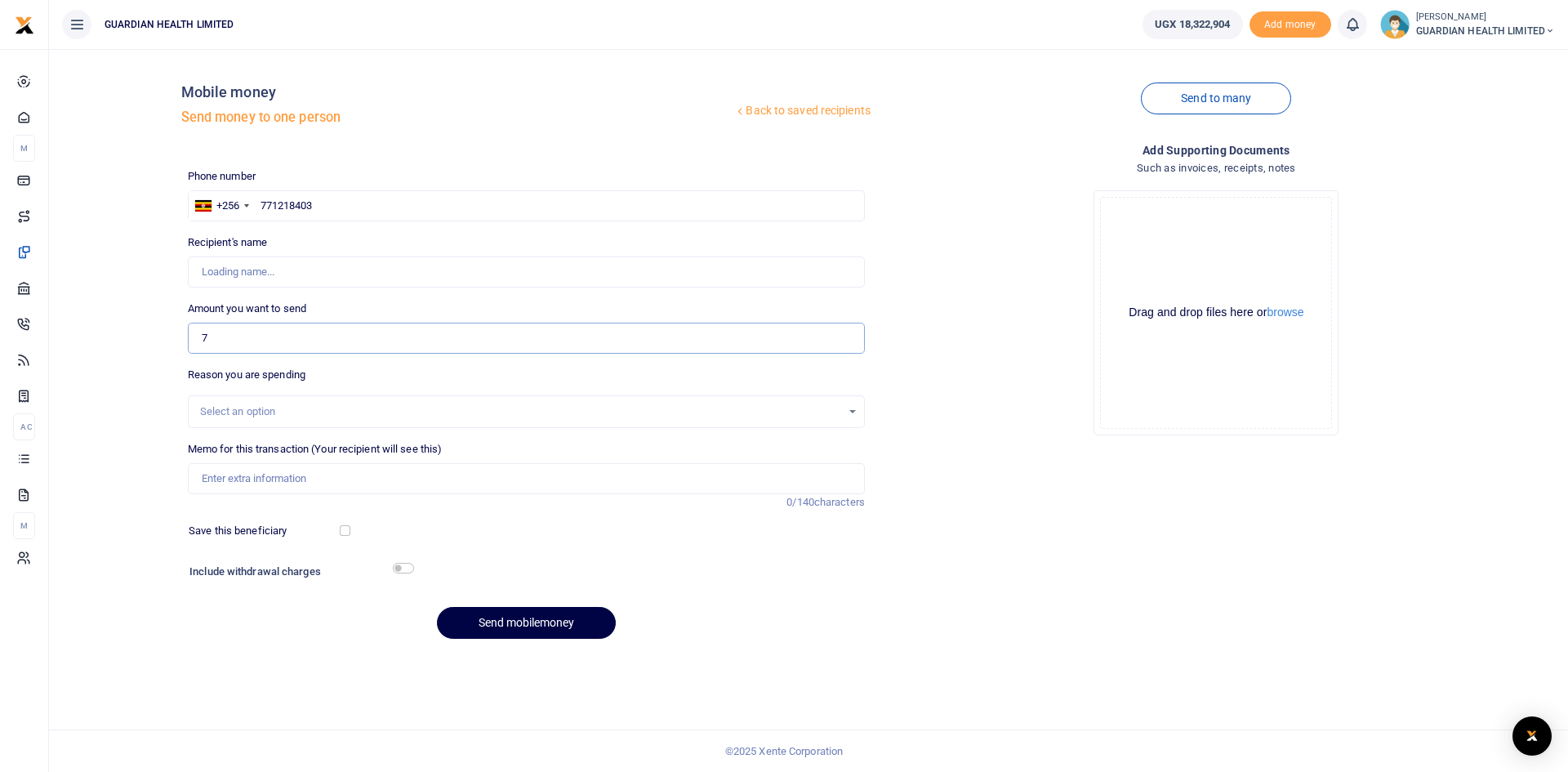
type input "Asiimwe Angella"
type input "70,000"
click at [235, 479] on input "Memo for this transaction (Your recipient will see this)" at bounding box center [526, 478] width 677 height 31
type input "w"
type input "Wandegeya Fuel for Generator"
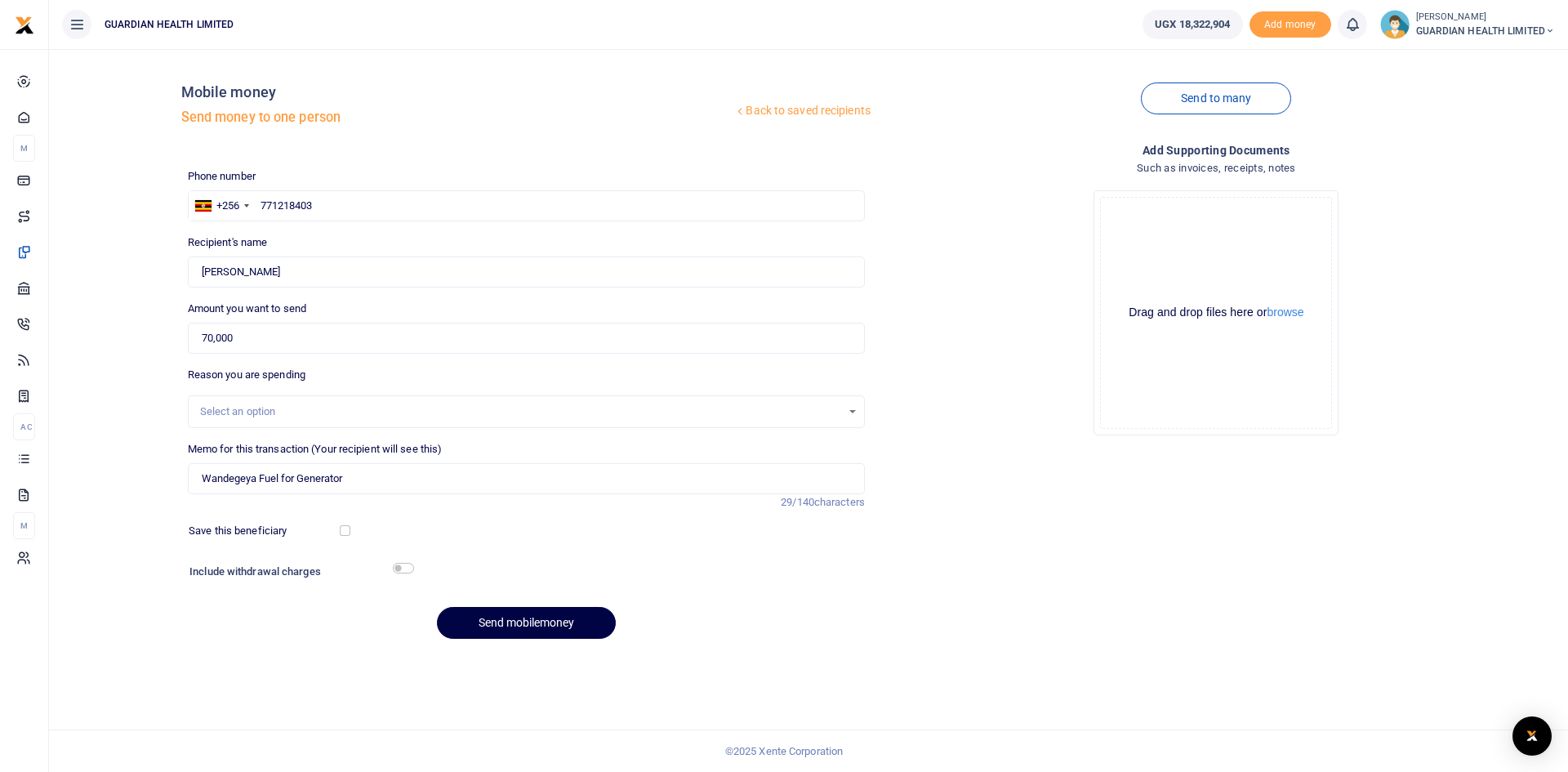
click at [290, 400] on div "Select an option" at bounding box center [526, 412] width 677 height 33
click at [283, 408] on div "Select an option" at bounding box center [521, 411] width 641 height 17
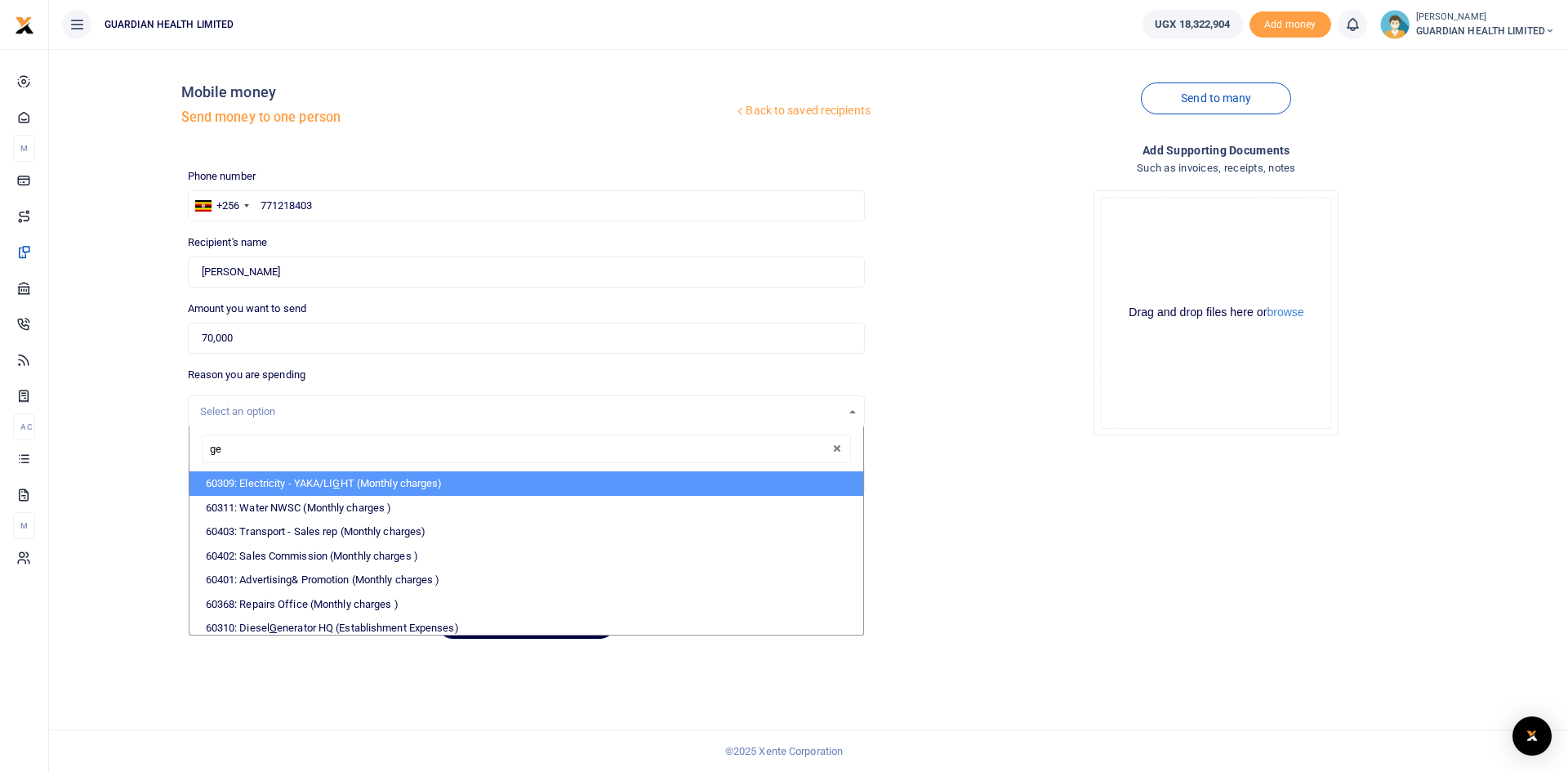
type input "gen"
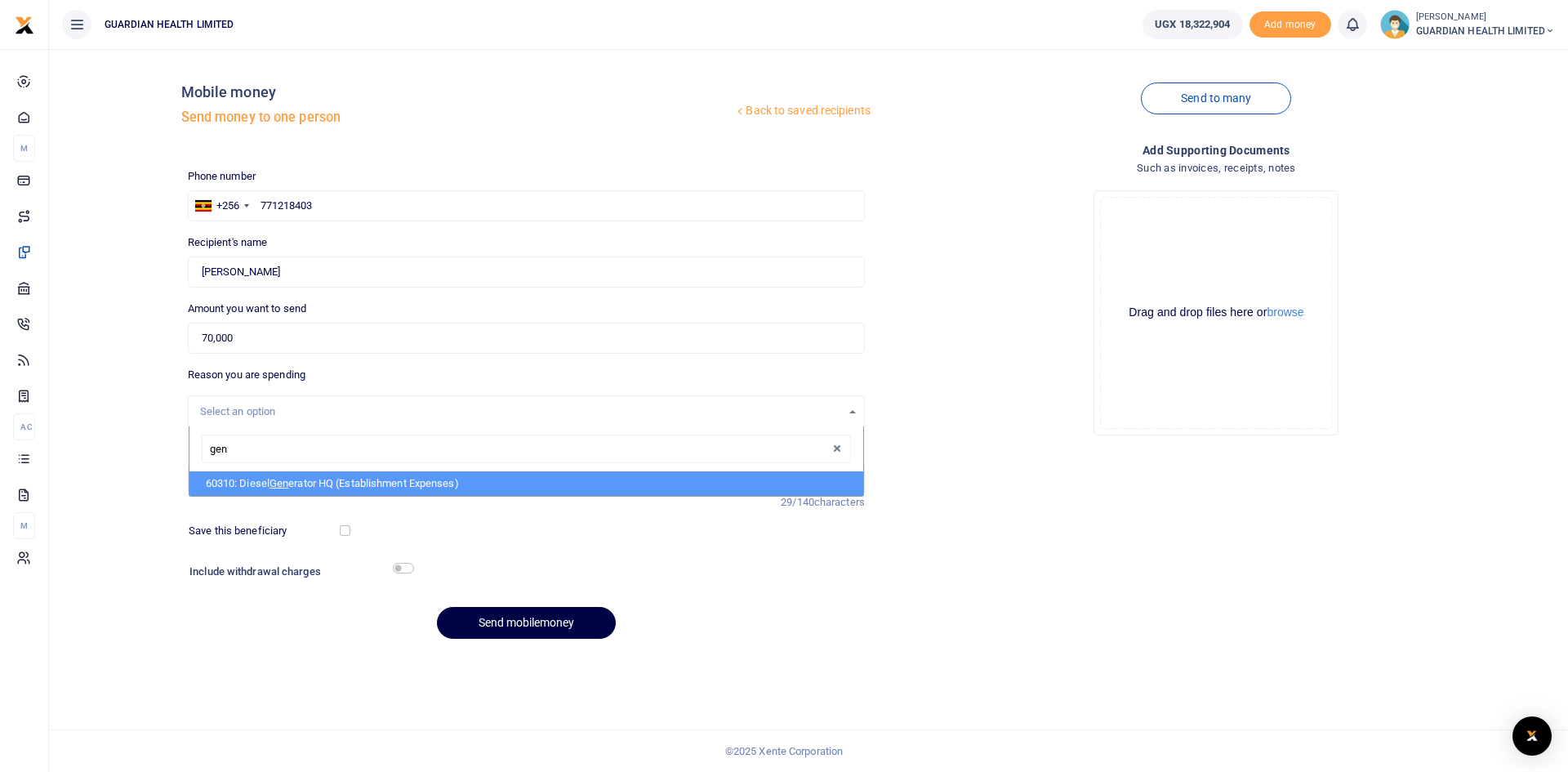
click at [301, 484] on li "60310: Diesel Gen erator HQ (Establishment Expenses)" at bounding box center [526, 483] width 674 height 25
select select "5388"
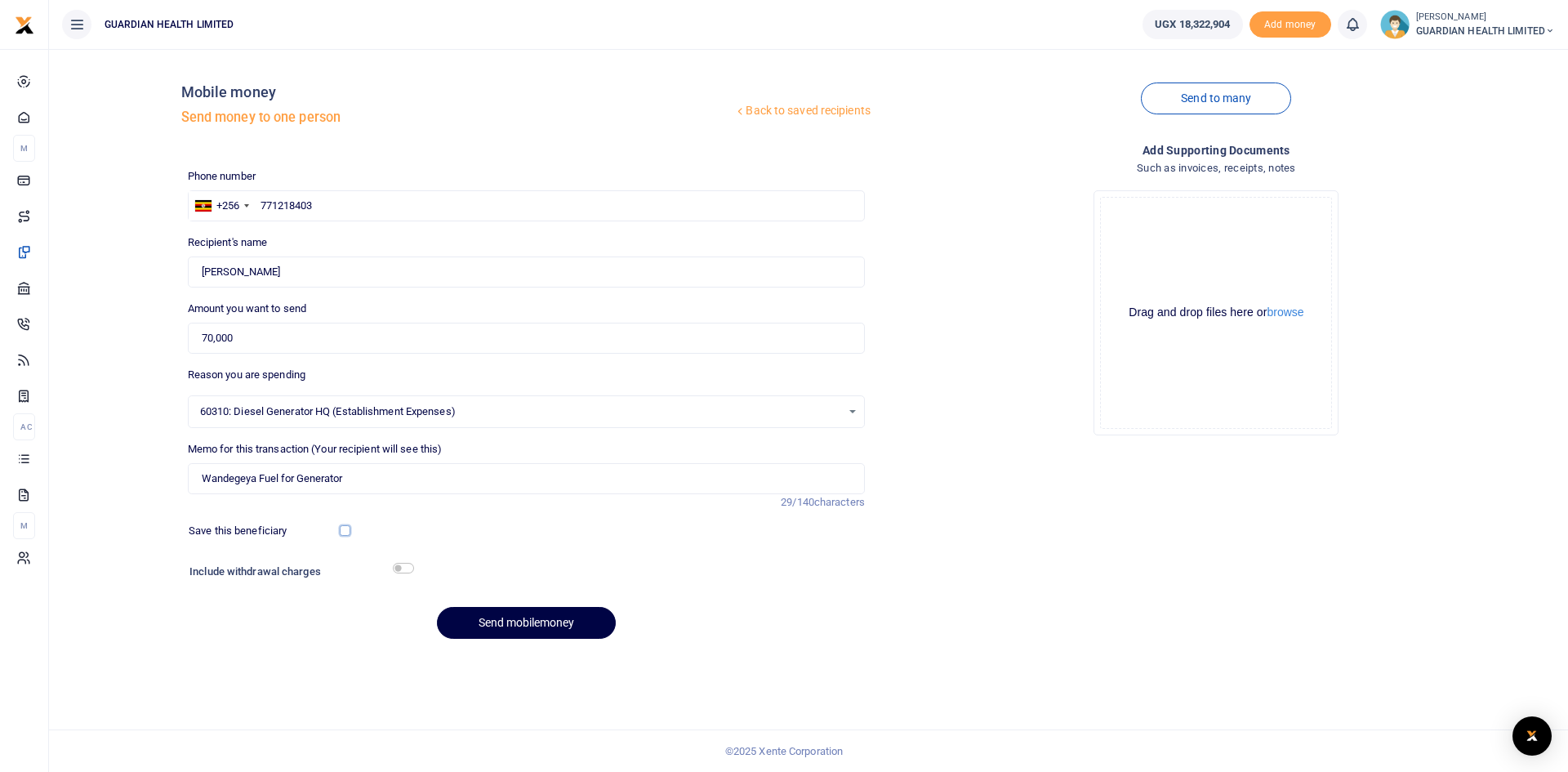
click at [346, 528] on input "checkbox" at bounding box center [345, 531] width 11 height 11
checkbox input "true"
click at [403, 568] on input "checkbox" at bounding box center [403, 568] width 21 height 11
checkbox input "true"
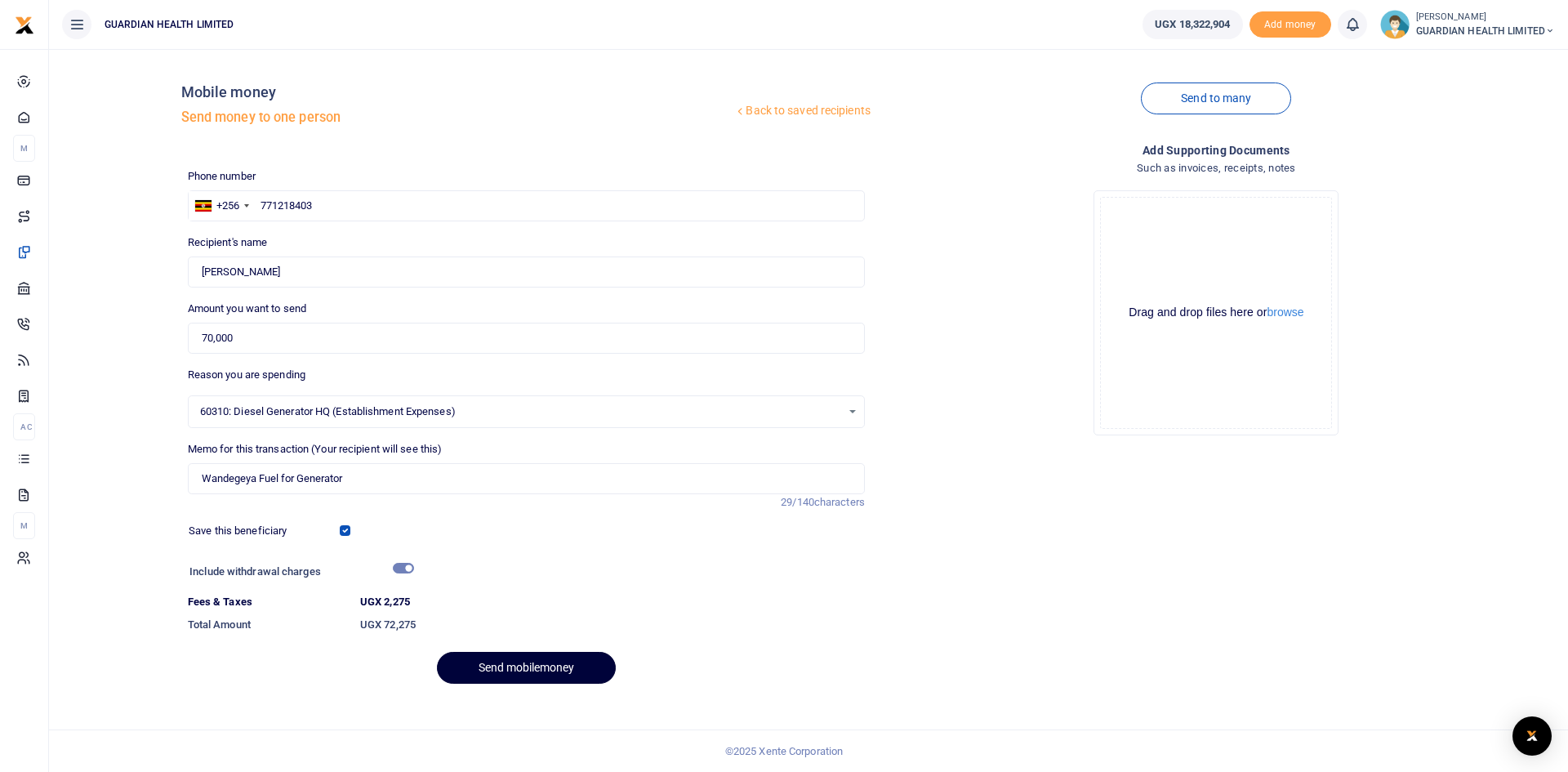
click at [501, 668] on button "Send mobilemoney" at bounding box center [526, 667] width 179 height 32
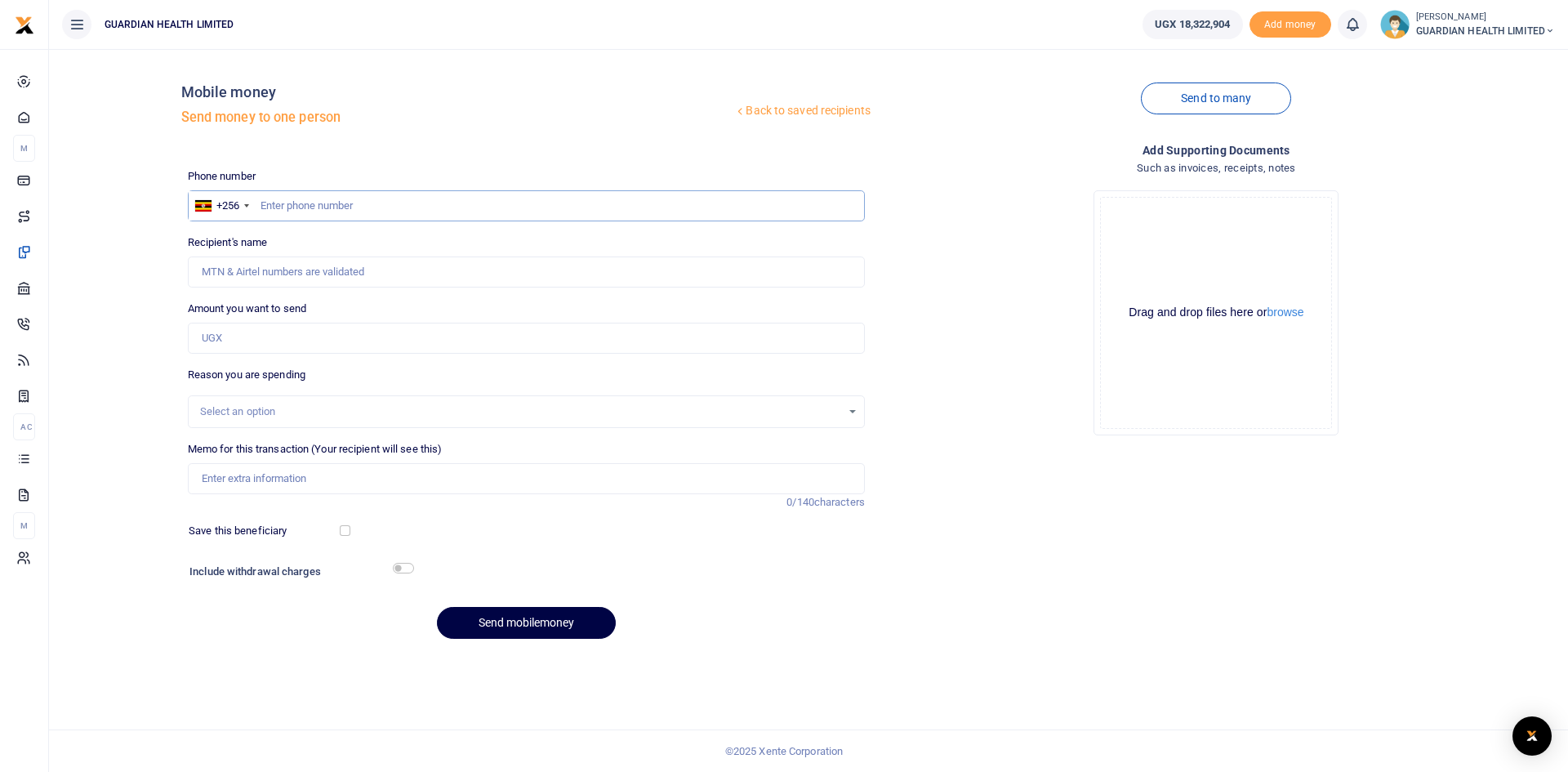
paste input "0771218403"
drag, startPoint x: 320, startPoint y: 211, endPoint x: 246, endPoint y: 201, distance: 74.7
click at [246, 201] on div "+256 Uganda +256 0771218403" at bounding box center [526, 206] width 677 height 31
paste input "08699416"
click at [268, 203] on input "0708699416" at bounding box center [526, 206] width 677 height 31
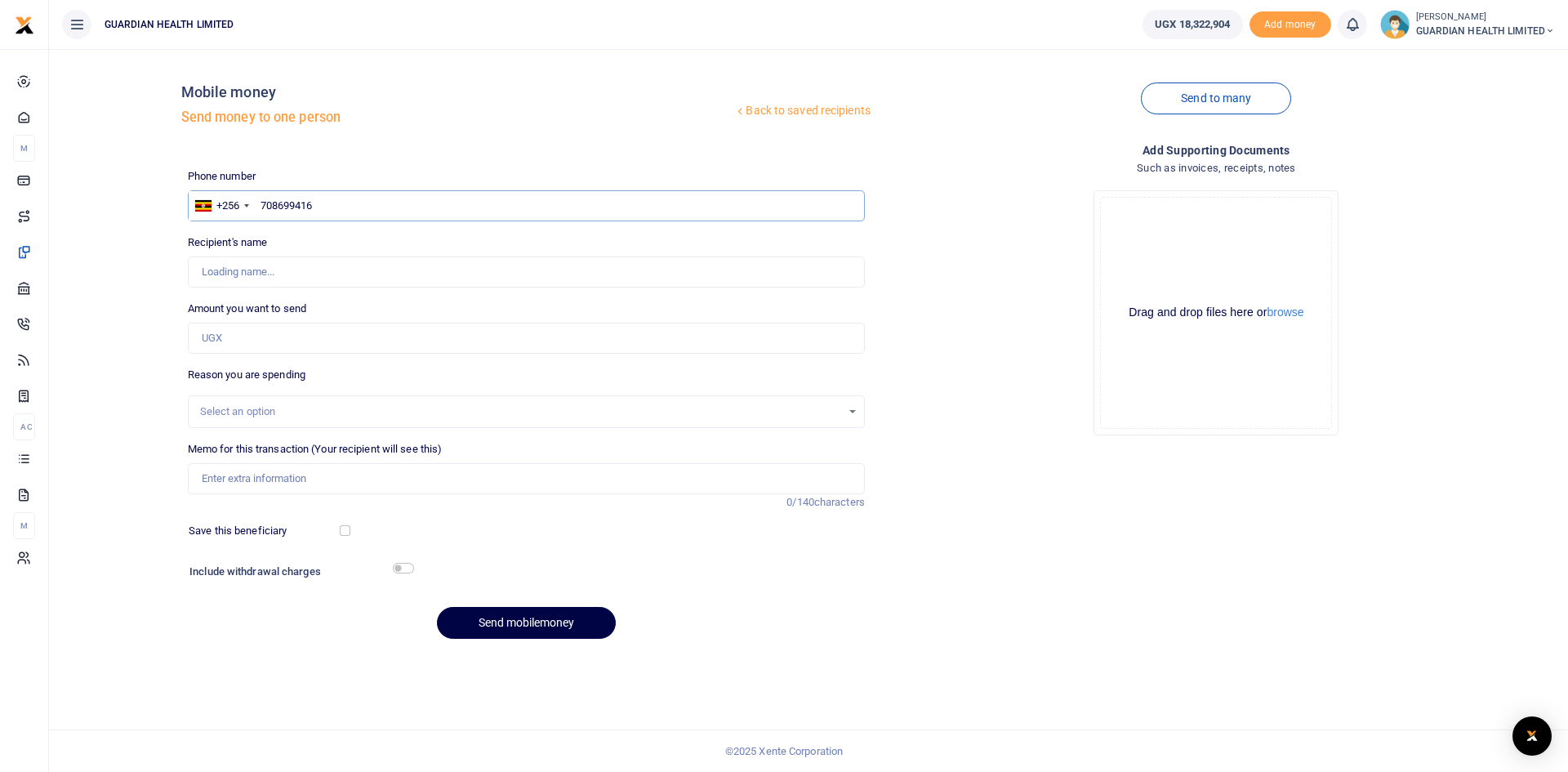
type input "708699416"
click at [263, 335] on input "Amount you want to send" at bounding box center [526, 338] width 677 height 31
type input "70,000"
type input "Charity Kyalisima"
type input "70,000"
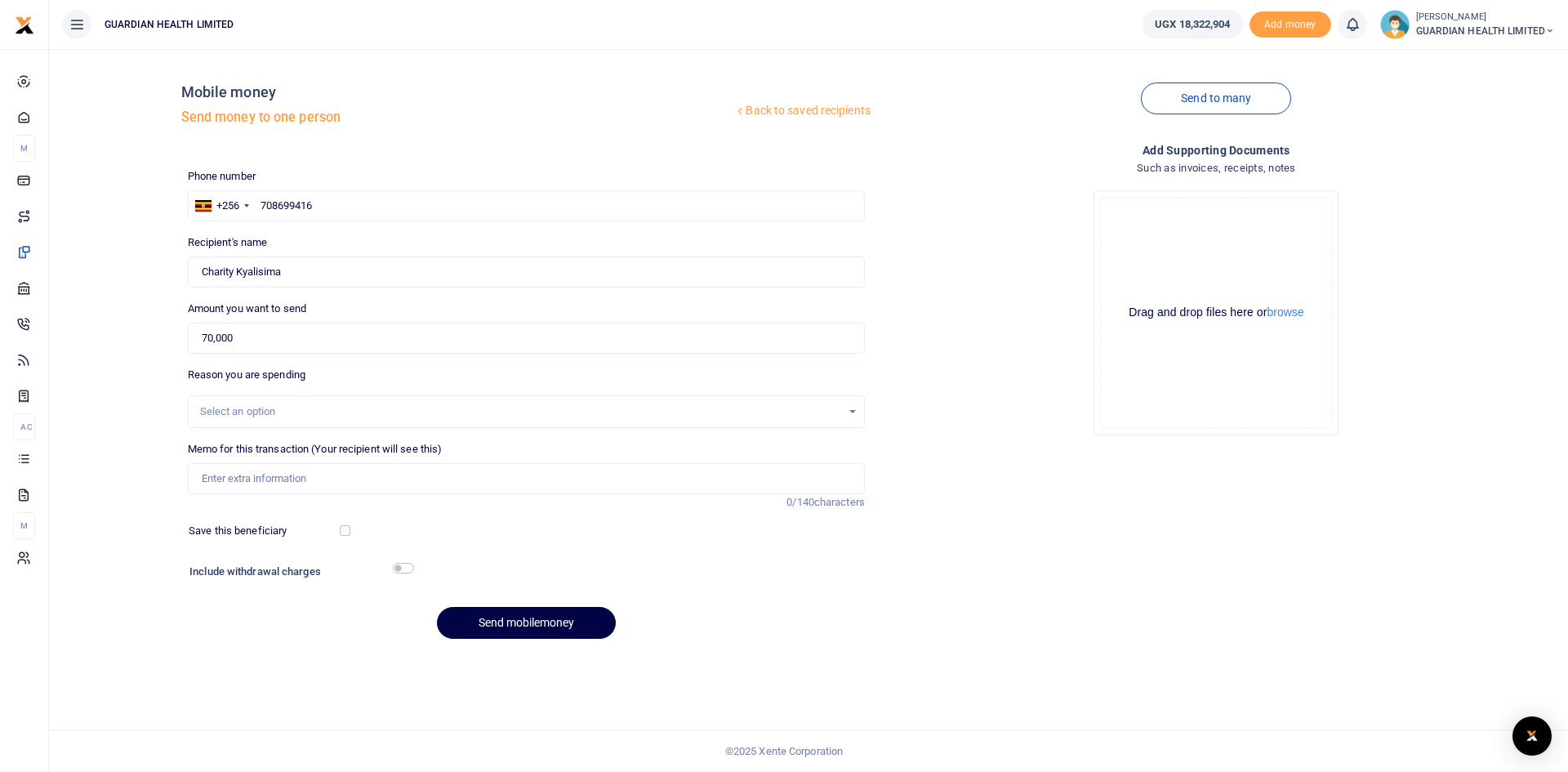
click at [241, 411] on div "Select an option" at bounding box center [521, 411] width 641 height 17
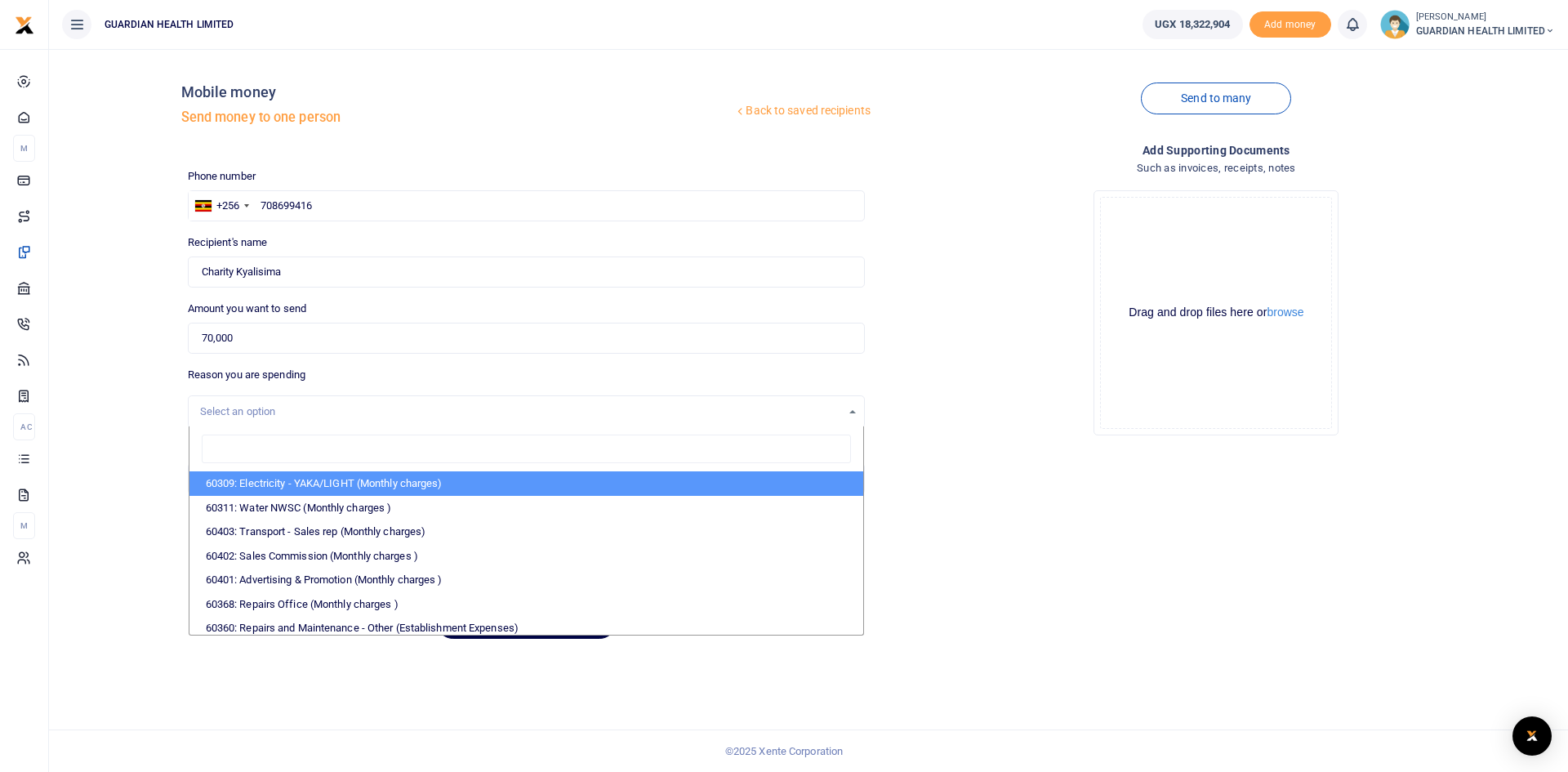
click at [374, 420] on div "Select an option" at bounding box center [526, 412] width 676 height 18
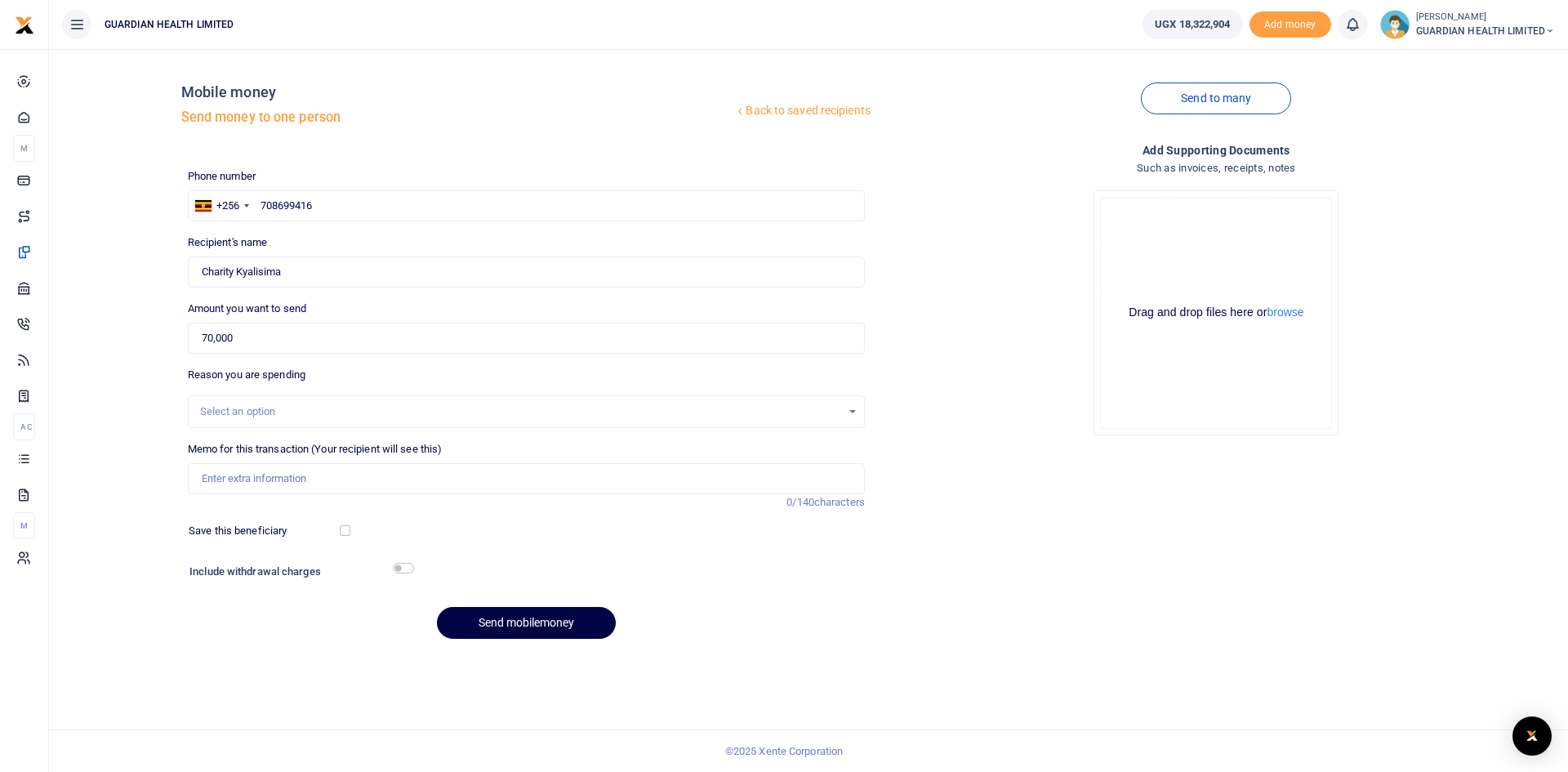
click at [311, 416] on div "Select an option" at bounding box center [521, 411] width 641 height 17
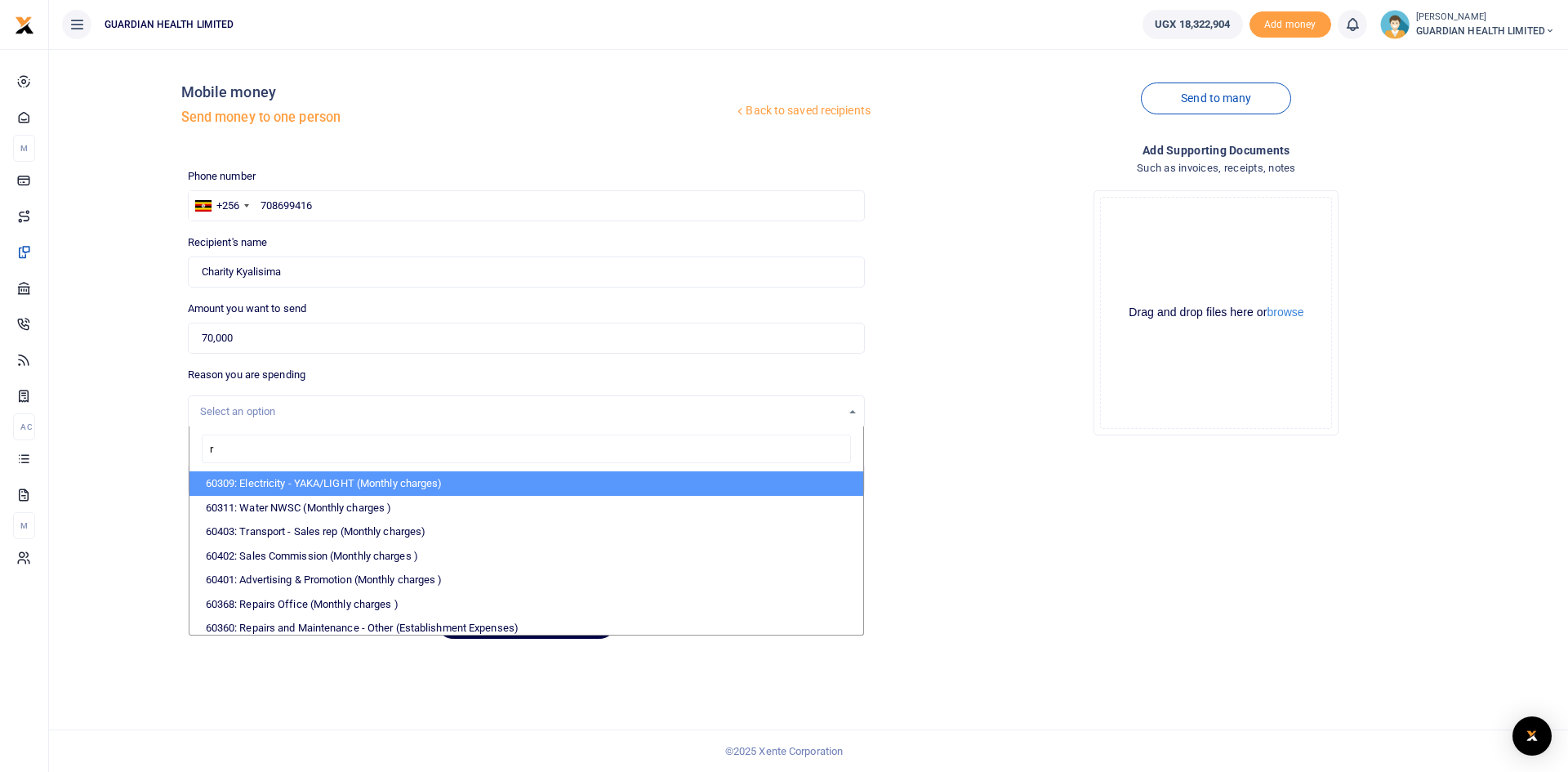
type input "re"
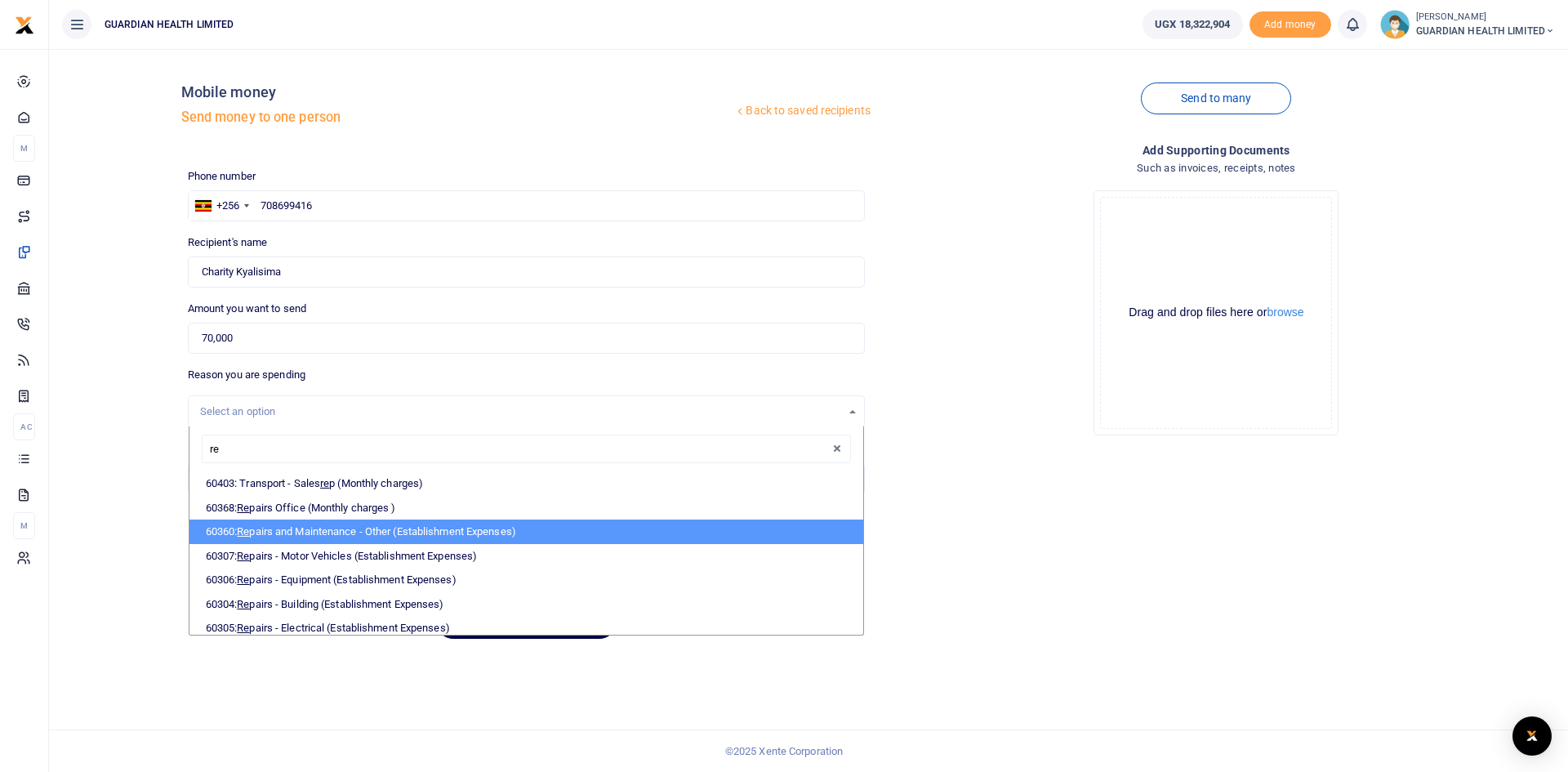
click at [325, 530] on li "60360: Re pairs and Maintenance - Other (Establishment Expenses)" at bounding box center [526, 531] width 674 height 25
select select "5386"
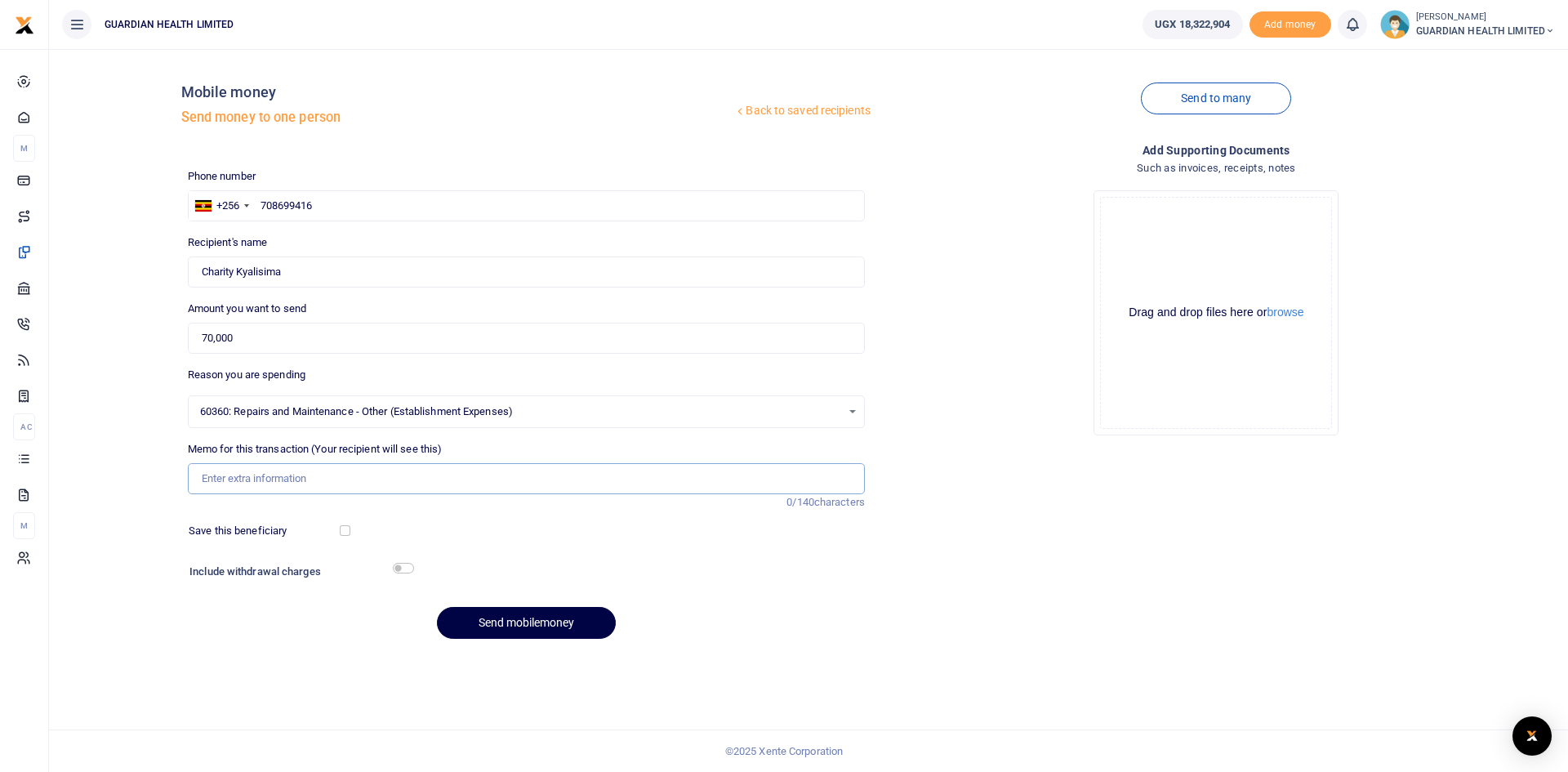
click at [287, 482] on input "Memo for this transaction (Your recipient will see this)" at bounding box center [526, 478] width 677 height 31
drag, startPoint x: 254, startPoint y: 479, endPoint x: 363, endPoint y: 474, distance: 109.1
click at [363, 475] on input "Munyonyo Basin Tap" at bounding box center [526, 478] width 677 height 31
type input "Munyonyo Plumbing works"
click at [346, 529] on input "checkbox" at bounding box center [345, 531] width 11 height 11
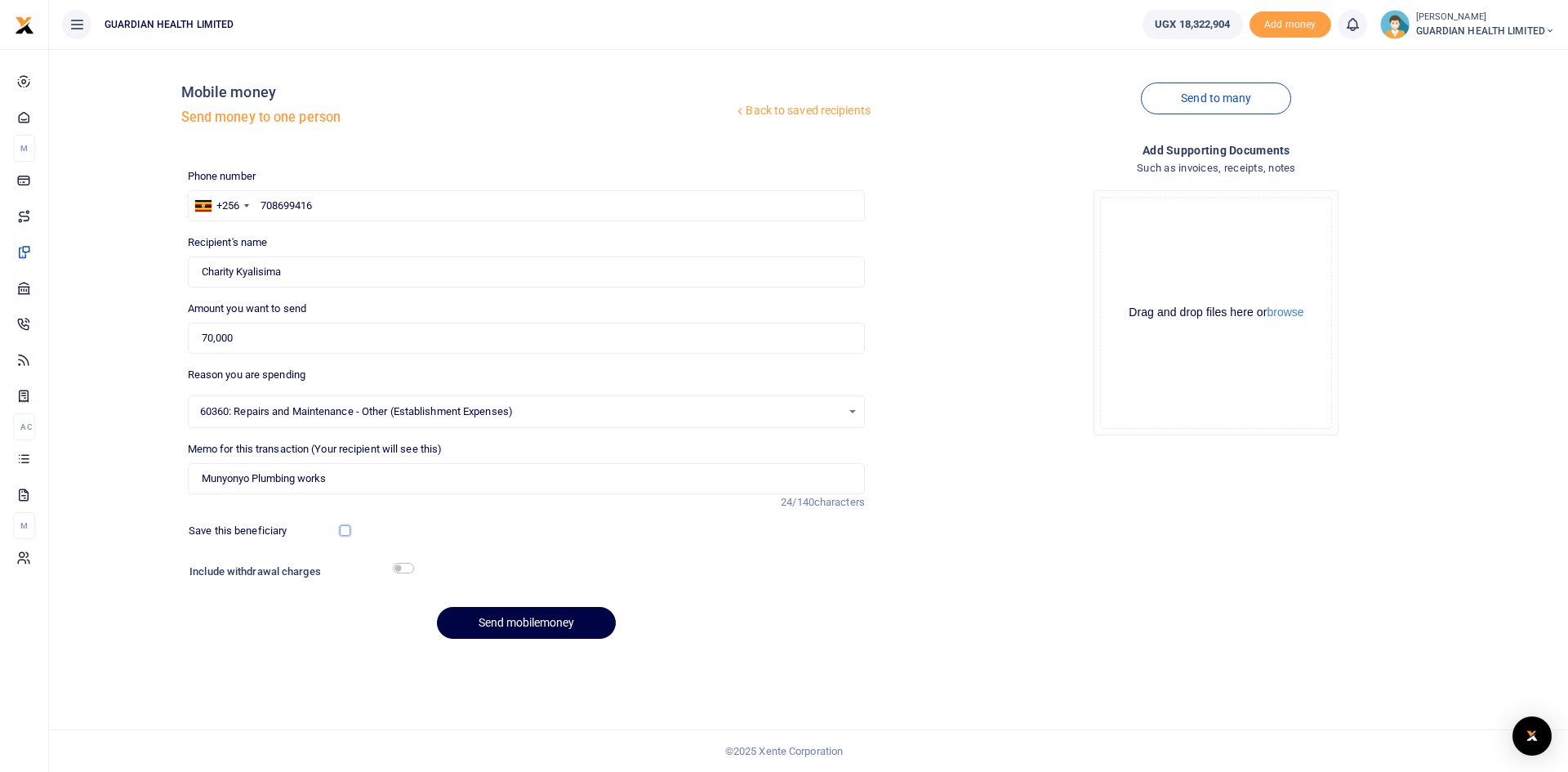
checkbox input "true"
click at [400, 565] on input "checkbox" at bounding box center [403, 568] width 21 height 11
checkbox input "true"
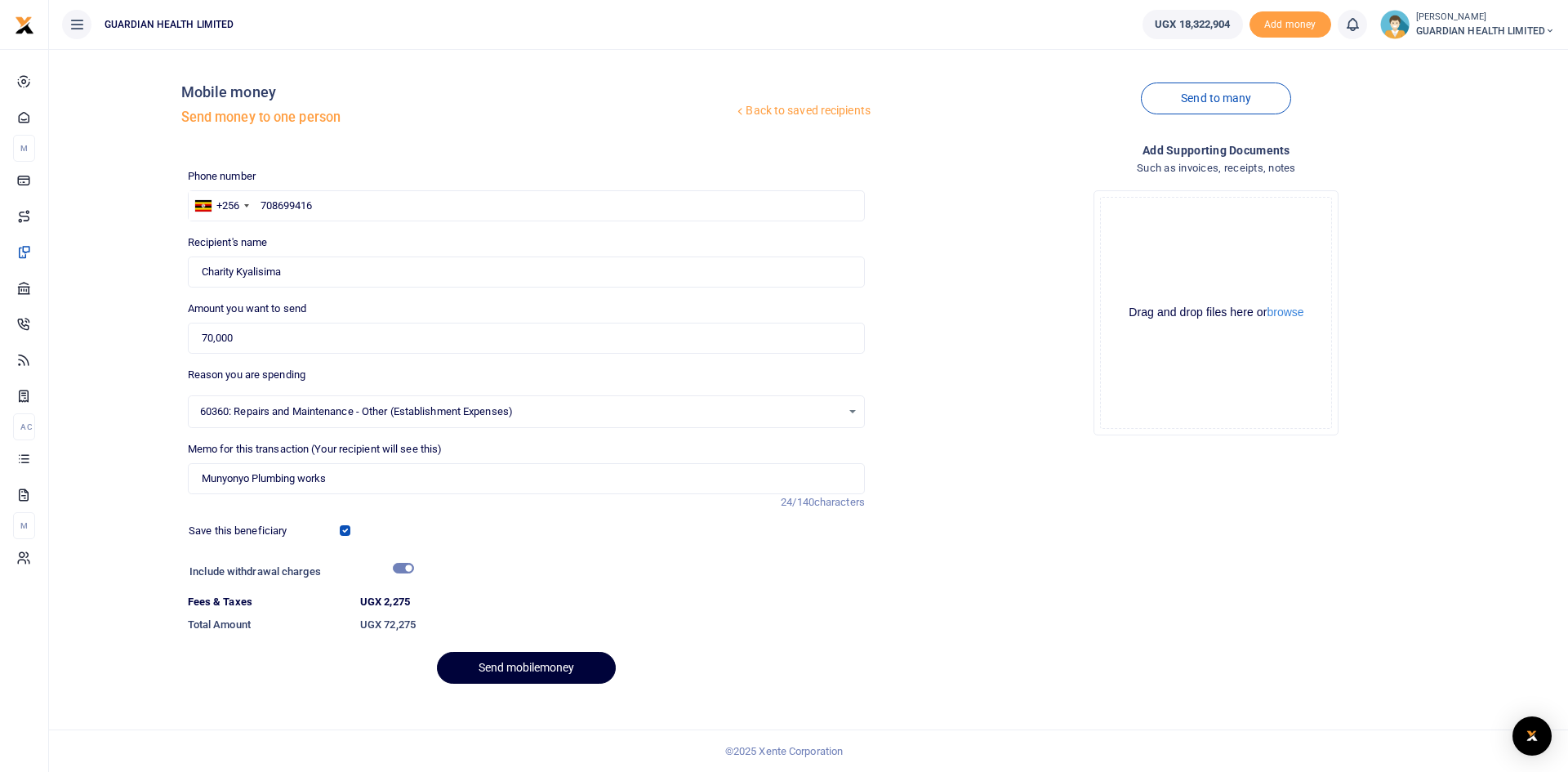
click at [549, 662] on button "Send mobilemoney" at bounding box center [526, 667] width 179 height 32
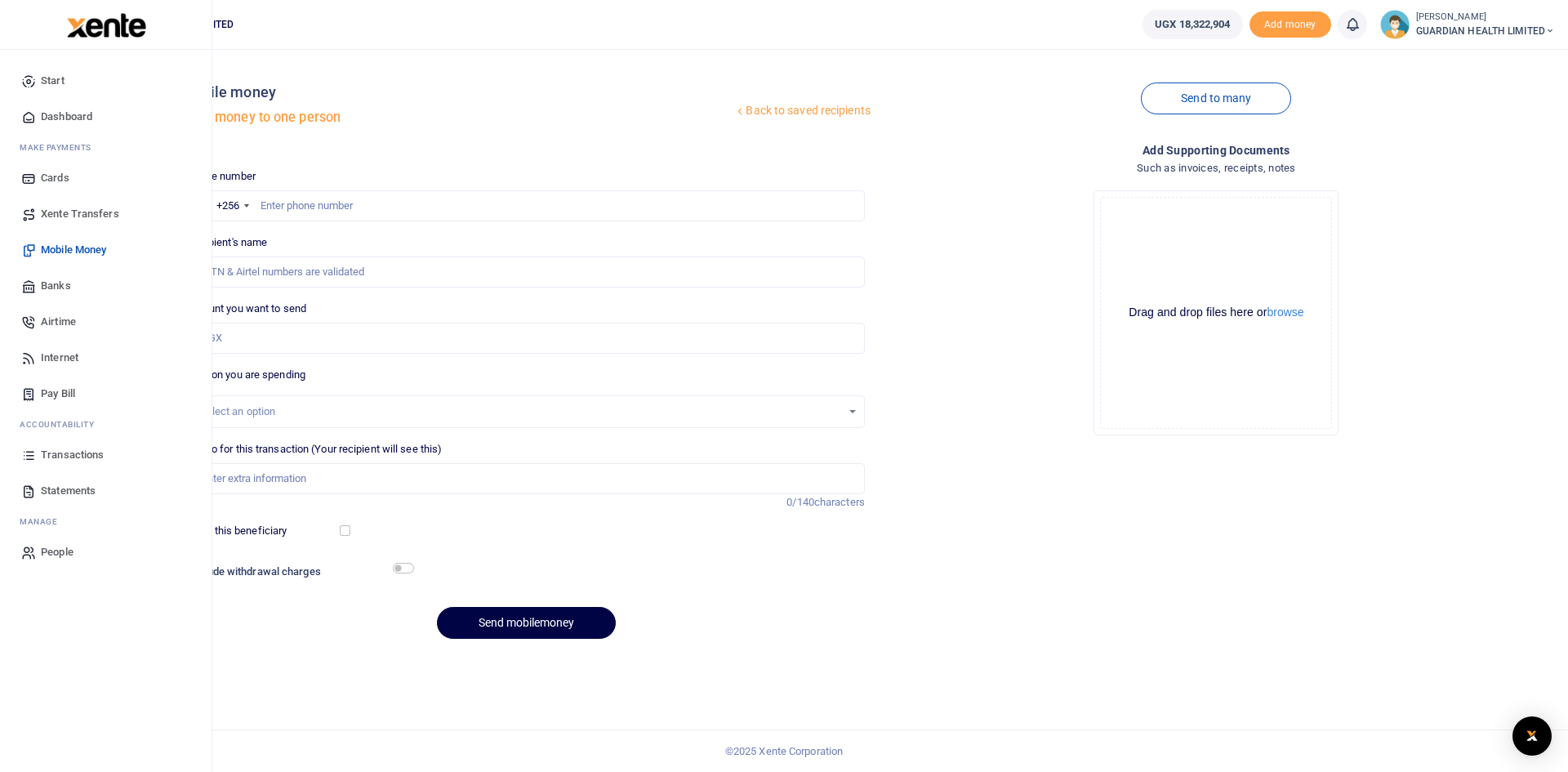
click at [78, 457] on span "Transactions" at bounding box center [72, 455] width 62 height 17
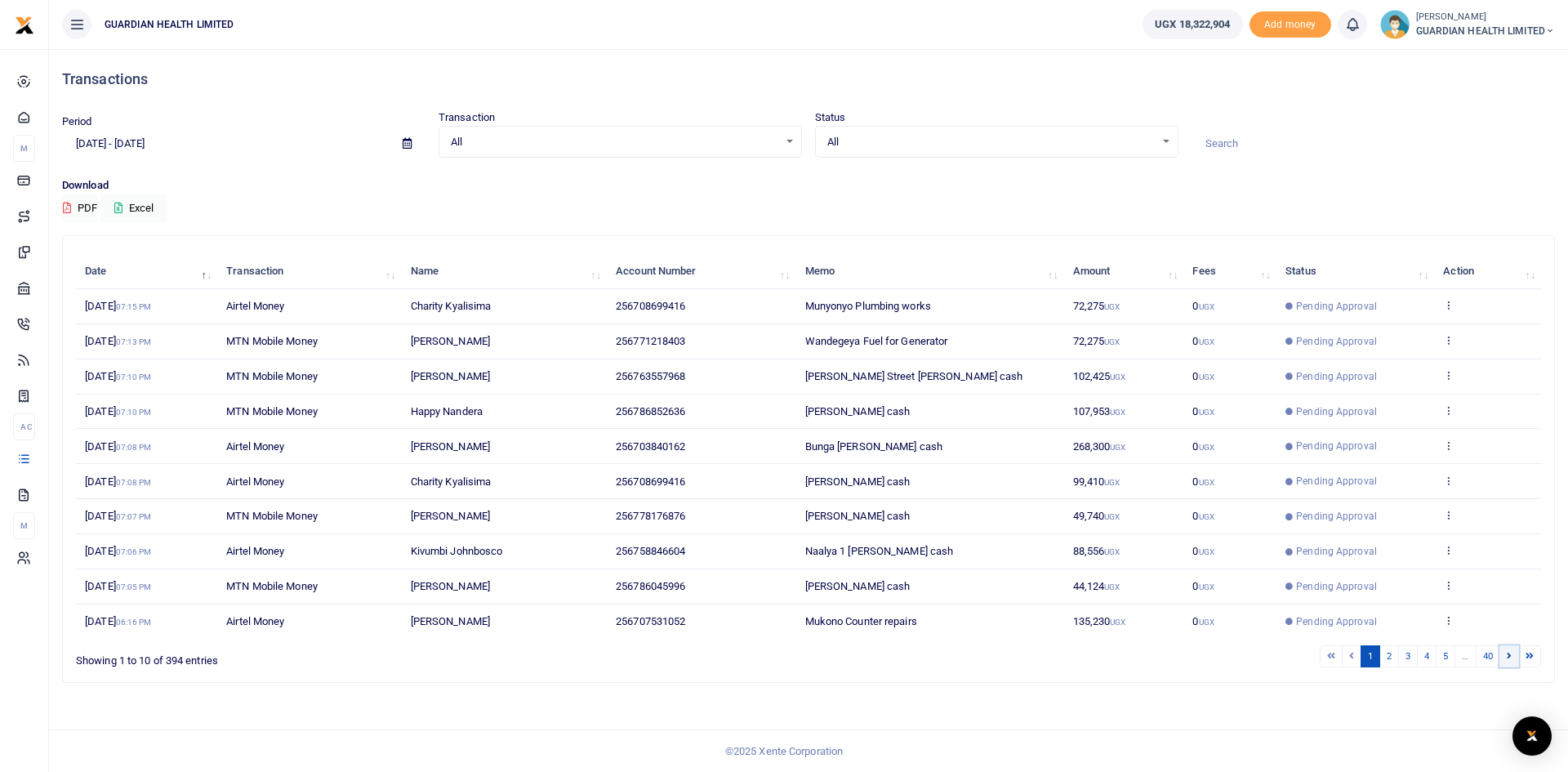
click at [1512, 655] on link at bounding box center [1508, 656] width 19 height 22
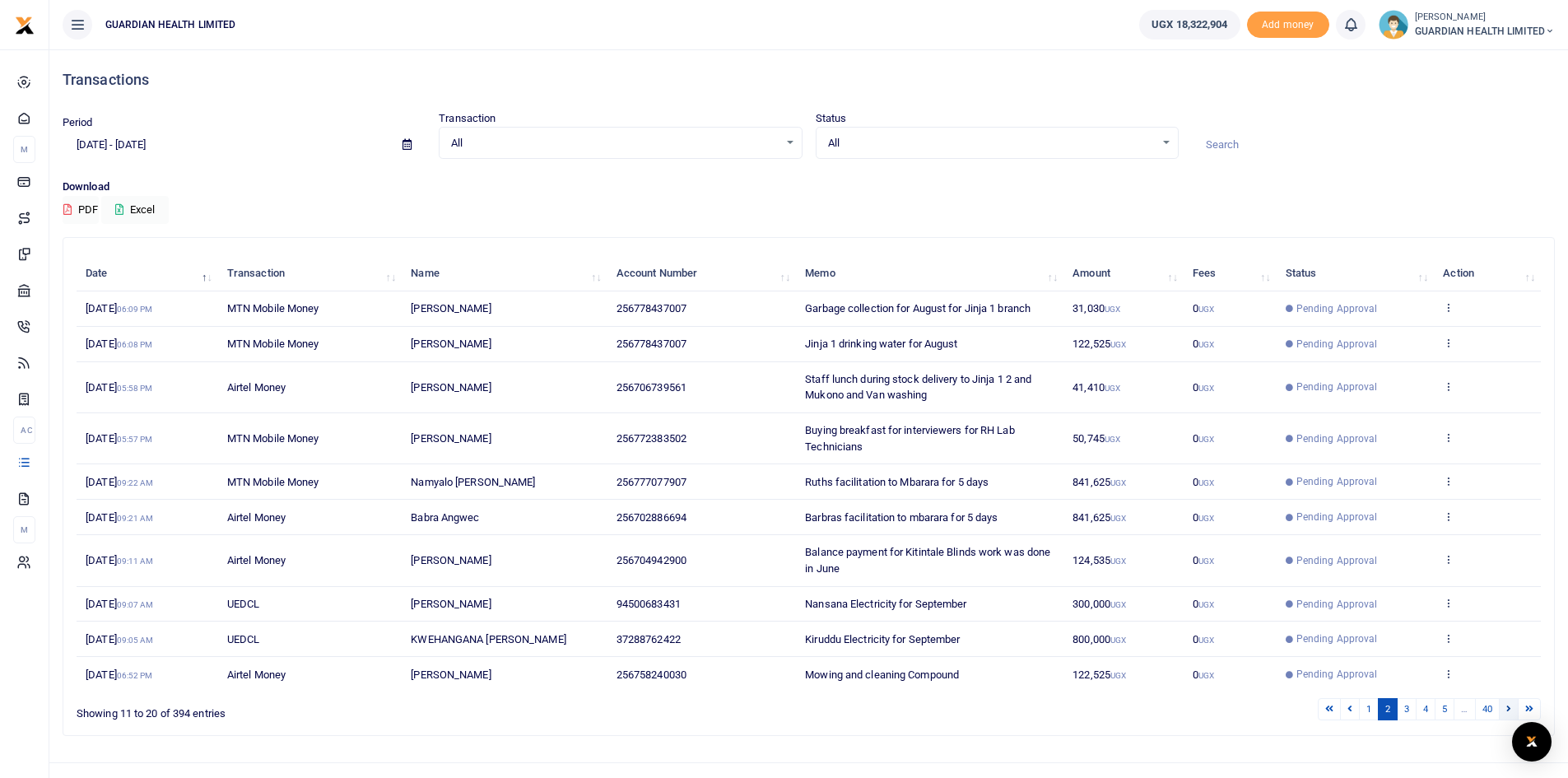
click at [1511, 706] on link at bounding box center [1508, 709] width 19 height 22
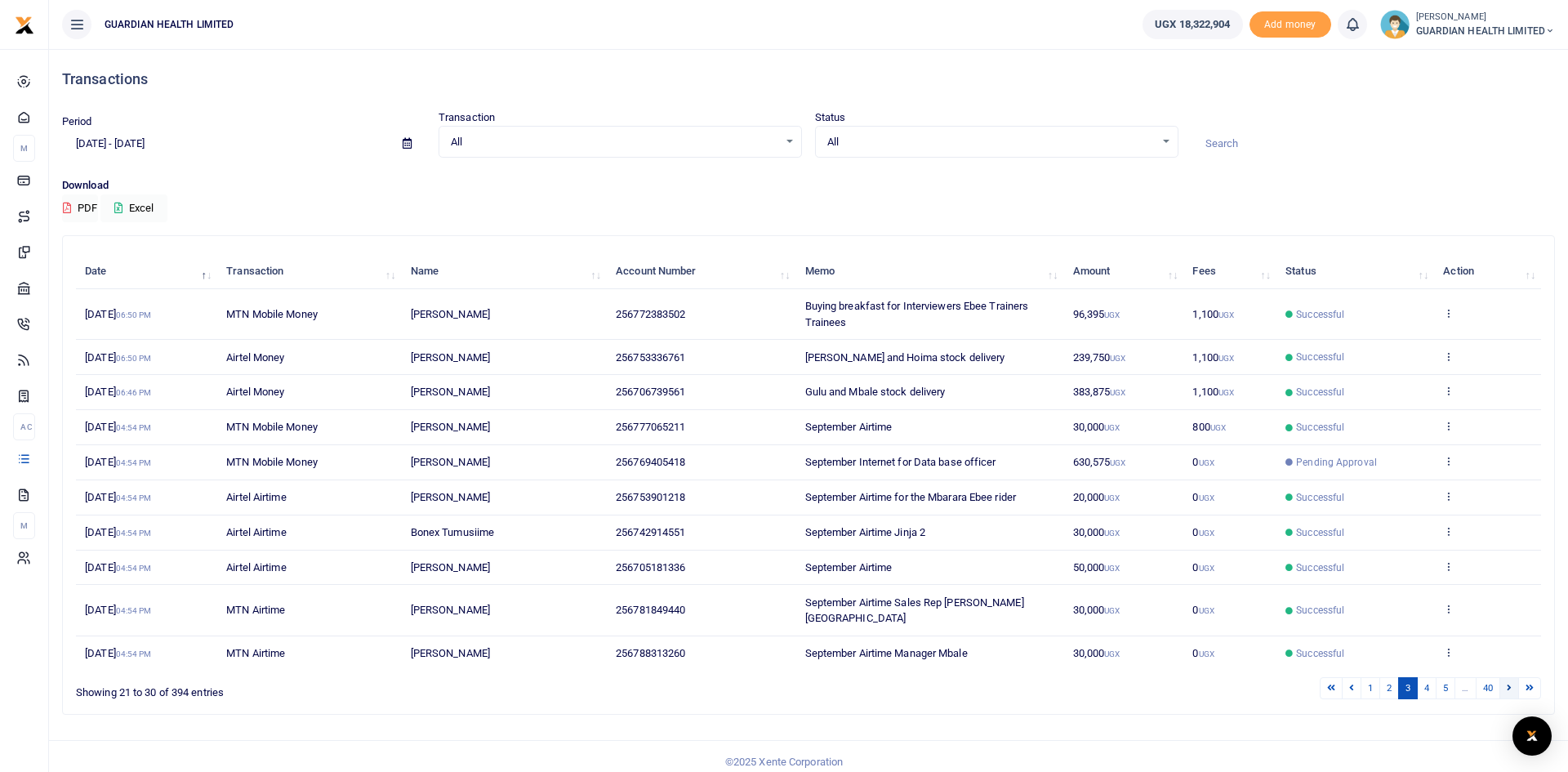
click at [1507, 683] on icon at bounding box center [1508, 688] width 5 height 9
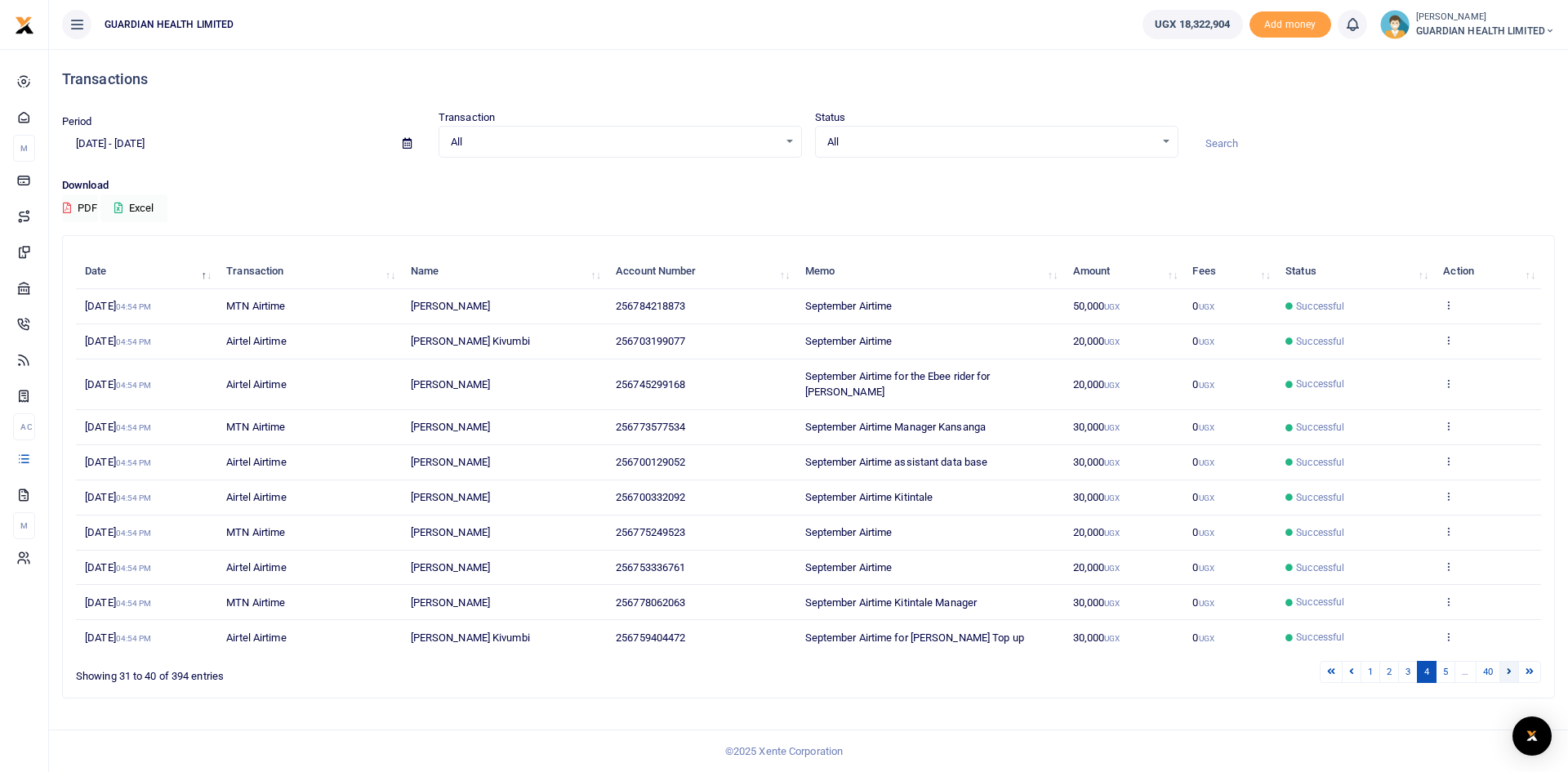
click at [1508, 666] on icon at bounding box center [1508, 671] width 5 height 9
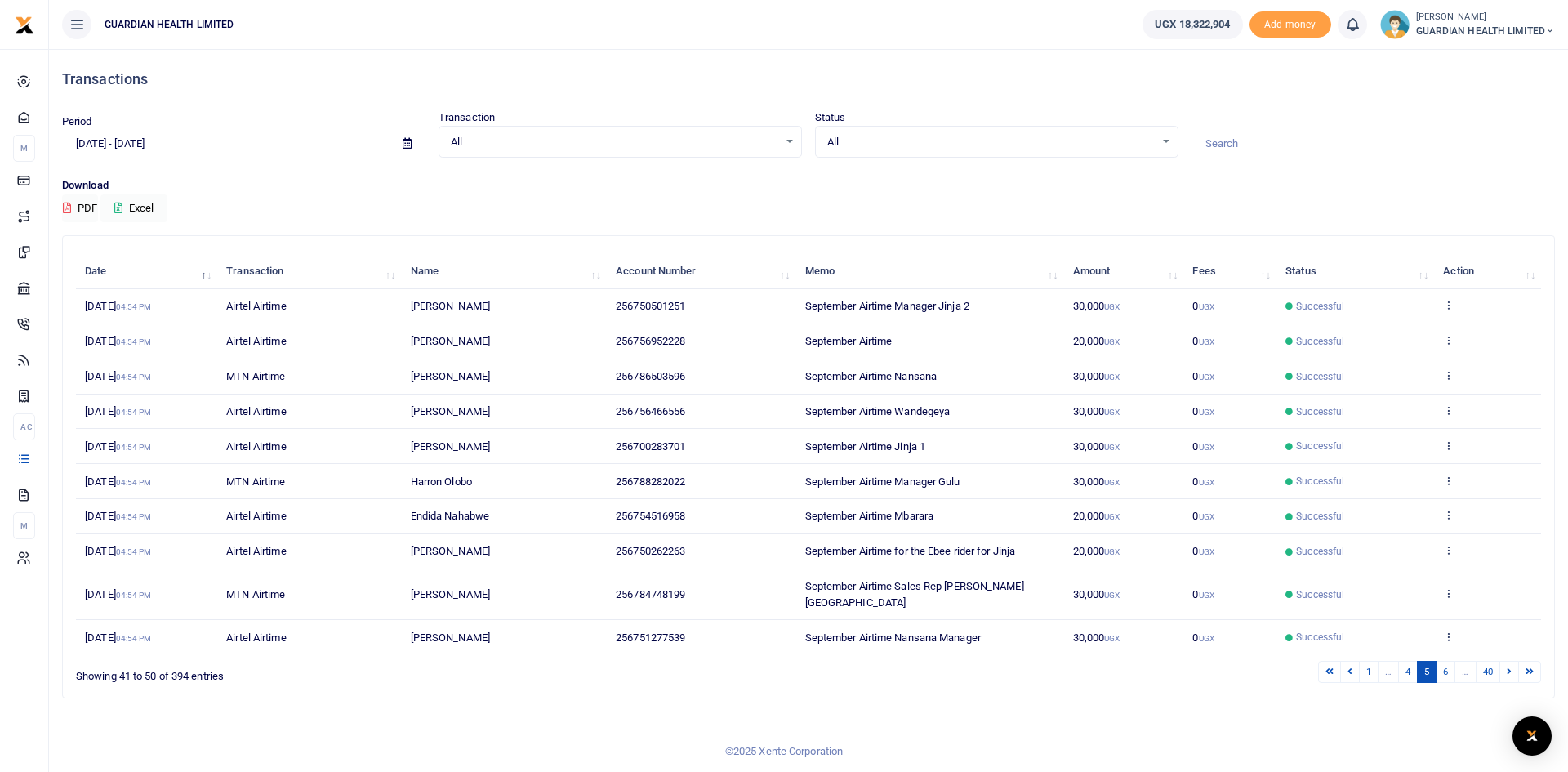
click at [1508, 666] on icon at bounding box center [1508, 671] width 5 height 9
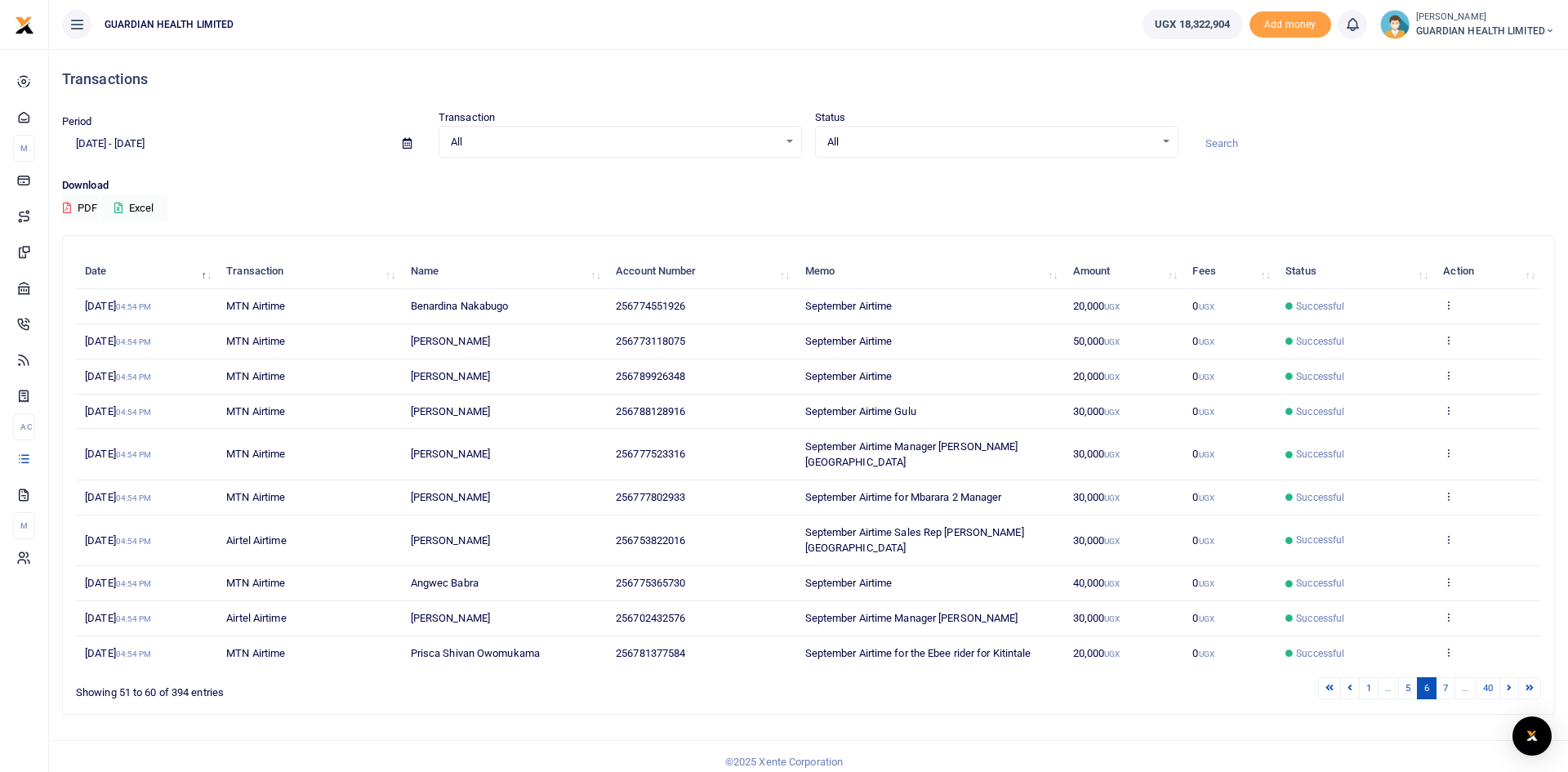
click at [1508, 683] on icon at bounding box center [1508, 688] width 5 height 9
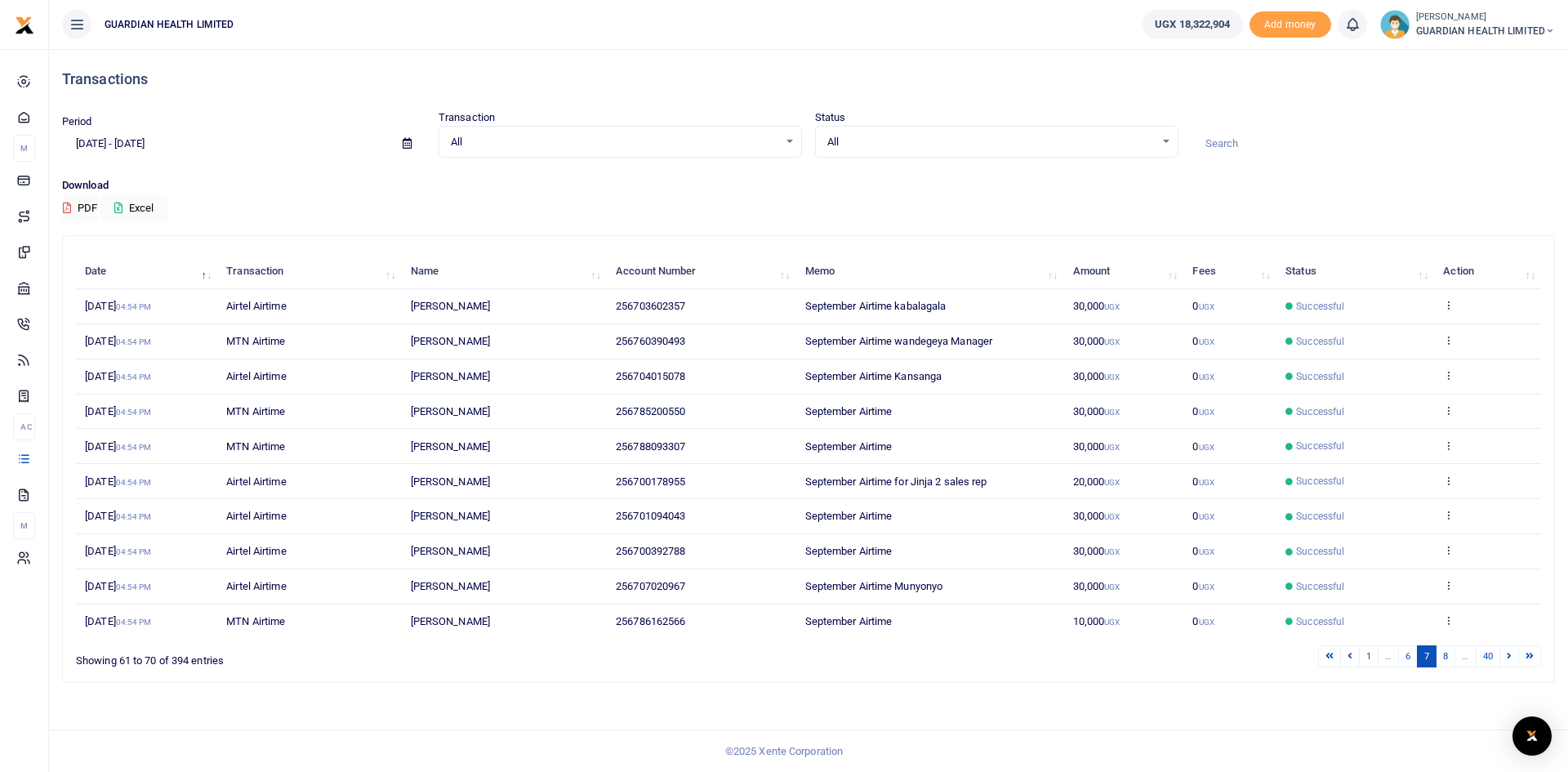
click at [1508, 657] on icon at bounding box center [1508, 655] width 5 height 9
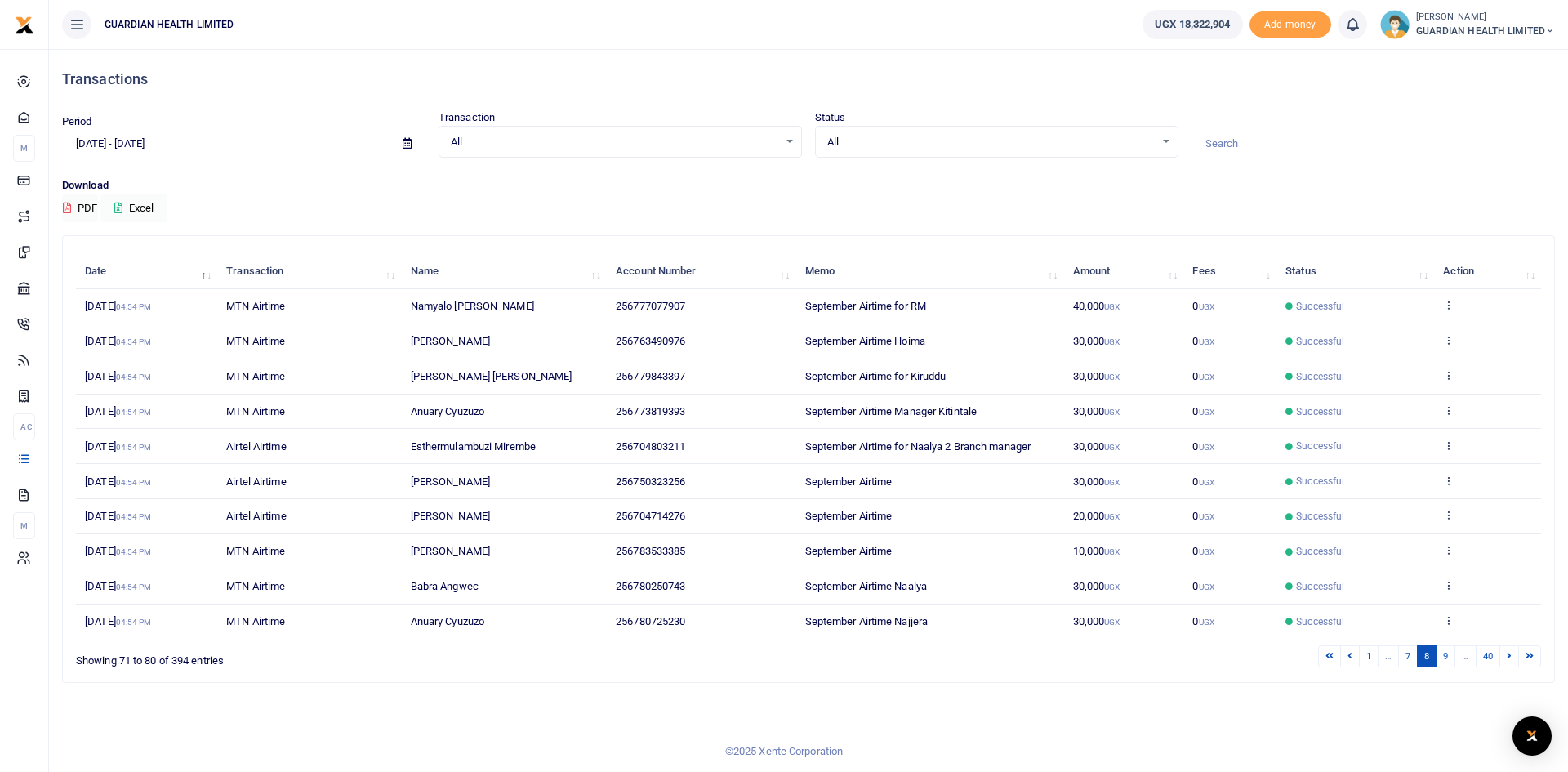
click at [1508, 657] on icon at bounding box center [1508, 655] width 5 height 9
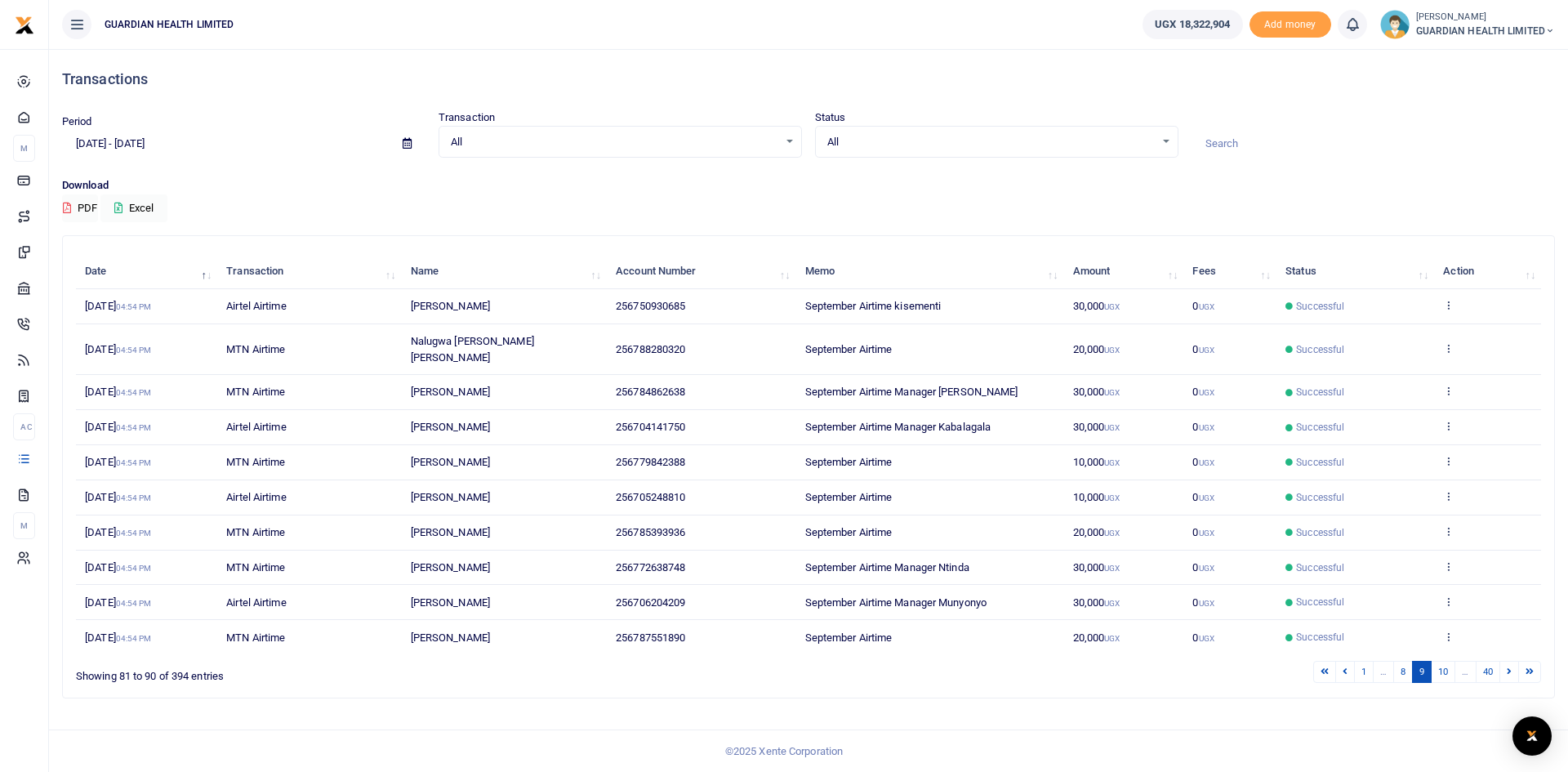
click at [1508, 666] on icon at bounding box center [1508, 671] width 5 height 9
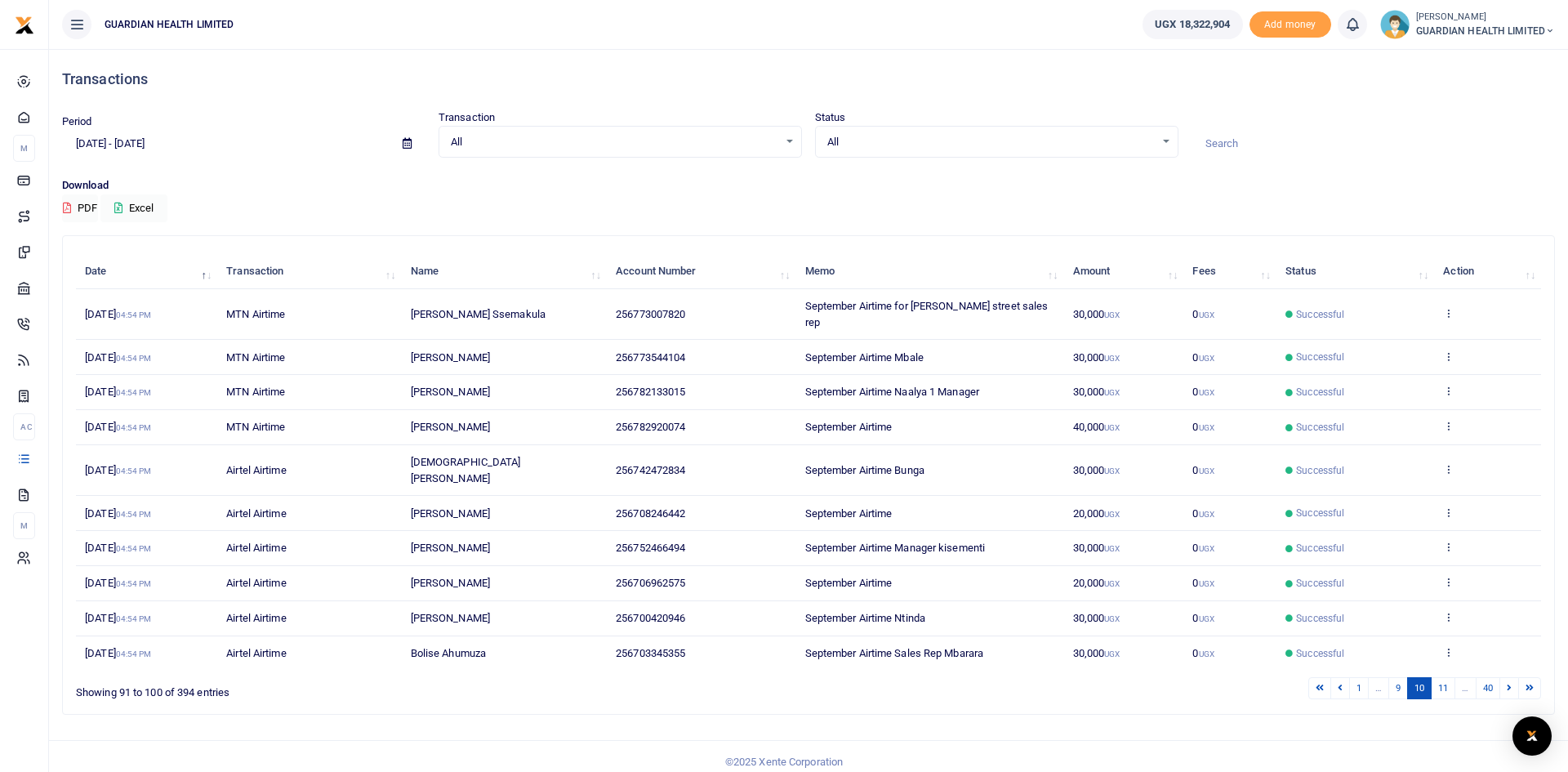
click at [1508, 683] on icon at bounding box center [1508, 688] width 5 height 9
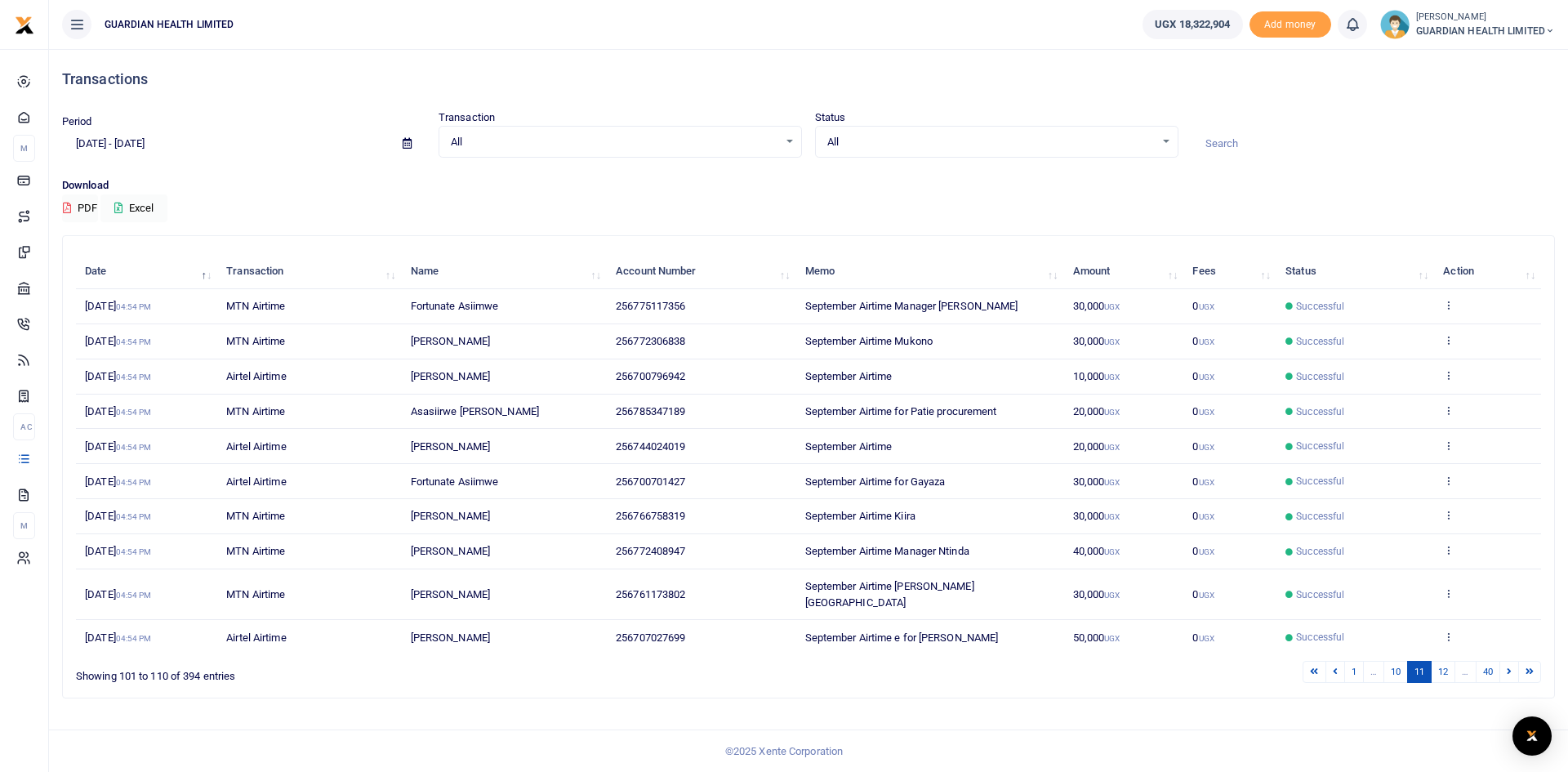
click at [1508, 666] on icon at bounding box center [1508, 671] width 5 height 9
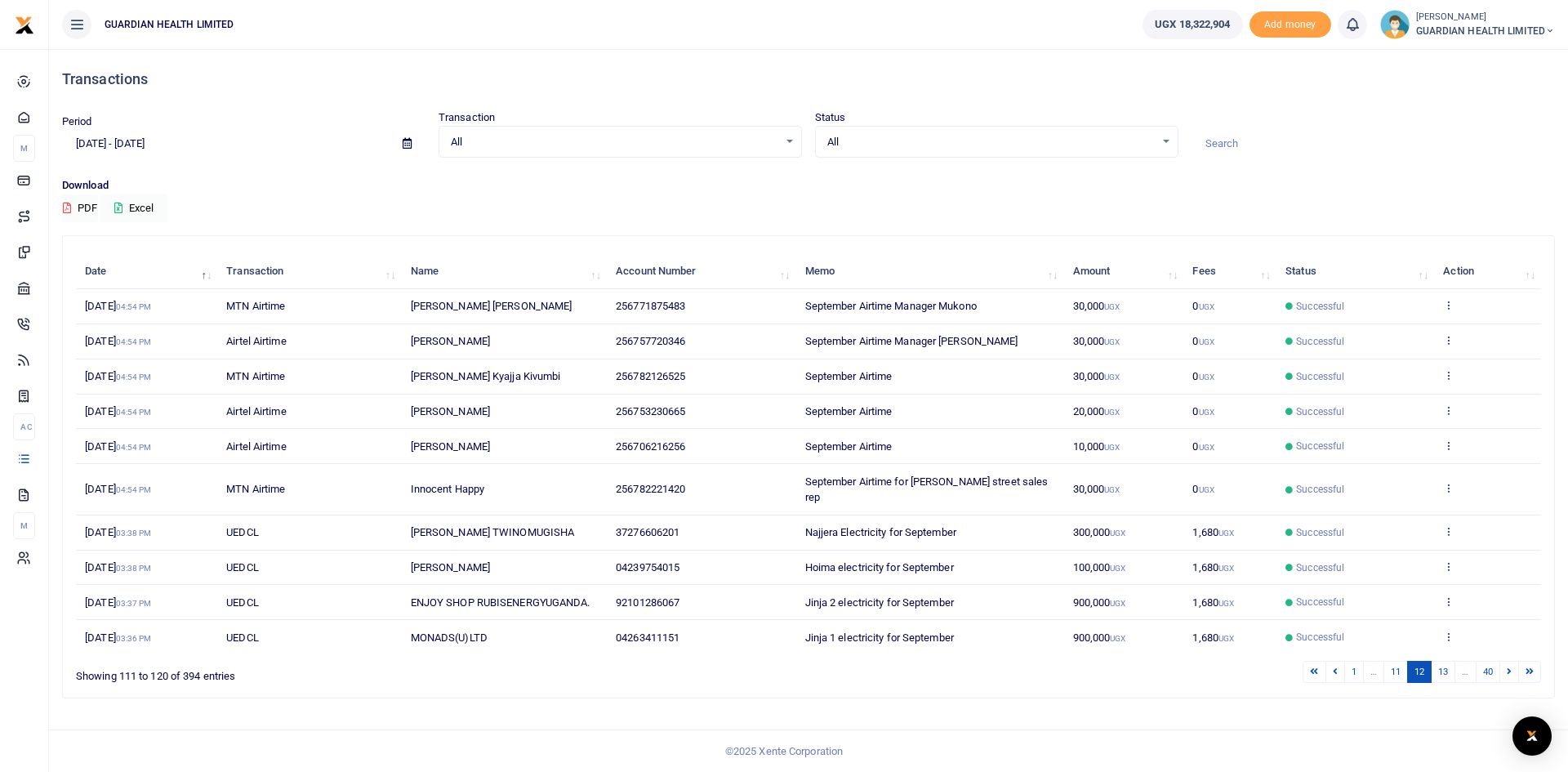
click at [1508, 666] on icon at bounding box center [1508, 671] width 5 height 9
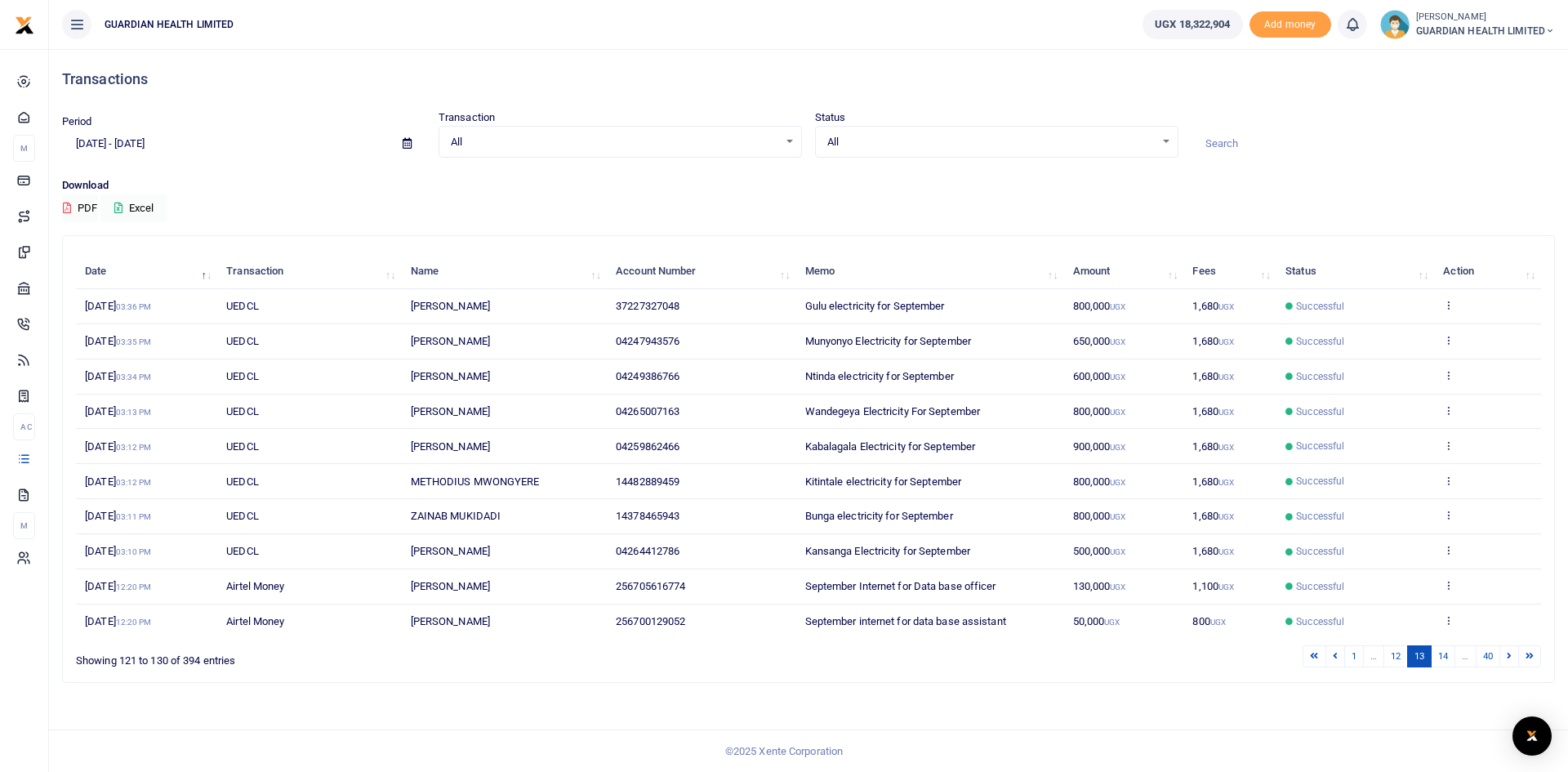
click at [1508, 657] on icon at bounding box center [1508, 655] width 5 height 9
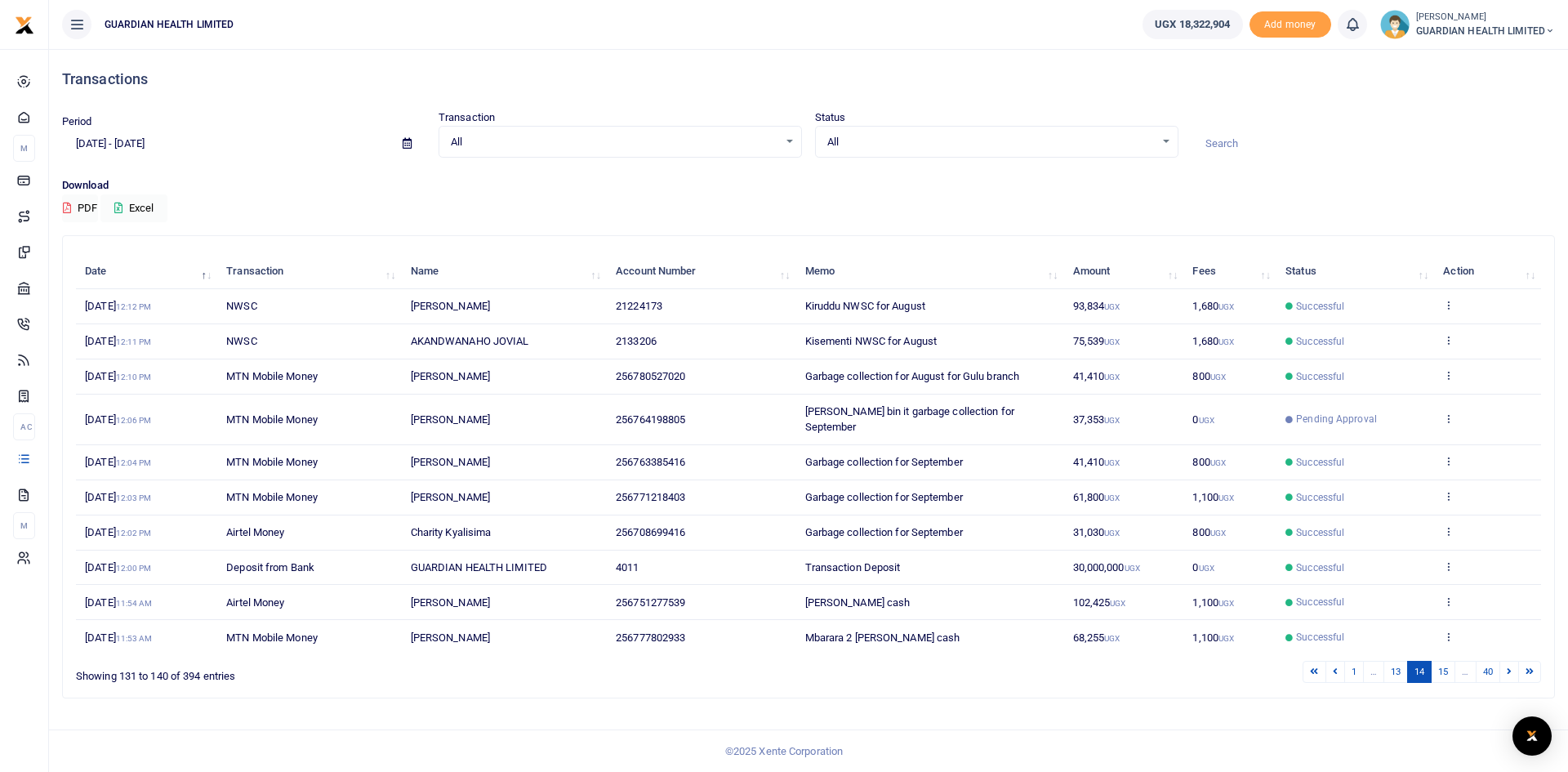
click at [1508, 666] on icon at bounding box center [1508, 671] width 5 height 9
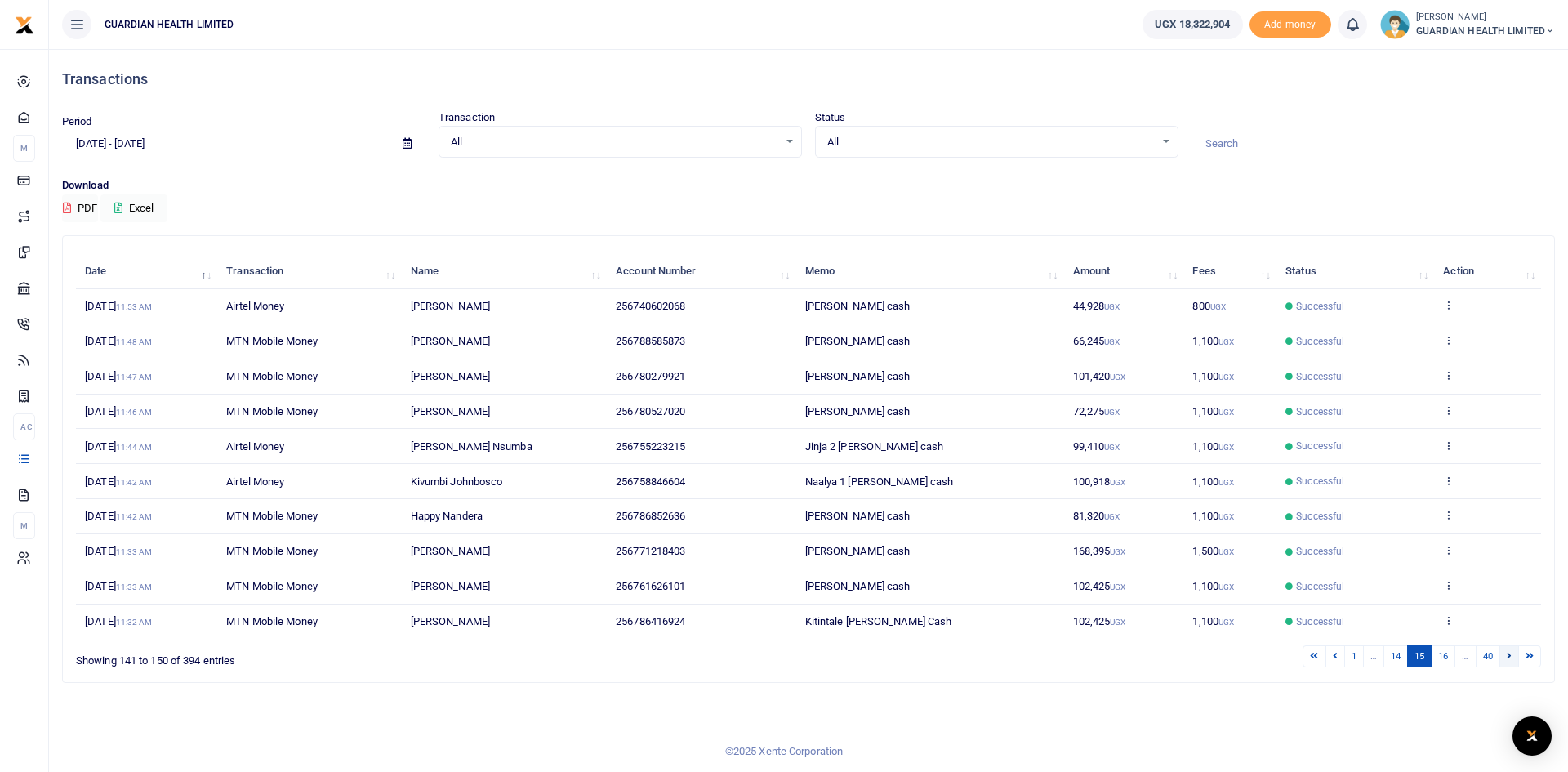
click at [1509, 654] on icon at bounding box center [1508, 655] width 5 height 9
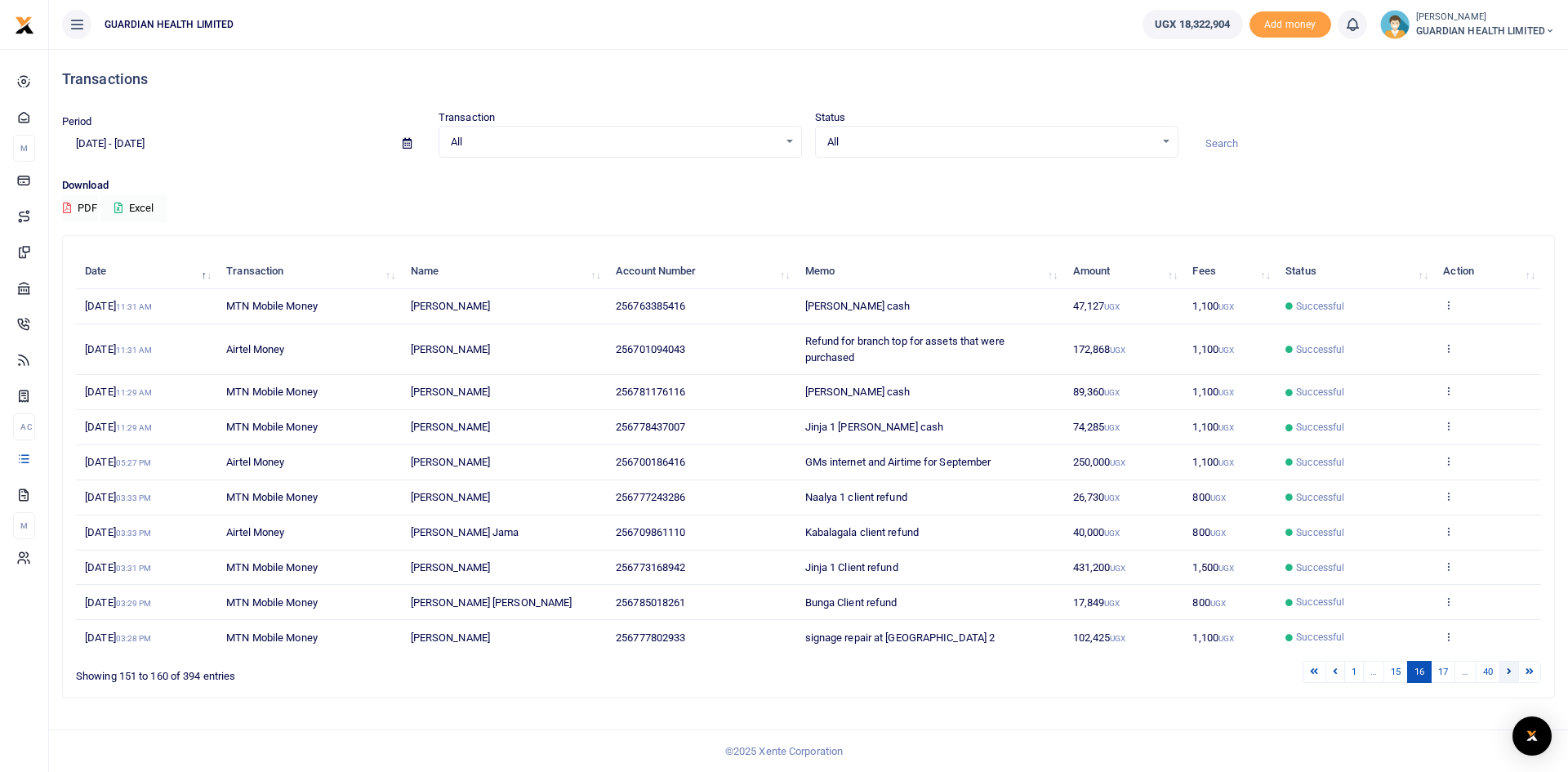
click at [1509, 666] on link at bounding box center [1508, 672] width 19 height 22
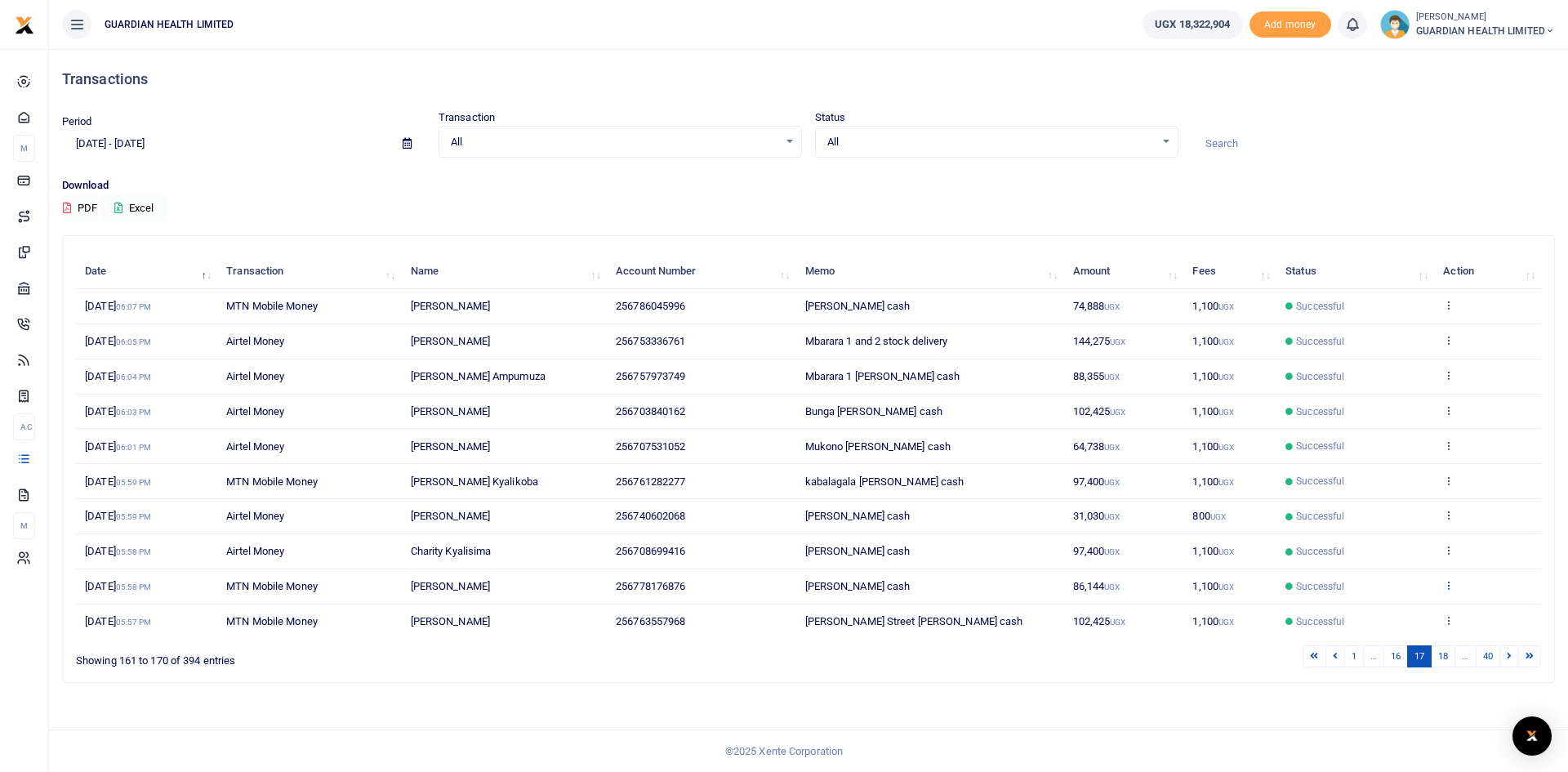
click at [1449, 585] on icon at bounding box center [1449, 585] width 11 height 11
click at [1372, 613] on link "View details" at bounding box center [1389, 612] width 129 height 23
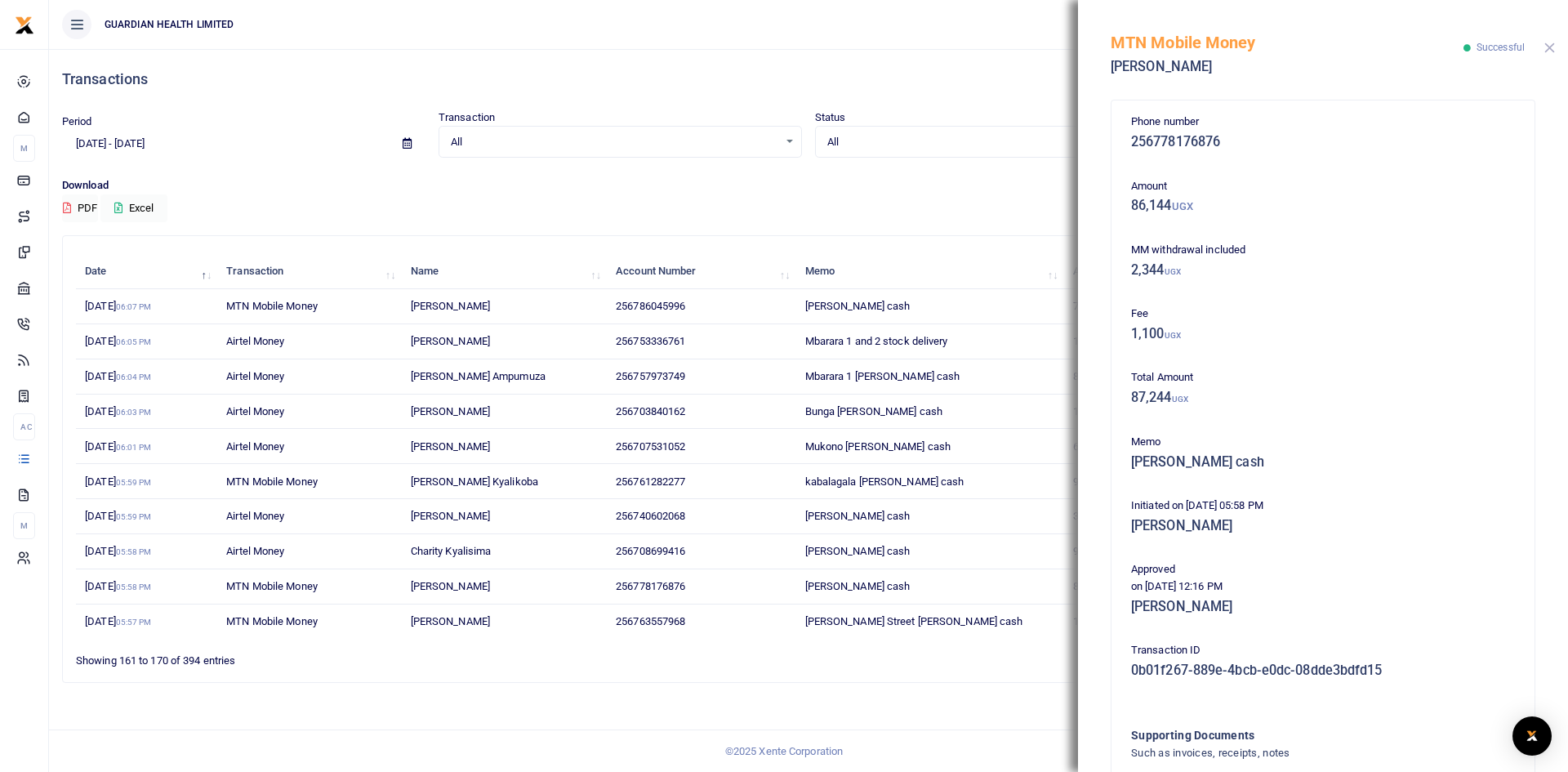
click at [1554, 50] on button "Close" at bounding box center [1550, 48] width 11 height 11
